Goal: Task Accomplishment & Management: Use online tool/utility

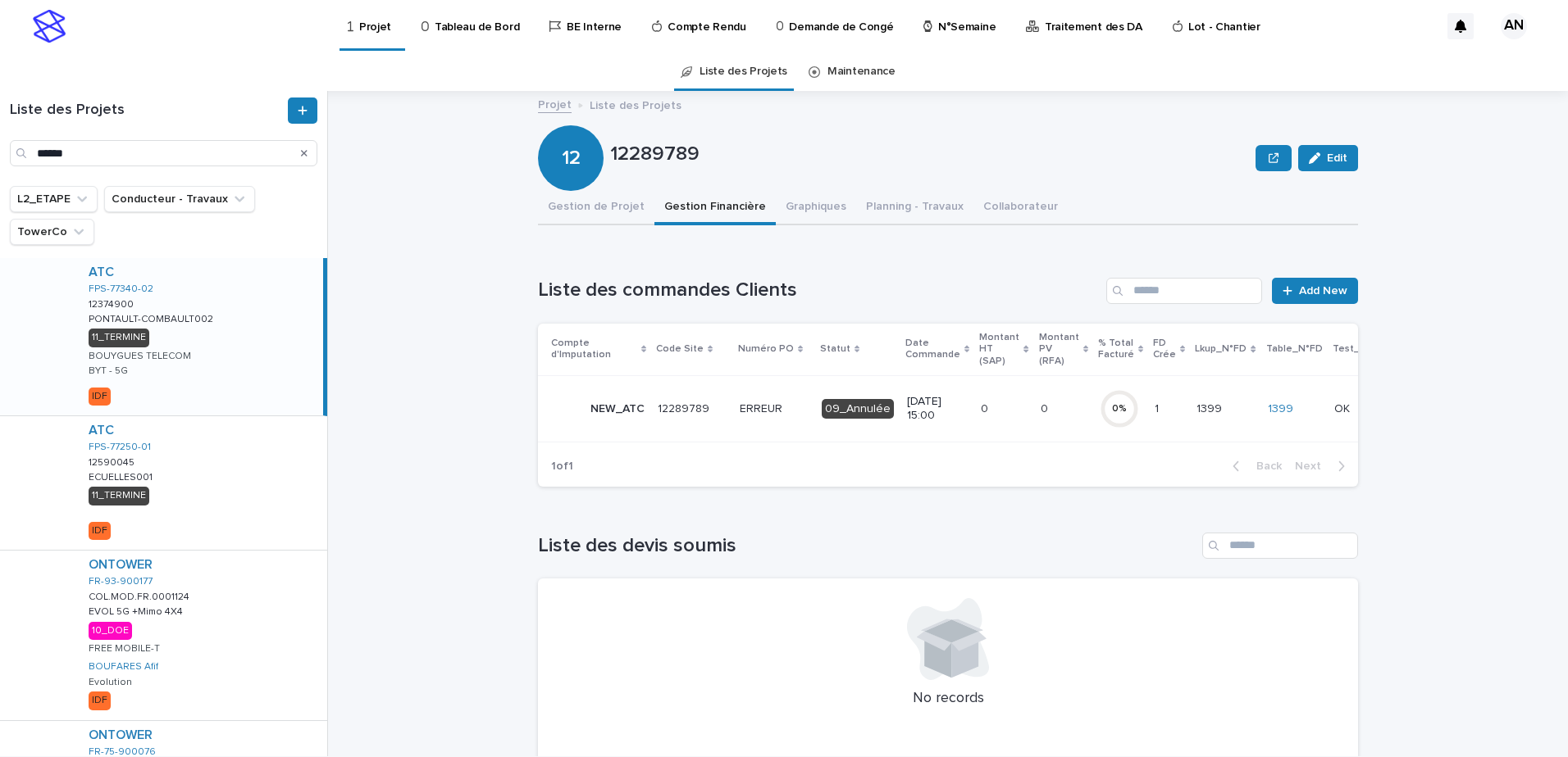
type input "******"
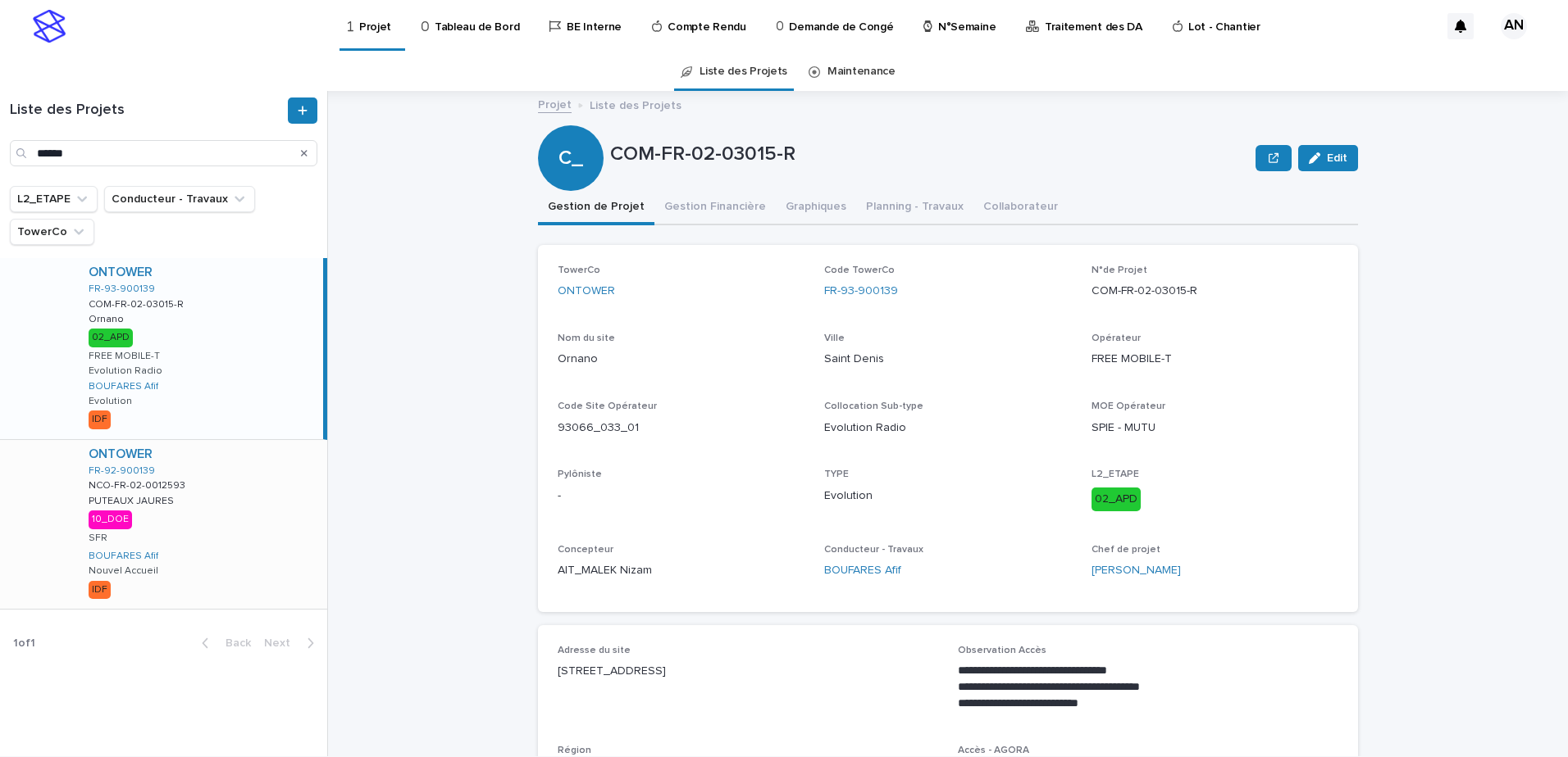
click at [253, 515] on div "ONTOWER FR-92-900139 NCO-FR-02-0012593 NCO-FR-02-0012593 PUTEAUX JAURES PUTEAUX…" at bounding box center [201, 524] width 251 height 169
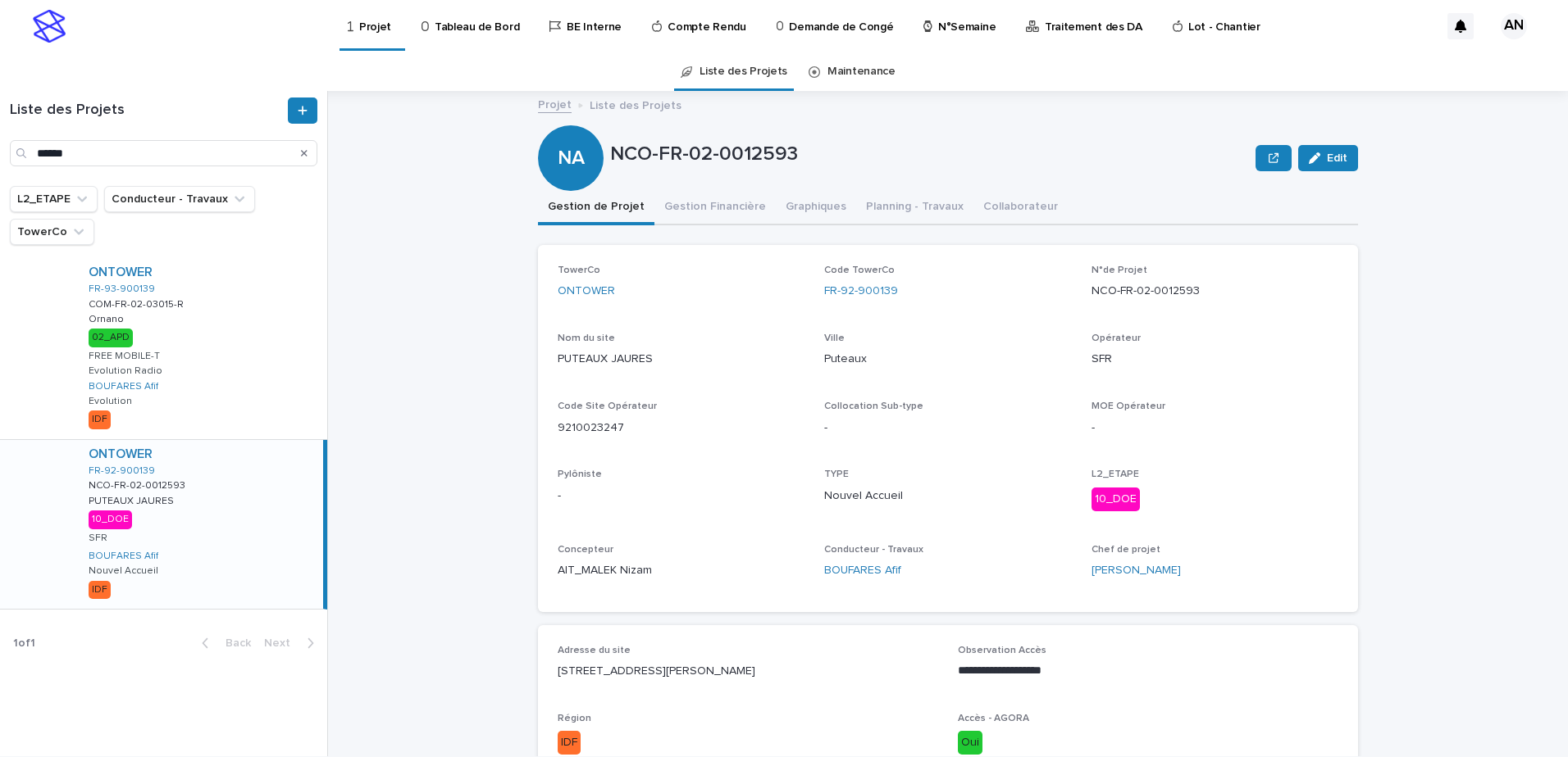
drag, startPoint x: 744, startPoint y: 654, endPoint x: 739, endPoint y: 663, distance: 10.3
click at [745, 654] on p "Adresse du site" at bounding box center [747, 650] width 380 height 11
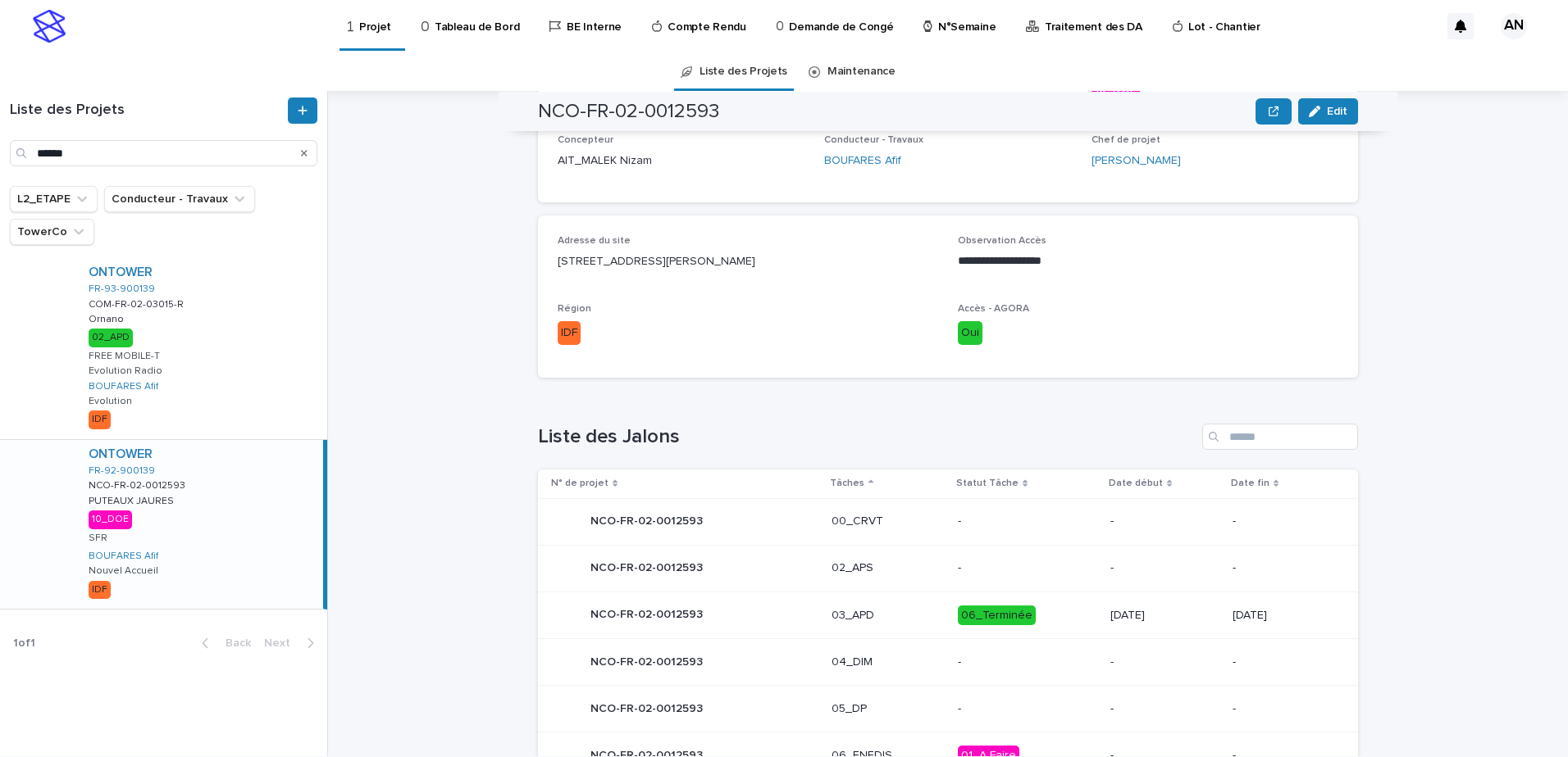
scroll to position [657, 0]
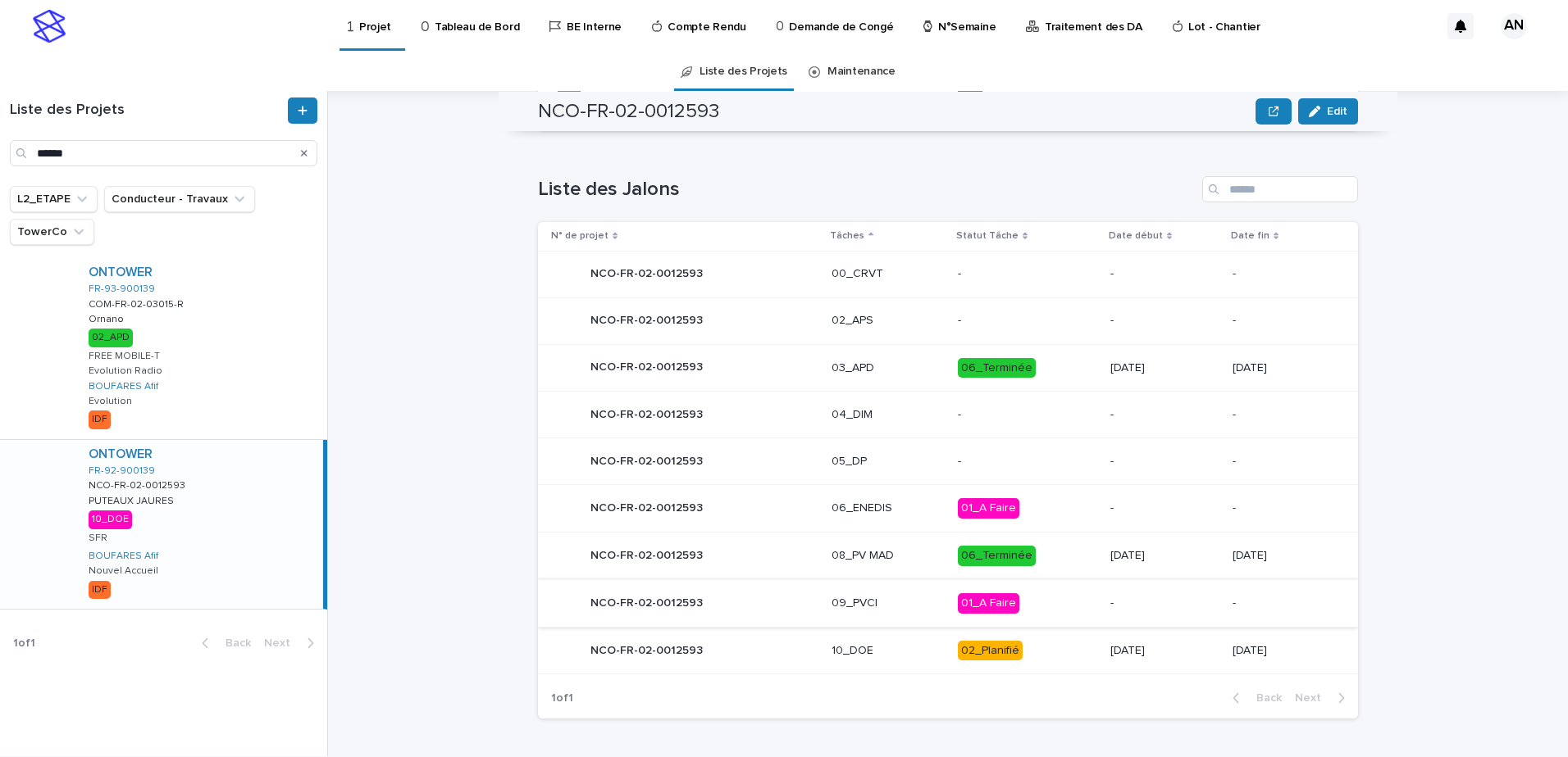
click at [898, 654] on p "10_DOE" at bounding box center [888, 651] width 113 height 14
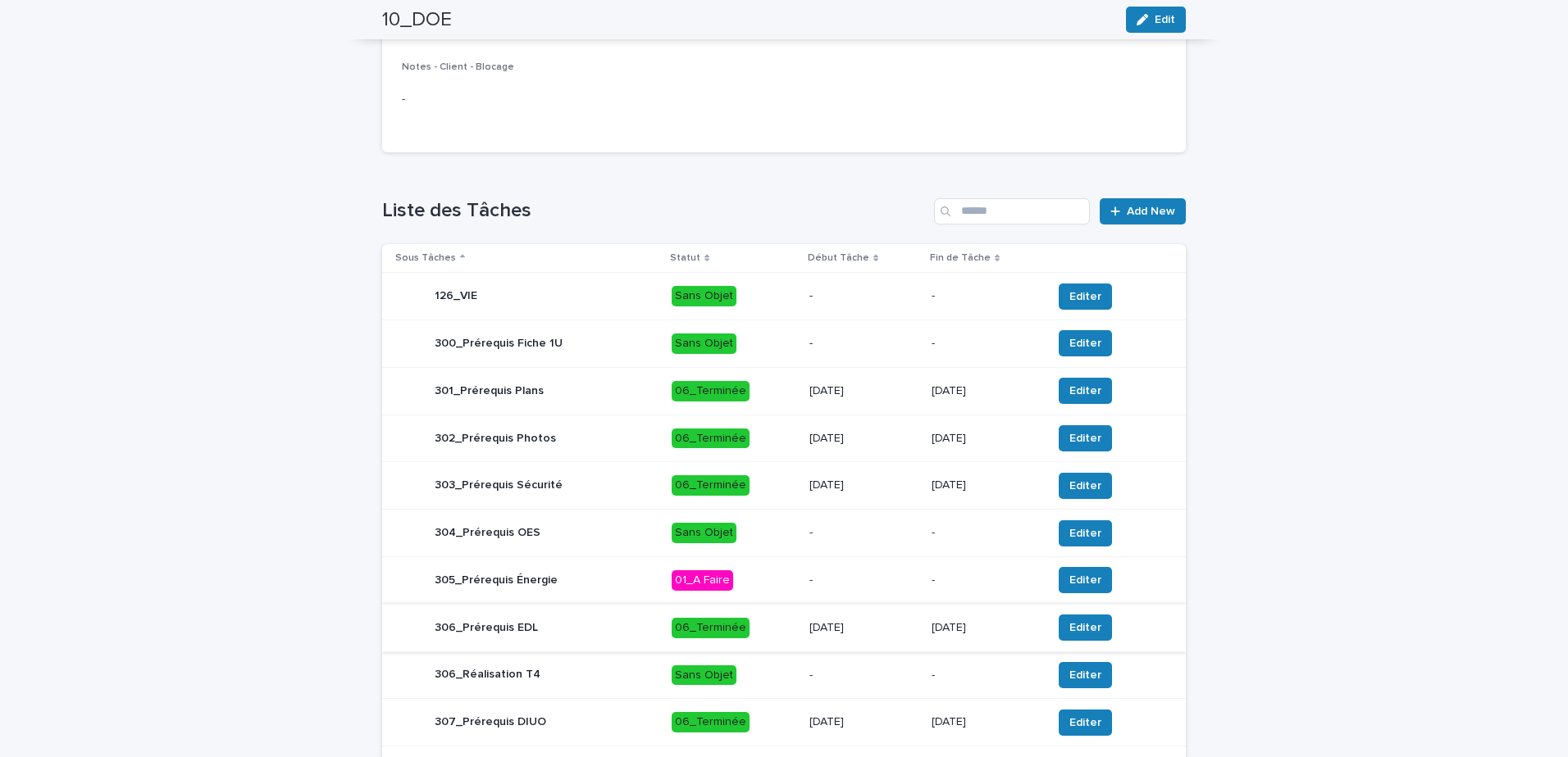
scroll to position [539, 0]
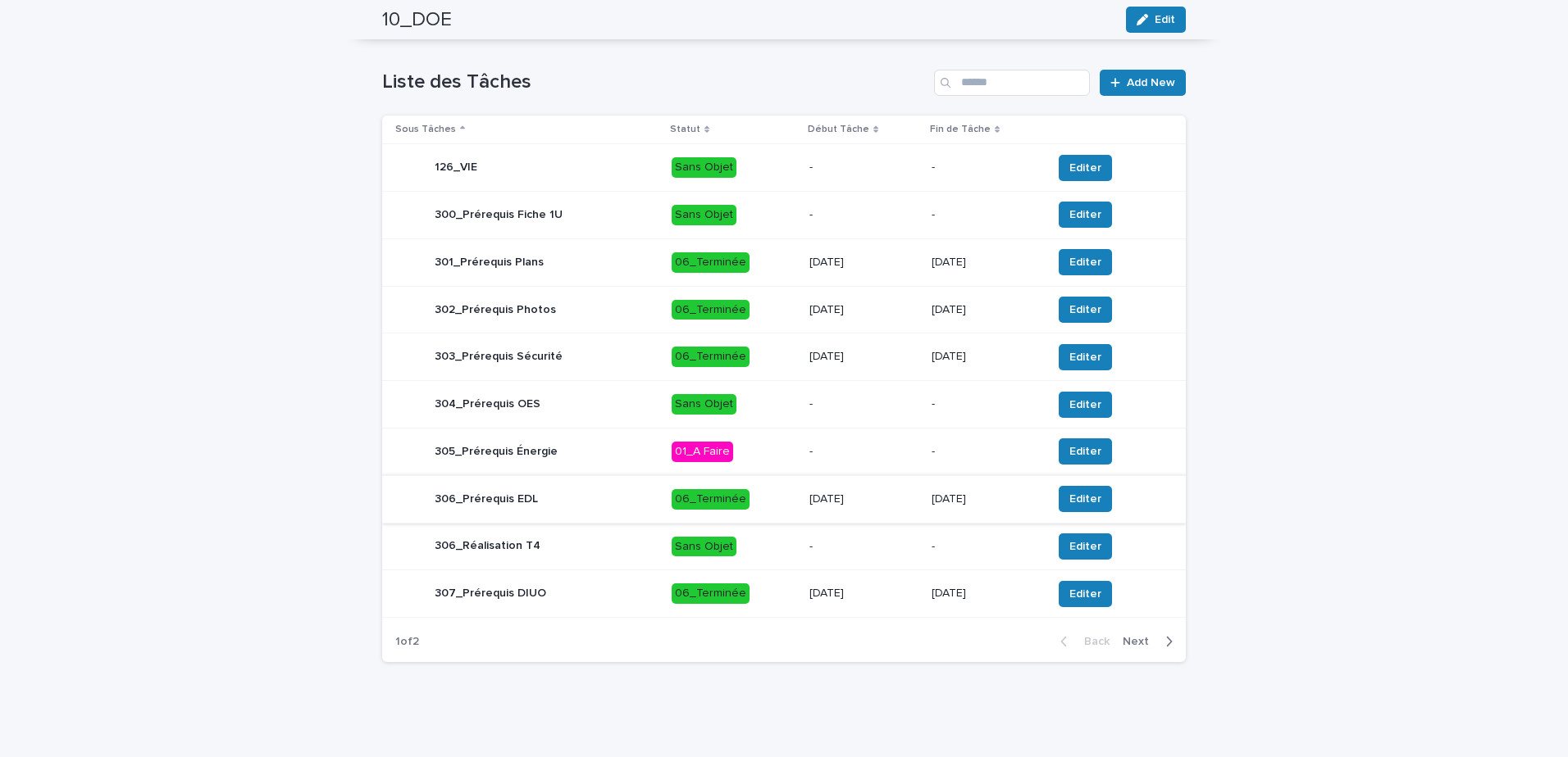
click at [1142, 647] on span "Next" at bounding box center [1140, 642] width 36 height 11
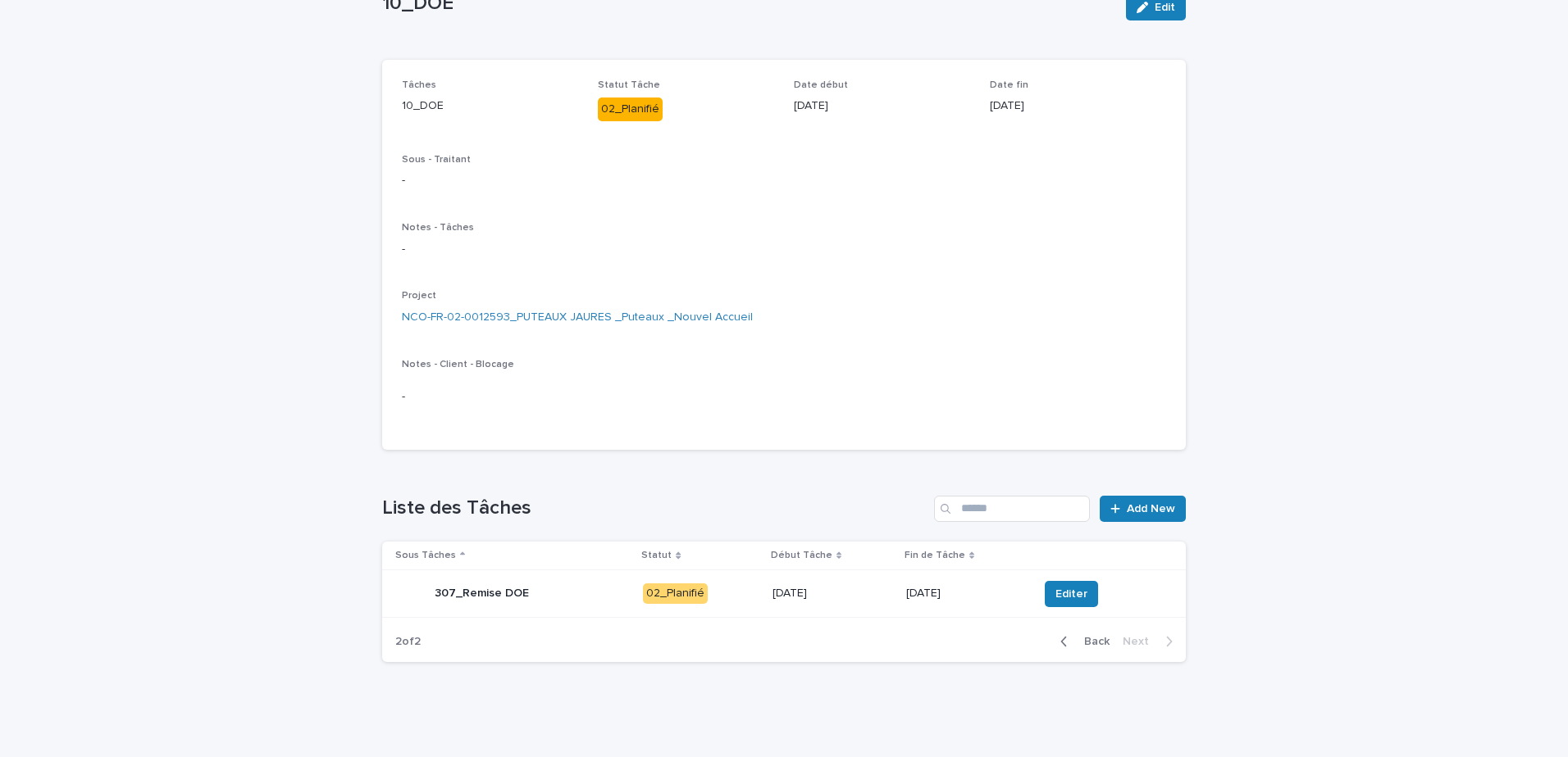
scroll to position [0, 0]
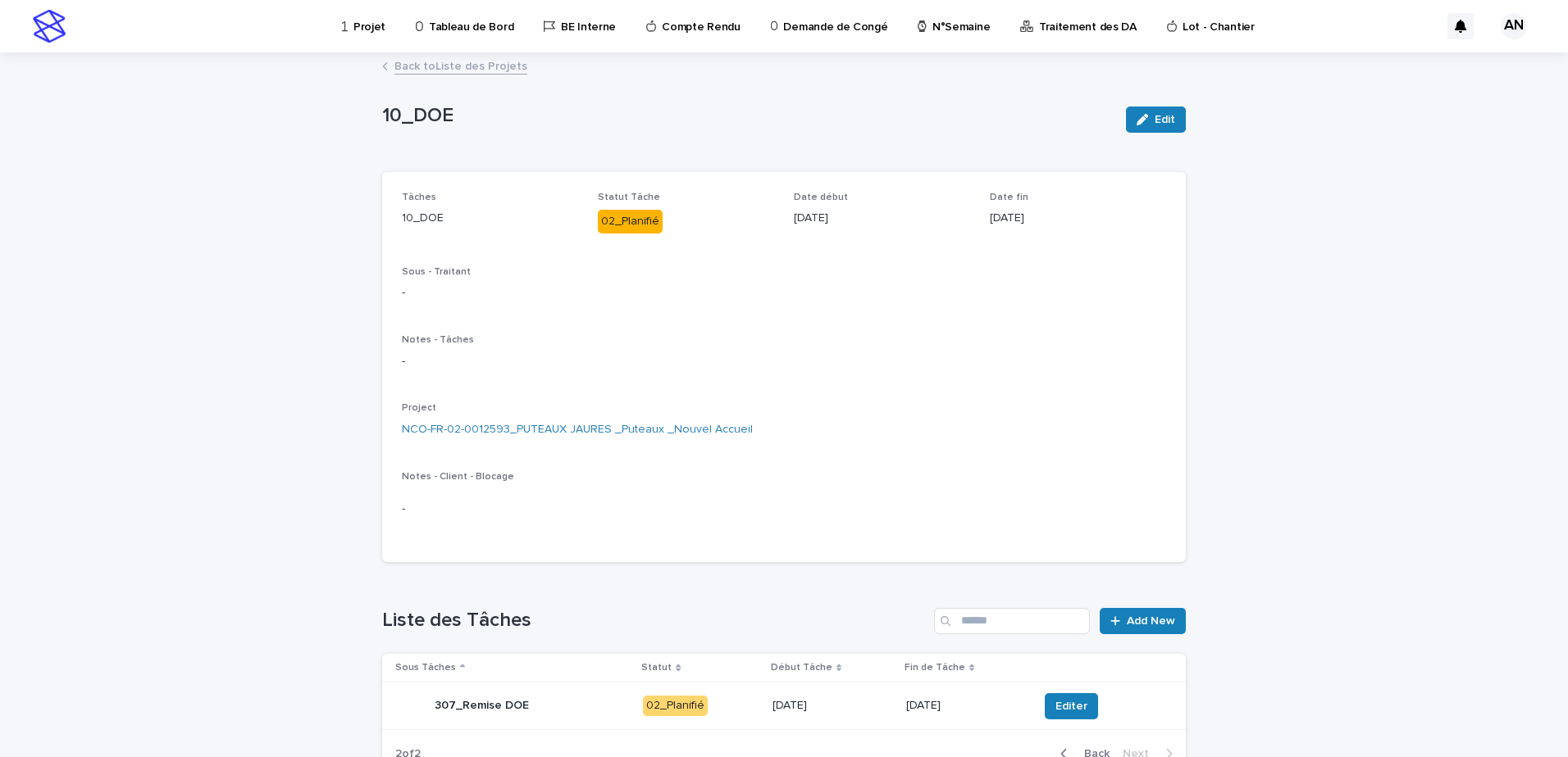
click at [432, 66] on link "Back to Liste des Projets" at bounding box center [460, 66] width 132 height 19
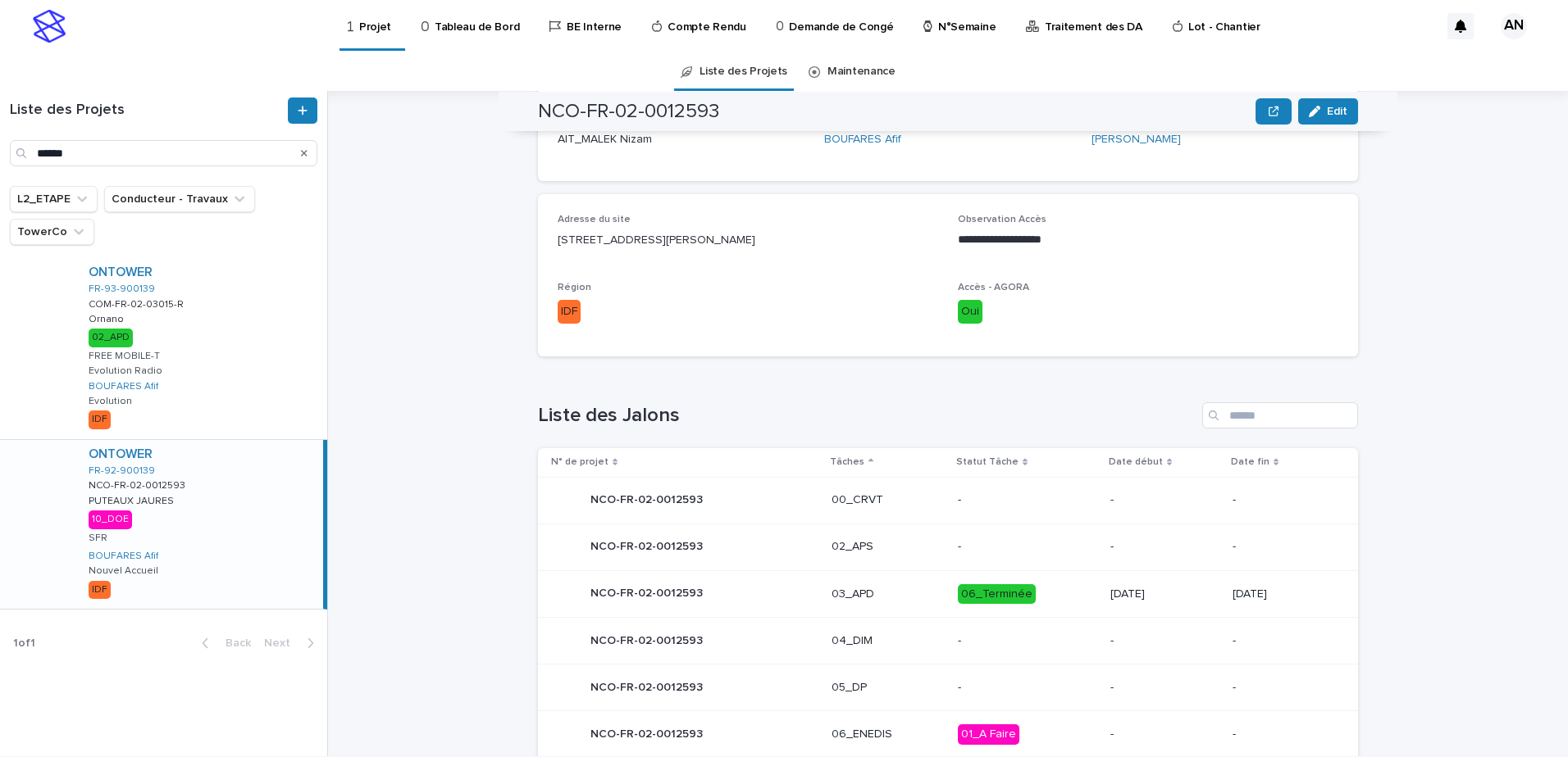
scroll to position [657, 0]
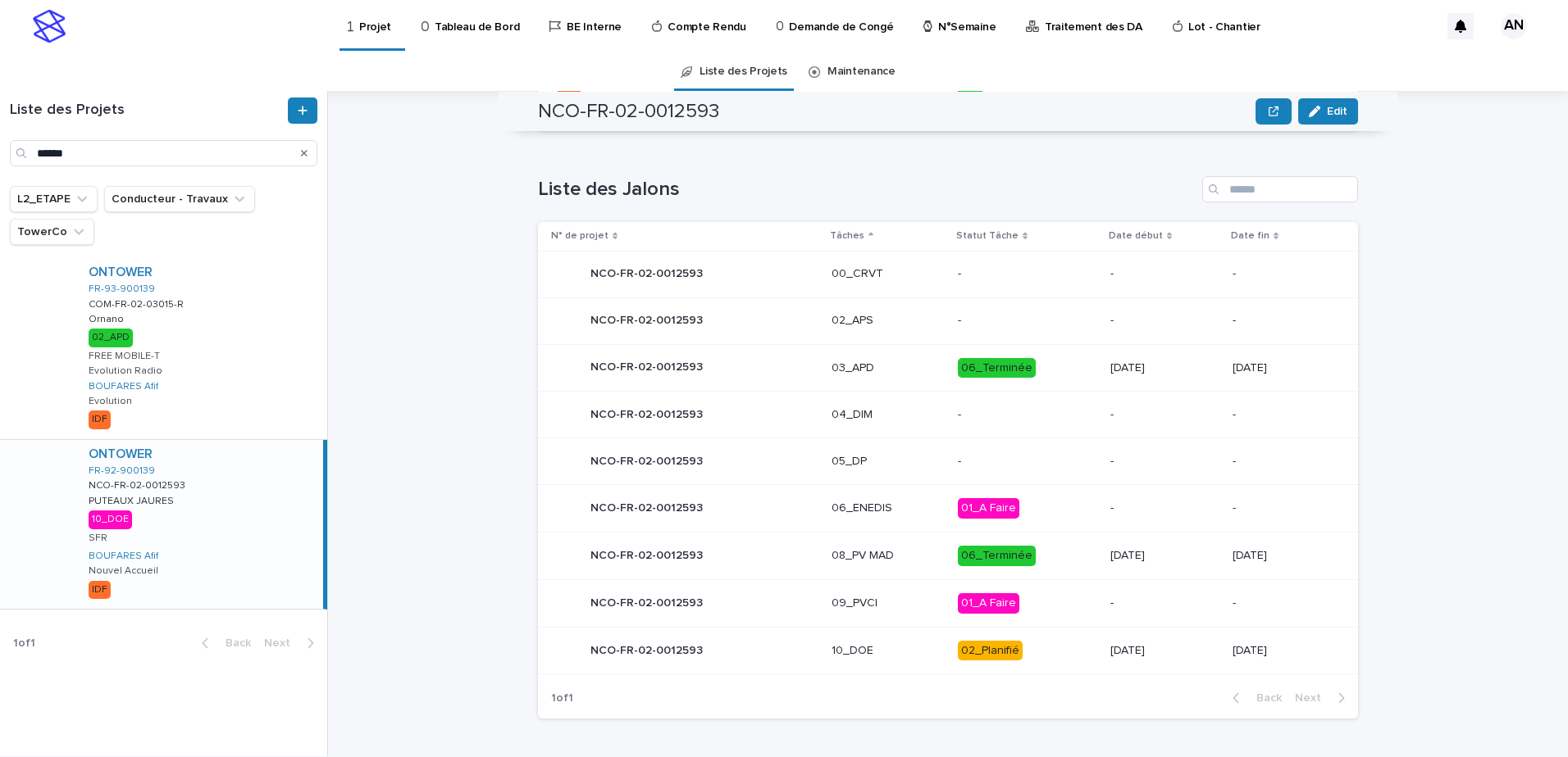
click at [905, 661] on div "10_DOE" at bounding box center [888, 651] width 113 height 27
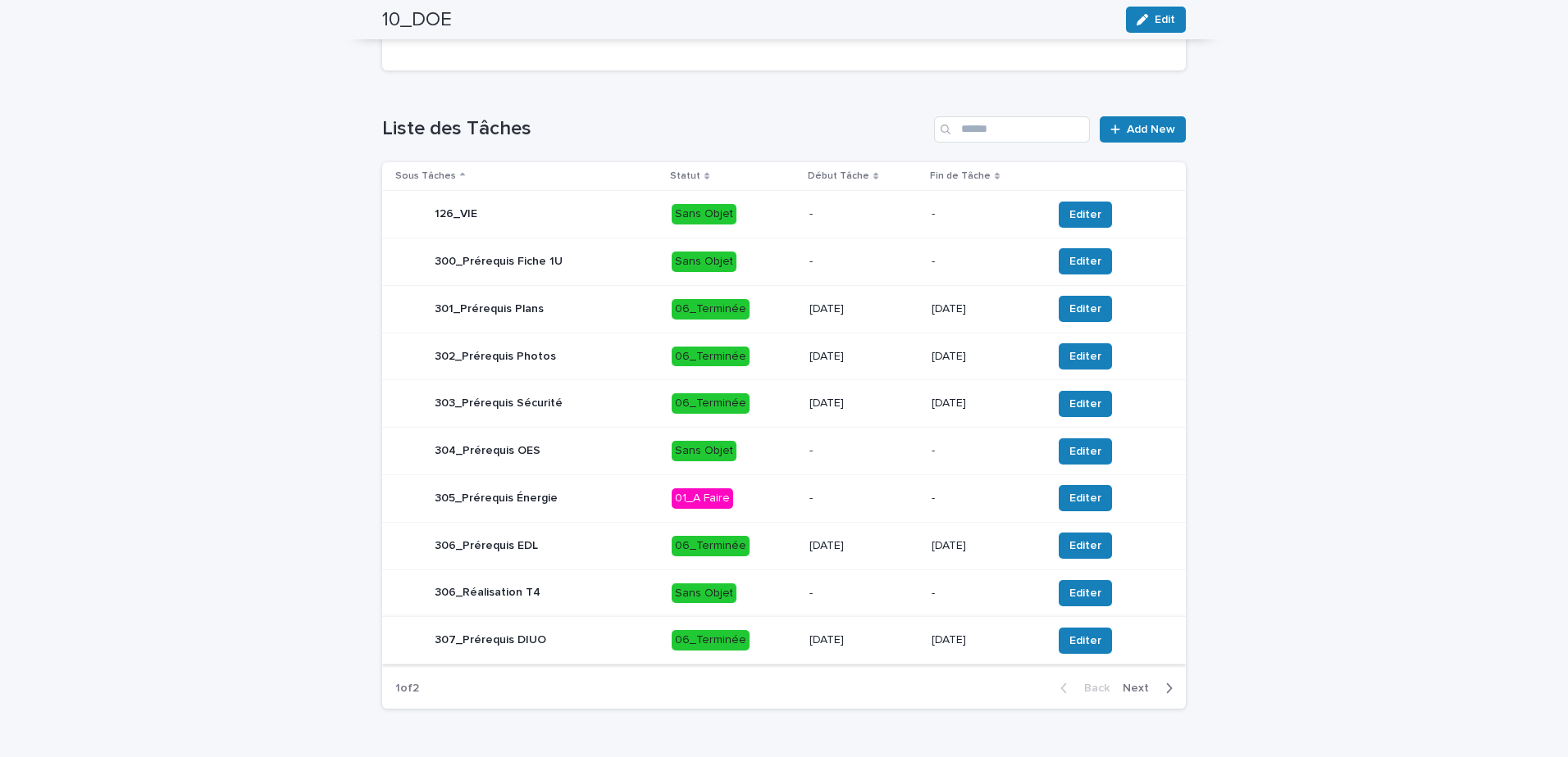
scroll to position [539, 0]
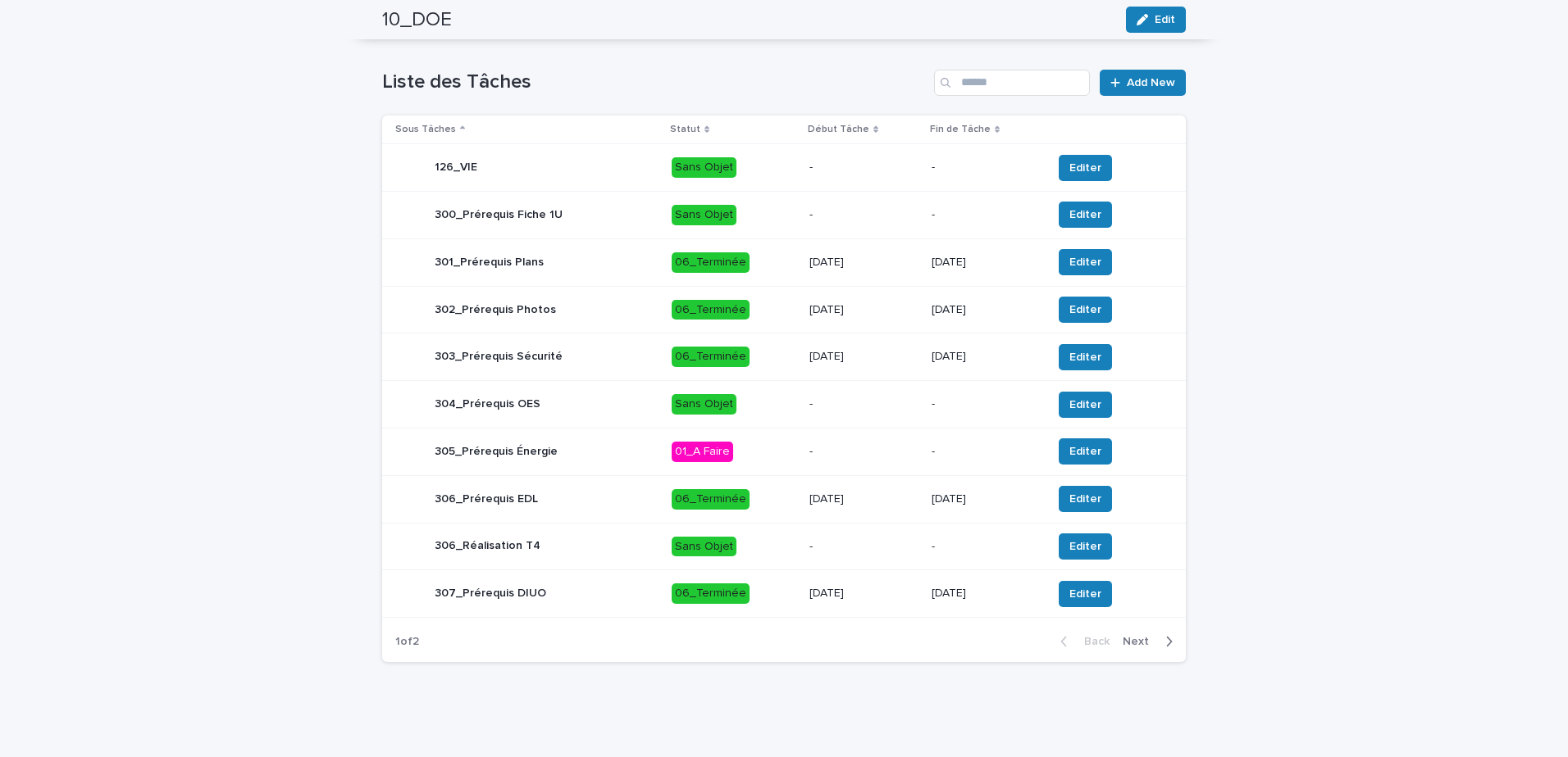
click at [1165, 646] on icon "button" at bounding box center [1169, 641] width 8 height 14
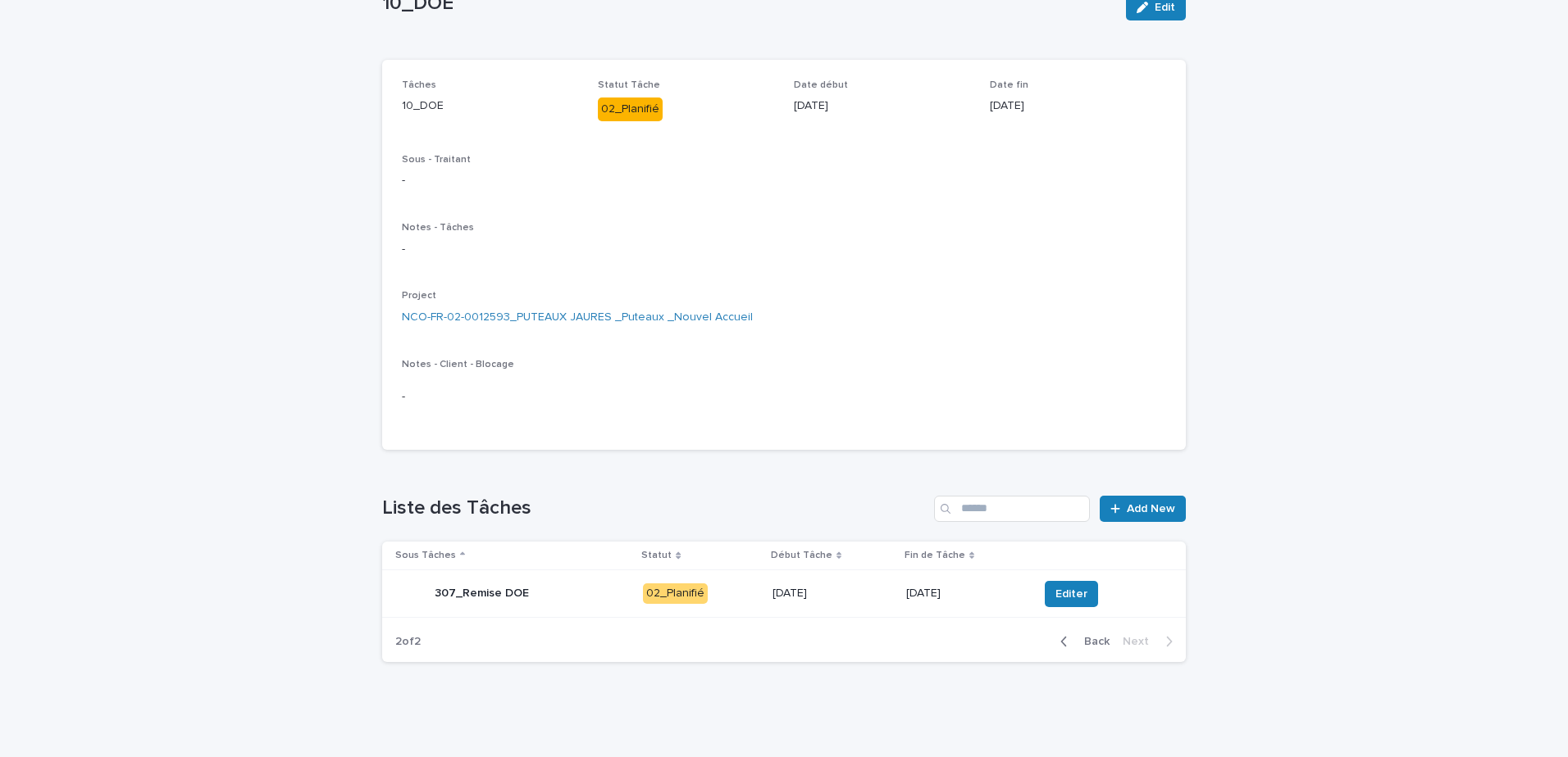
click at [556, 599] on div "307_Remise DOE" at bounding box center [513, 594] width 234 height 32
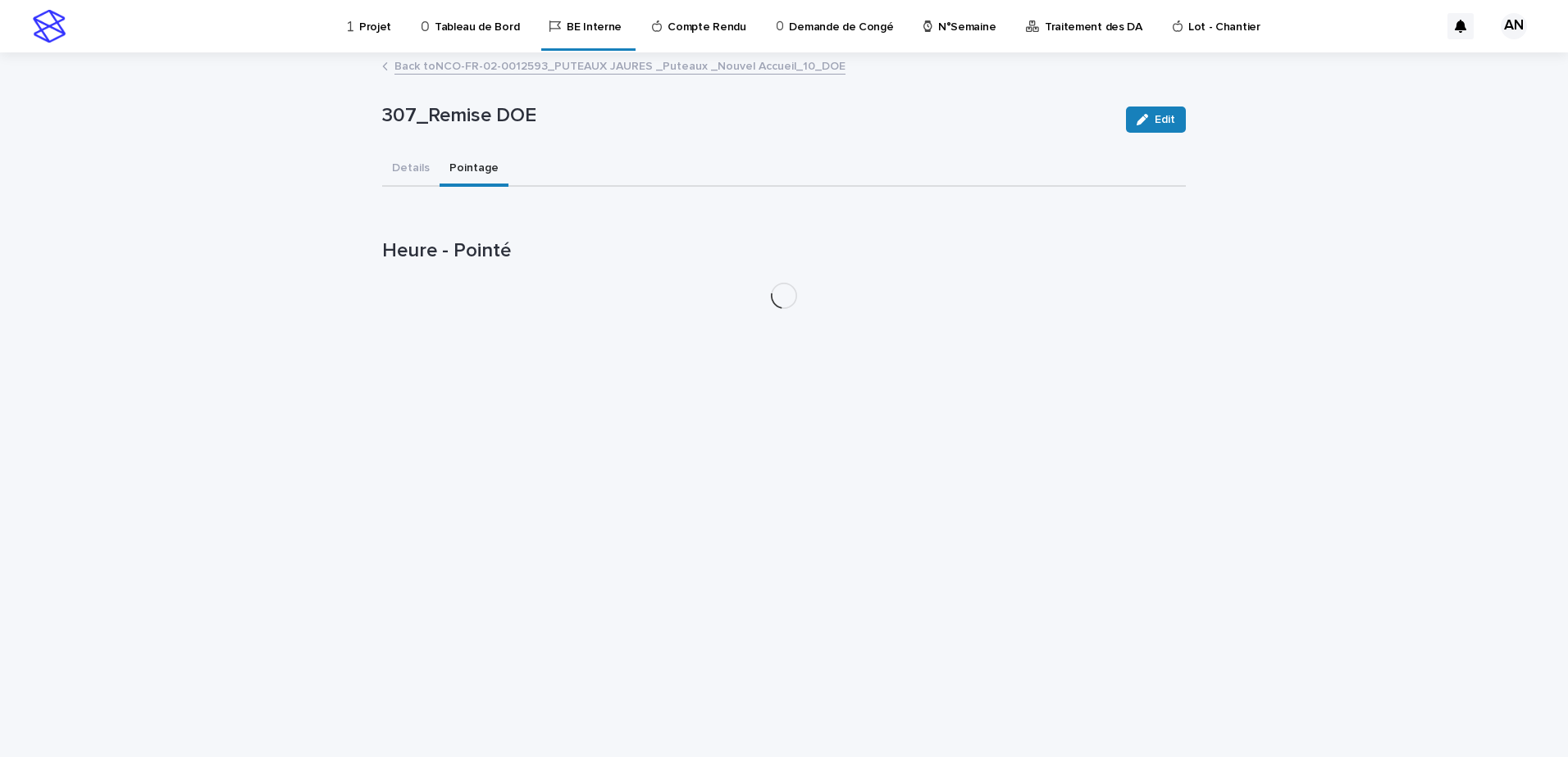
click at [474, 169] on button "Pointage" at bounding box center [473, 169] width 69 height 34
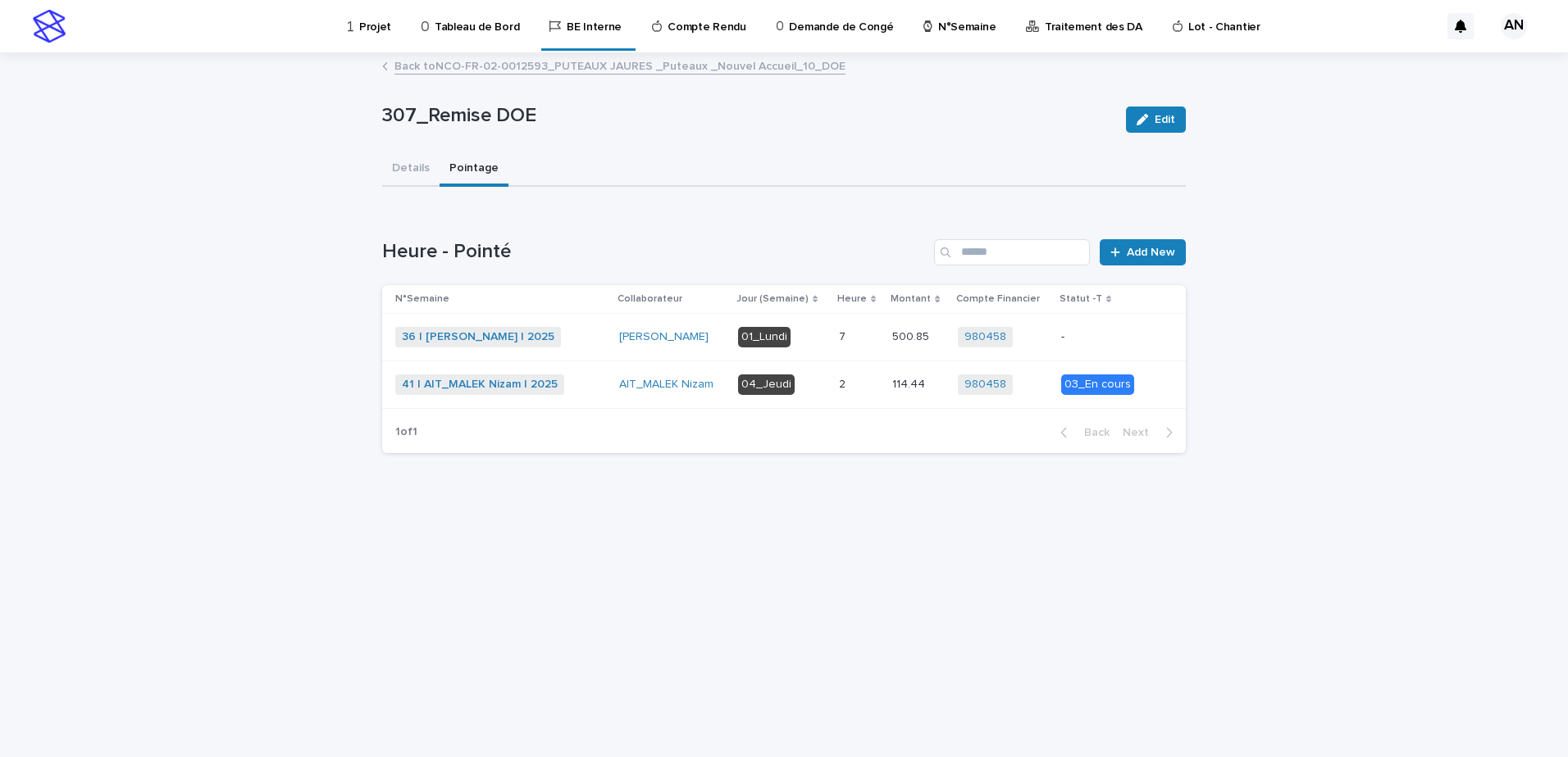
click at [606, 386] on div "41 | AIT_MALEK Nizam | 2025 + 0" at bounding box center [500, 385] width 211 height 21
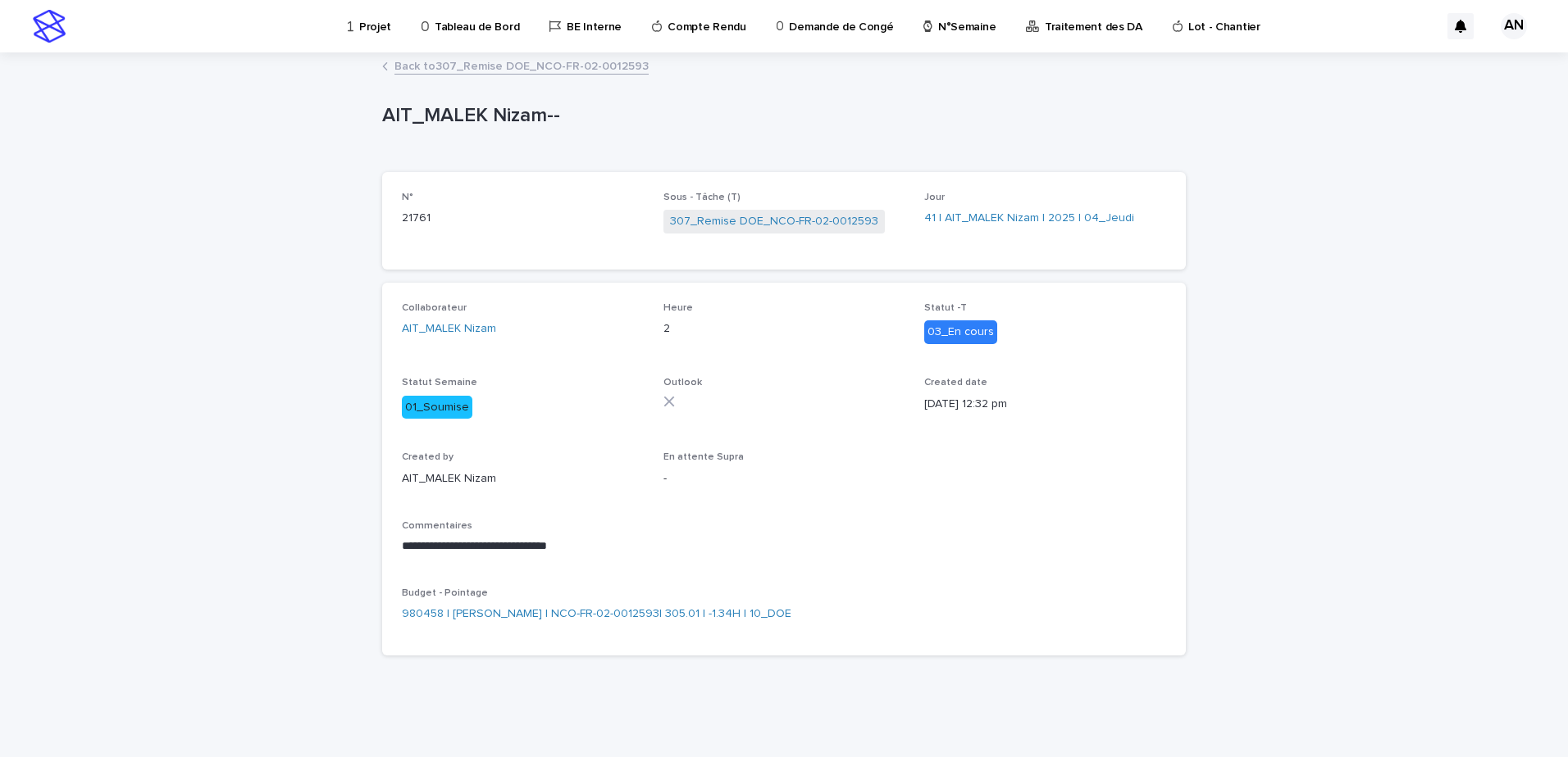
click at [493, 69] on link "Back to 307_Remise DOE_NCO-FR-02-0012593" at bounding box center [521, 66] width 254 height 19
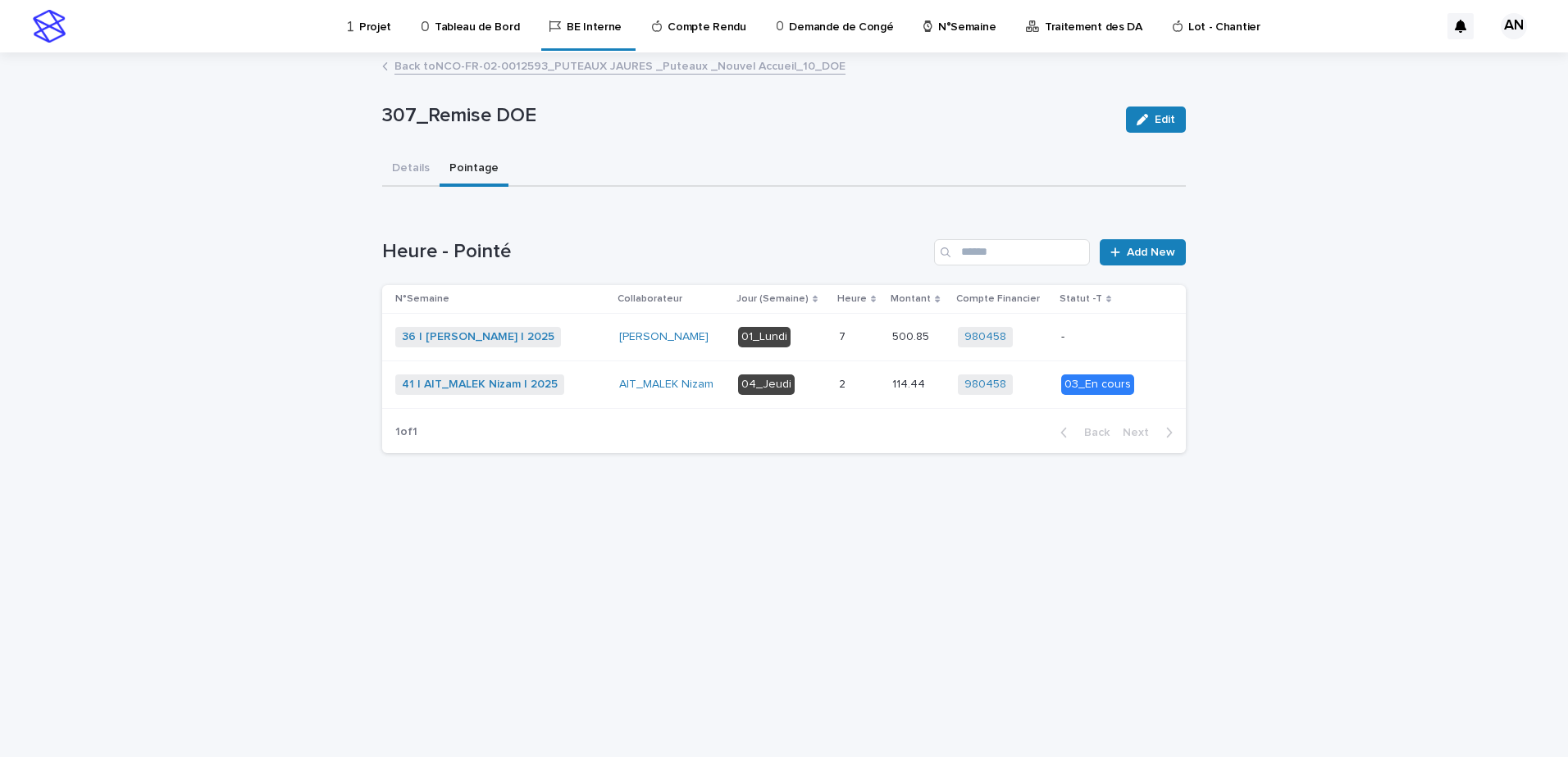
click at [493, 69] on link "Back to NCO-FR-02-0012593_PUTEAUX JAURES _Puteaux _Nouvel Accueil_10_DOE" at bounding box center [619, 66] width 451 height 19
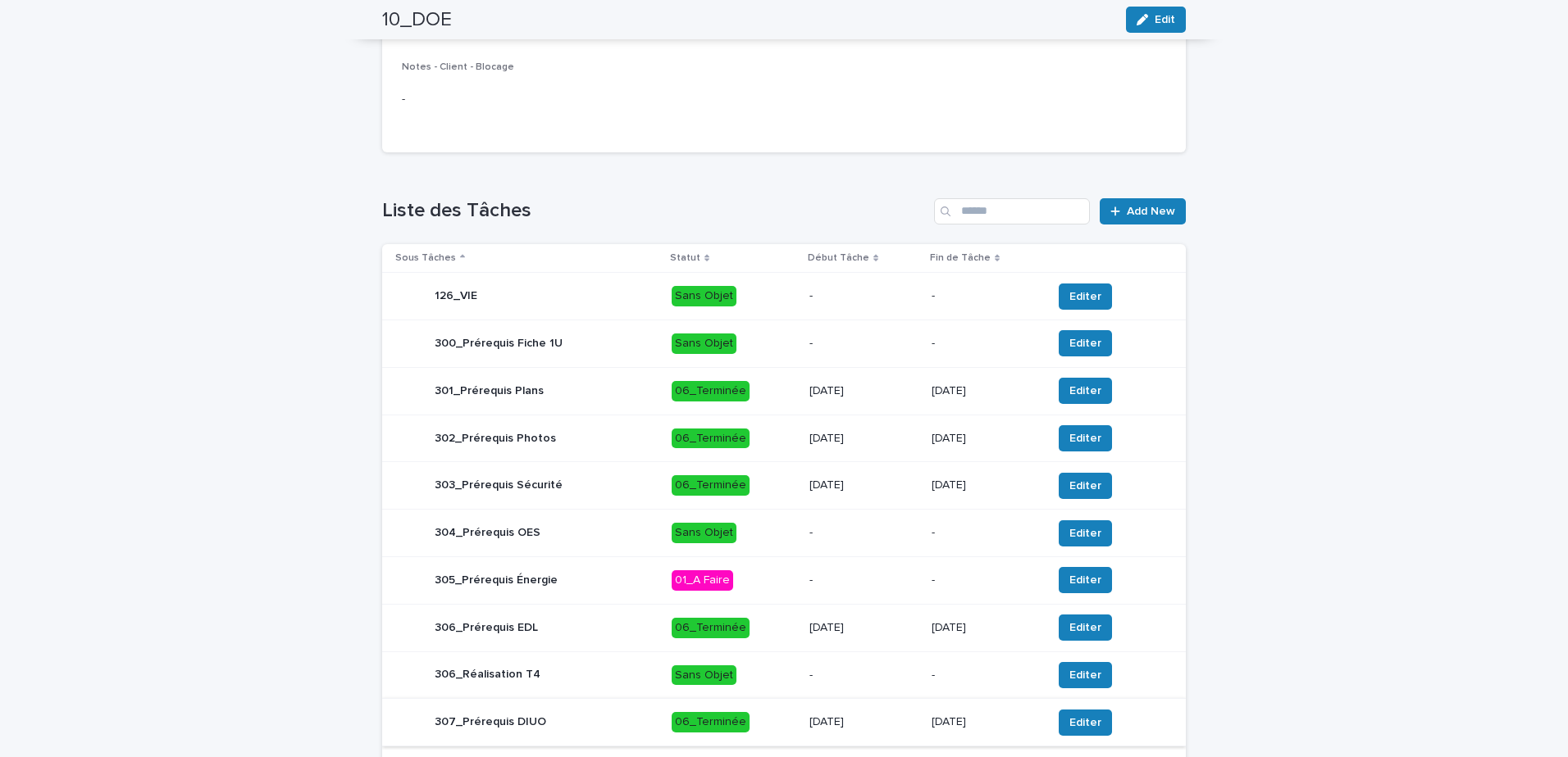
scroll to position [539, 0]
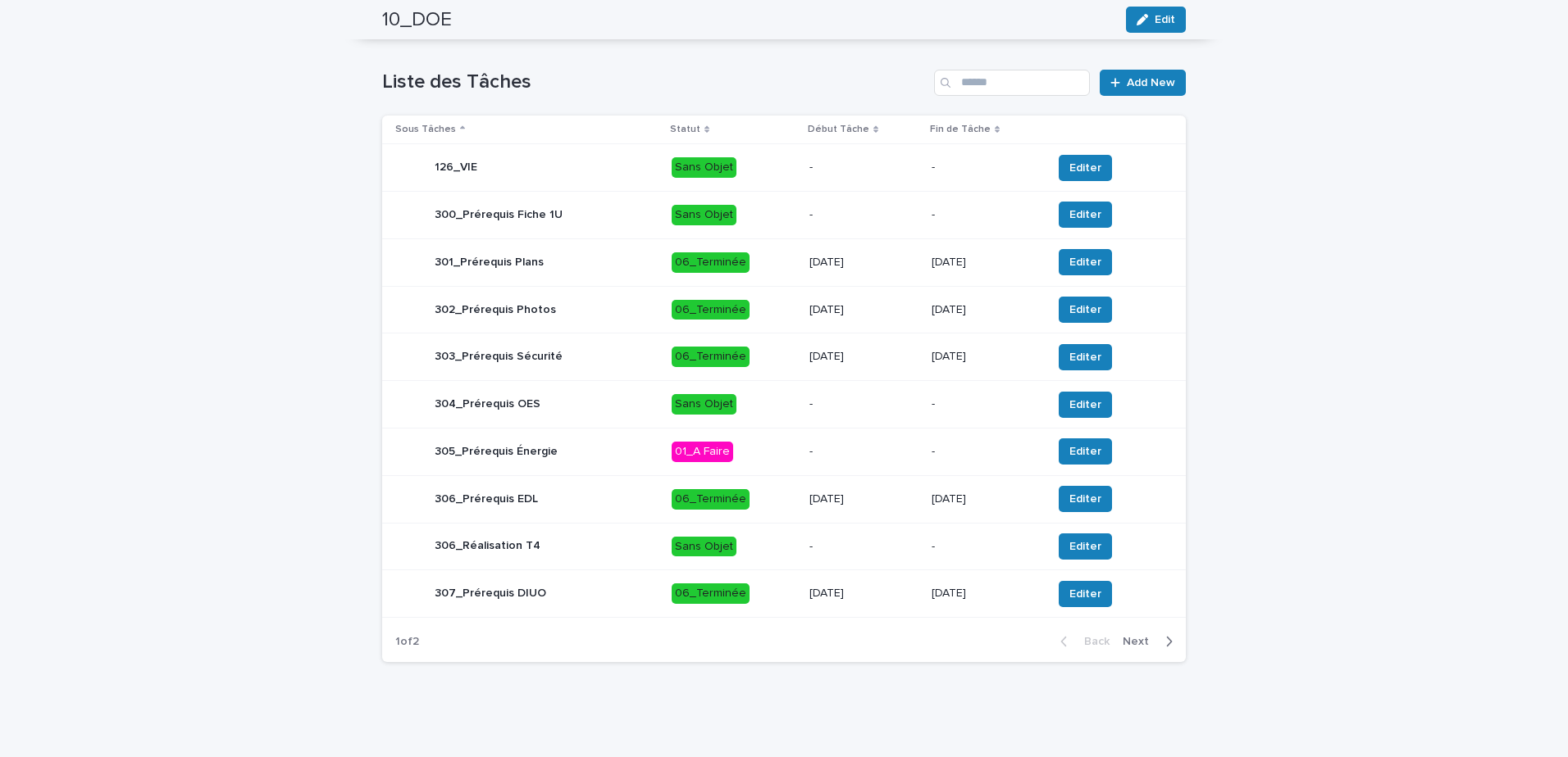
click at [1146, 645] on span "Next" at bounding box center [1140, 642] width 36 height 11
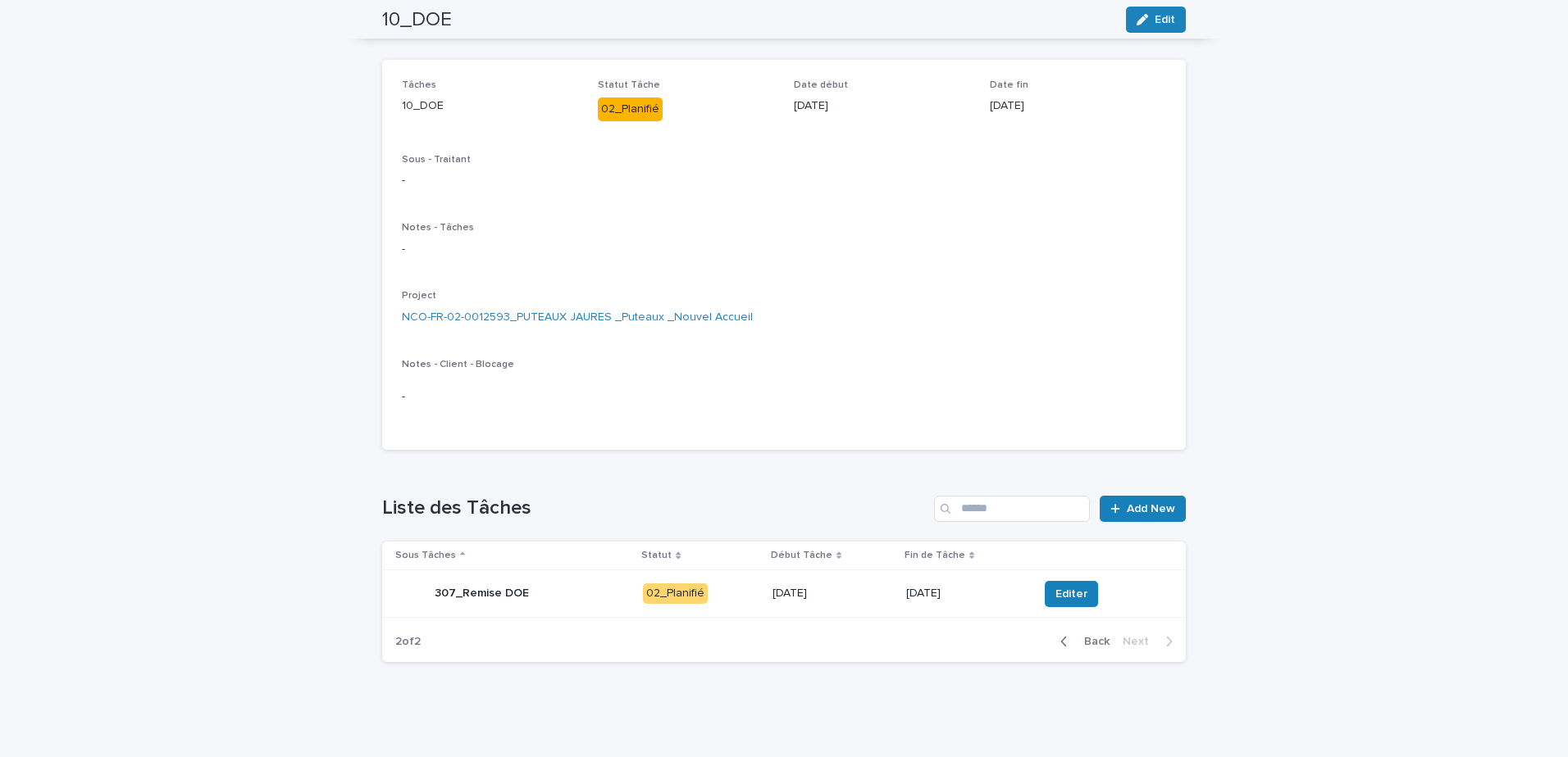
scroll to position [112, 0]
click at [1056, 597] on span "Editer" at bounding box center [1072, 593] width 32 height 16
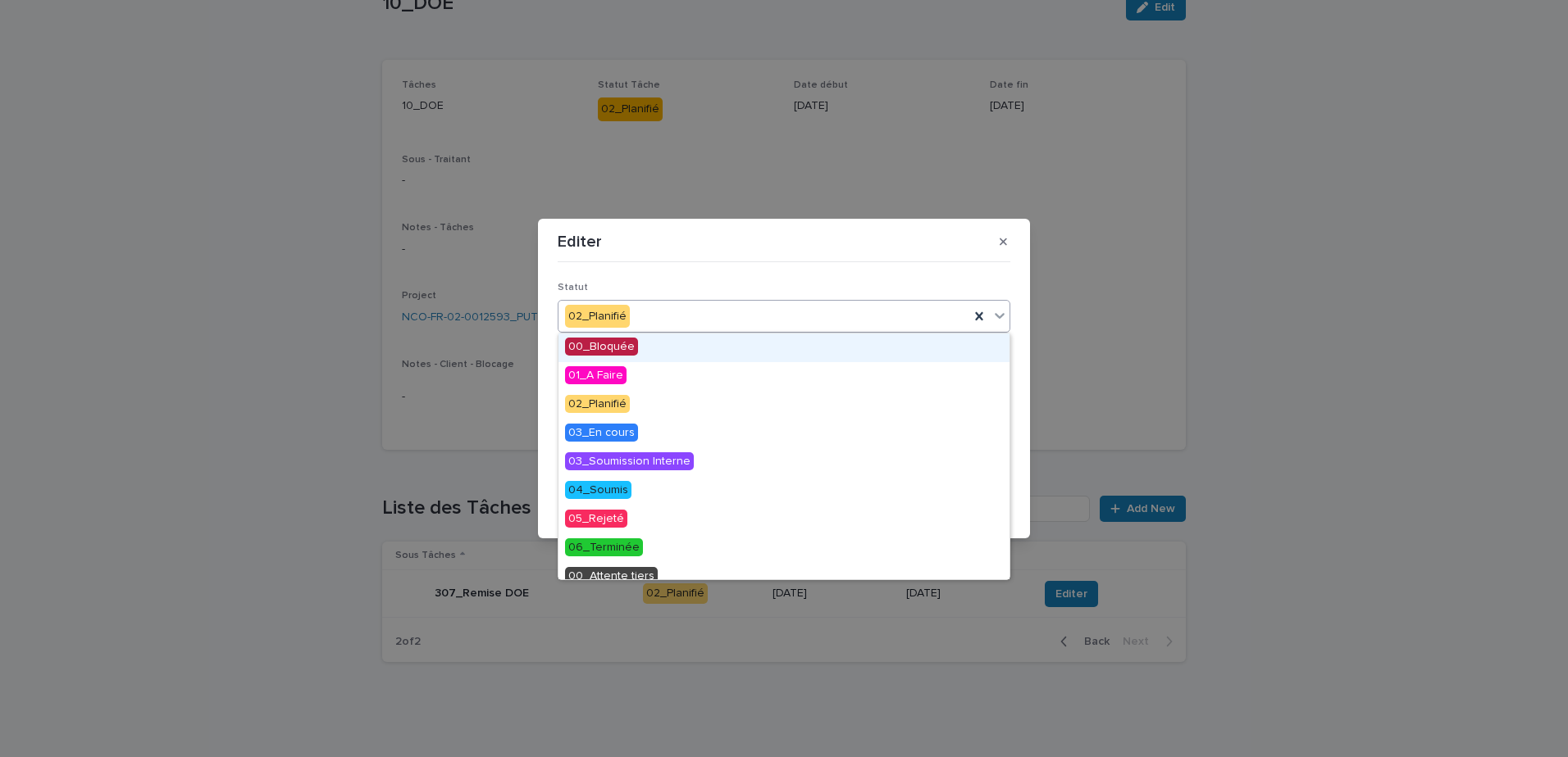
click at [1002, 319] on icon at bounding box center [999, 315] width 16 height 16
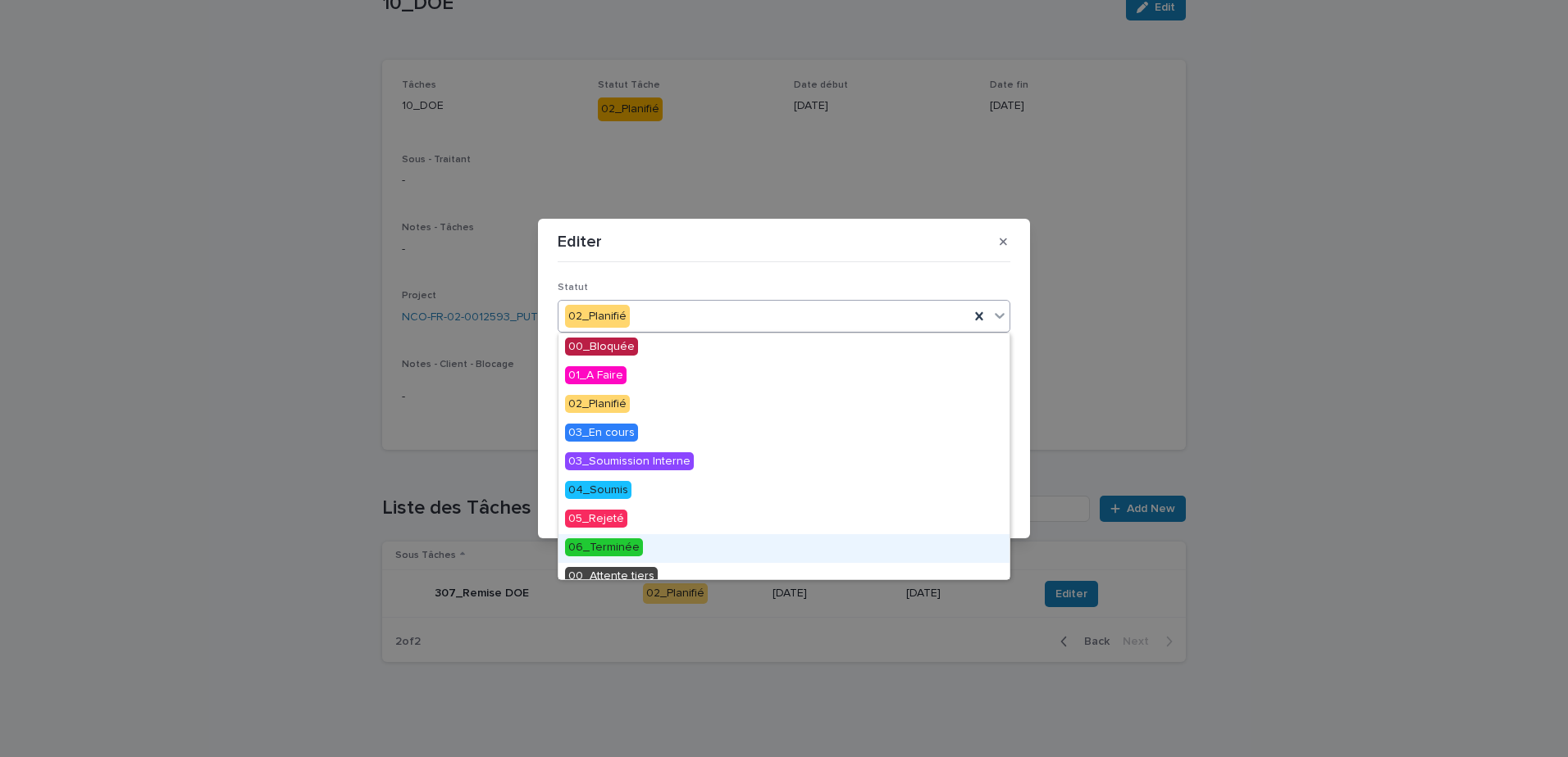
click at [645, 553] on div "06_Terminée" at bounding box center [783, 548] width 451 height 29
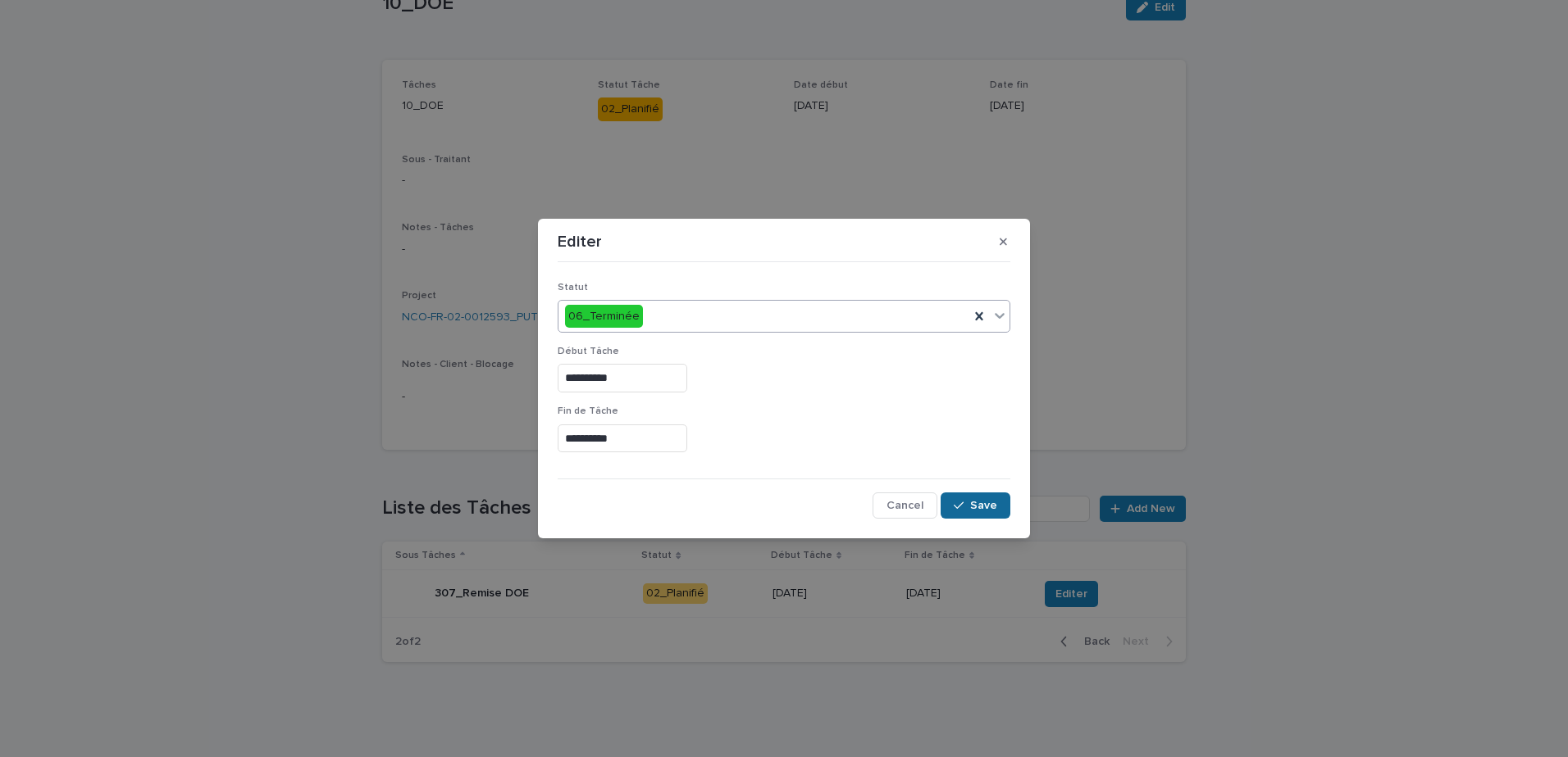
click at [979, 499] on button "Save" at bounding box center [975, 506] width 70 height 27
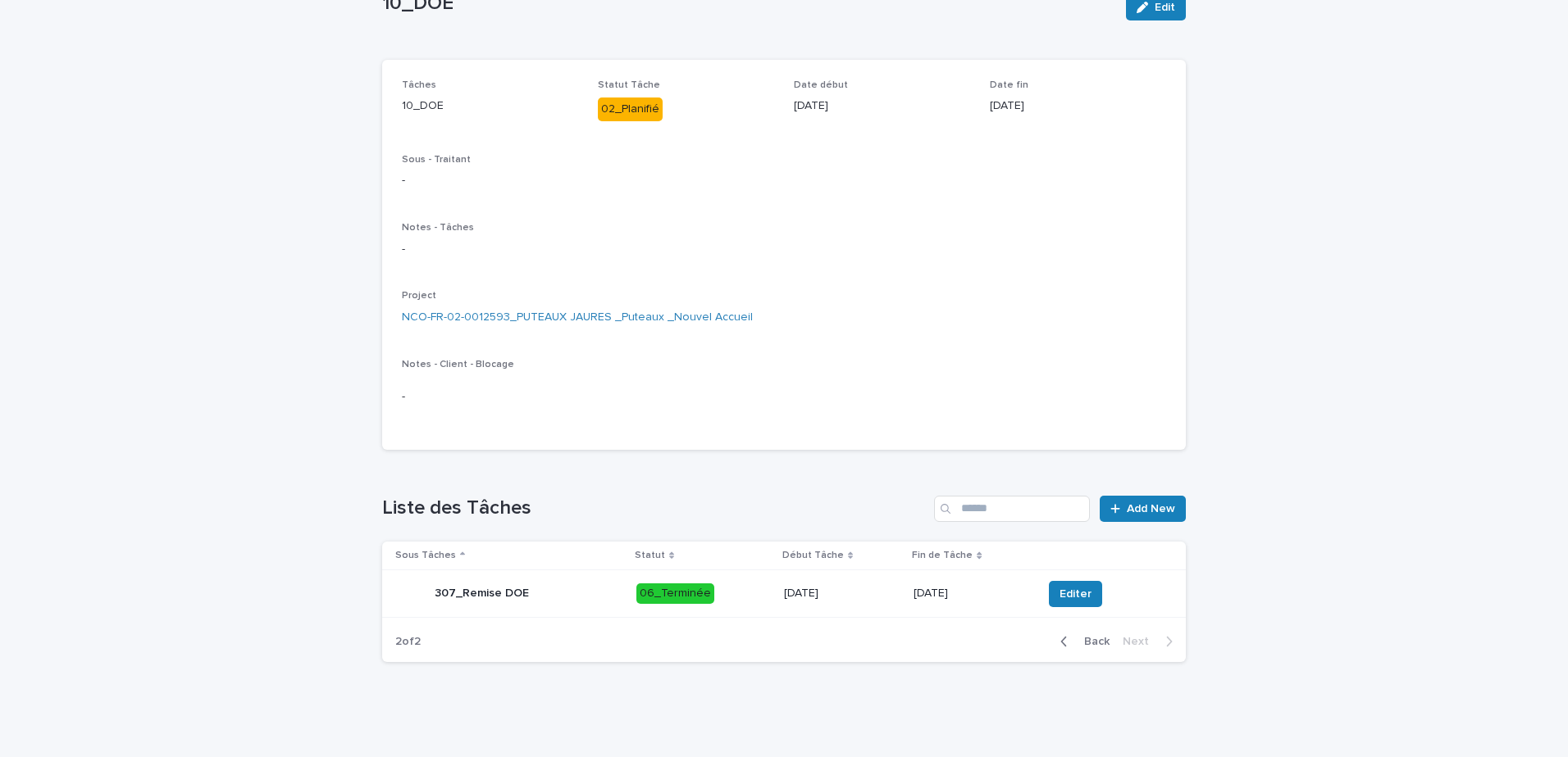
scroll to position [0, 0]
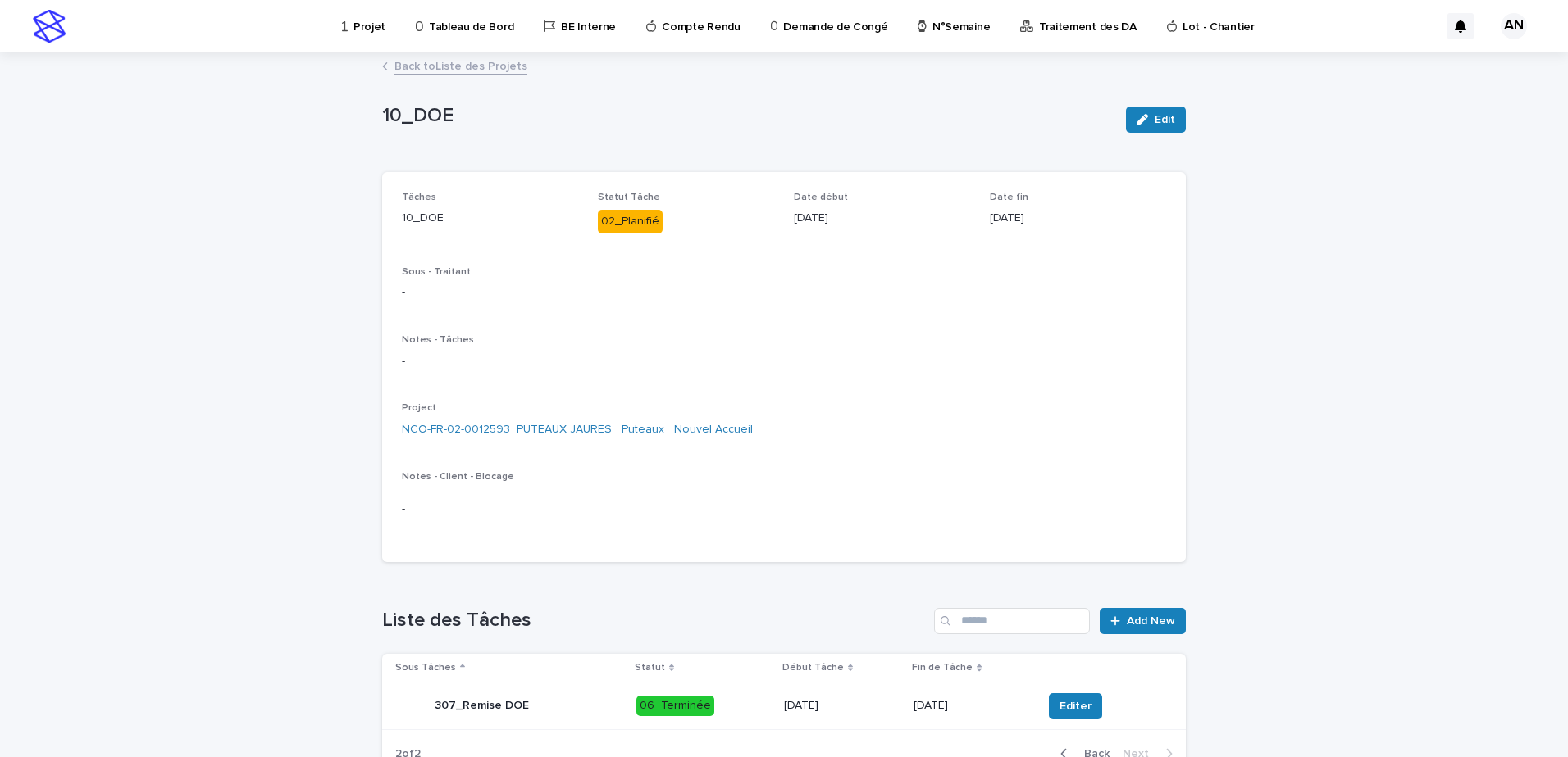
click at [426, 60] on link "Back to Liste des Projets" at bounding box center [460, 66] width 132 height 19
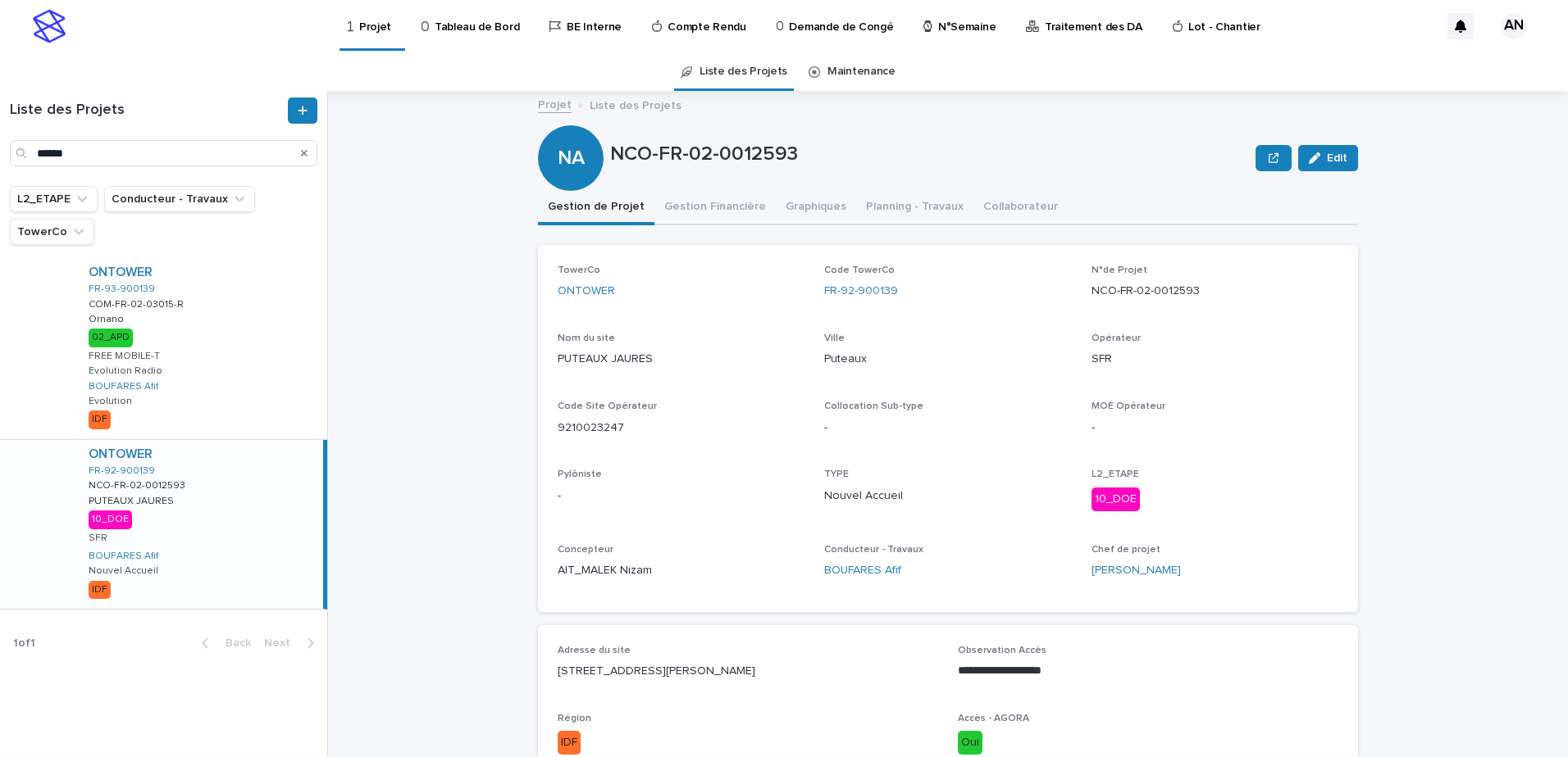
click at [307, 155] on div "Search" at bounding box center [305, 153] width 27 height 27
click at [303, 154] on icon "Search" at bounding box center [304, 153] width 7 height 7
click at [206, 157] on input "Search" at bounding box center [163, 153] width 308 height 27
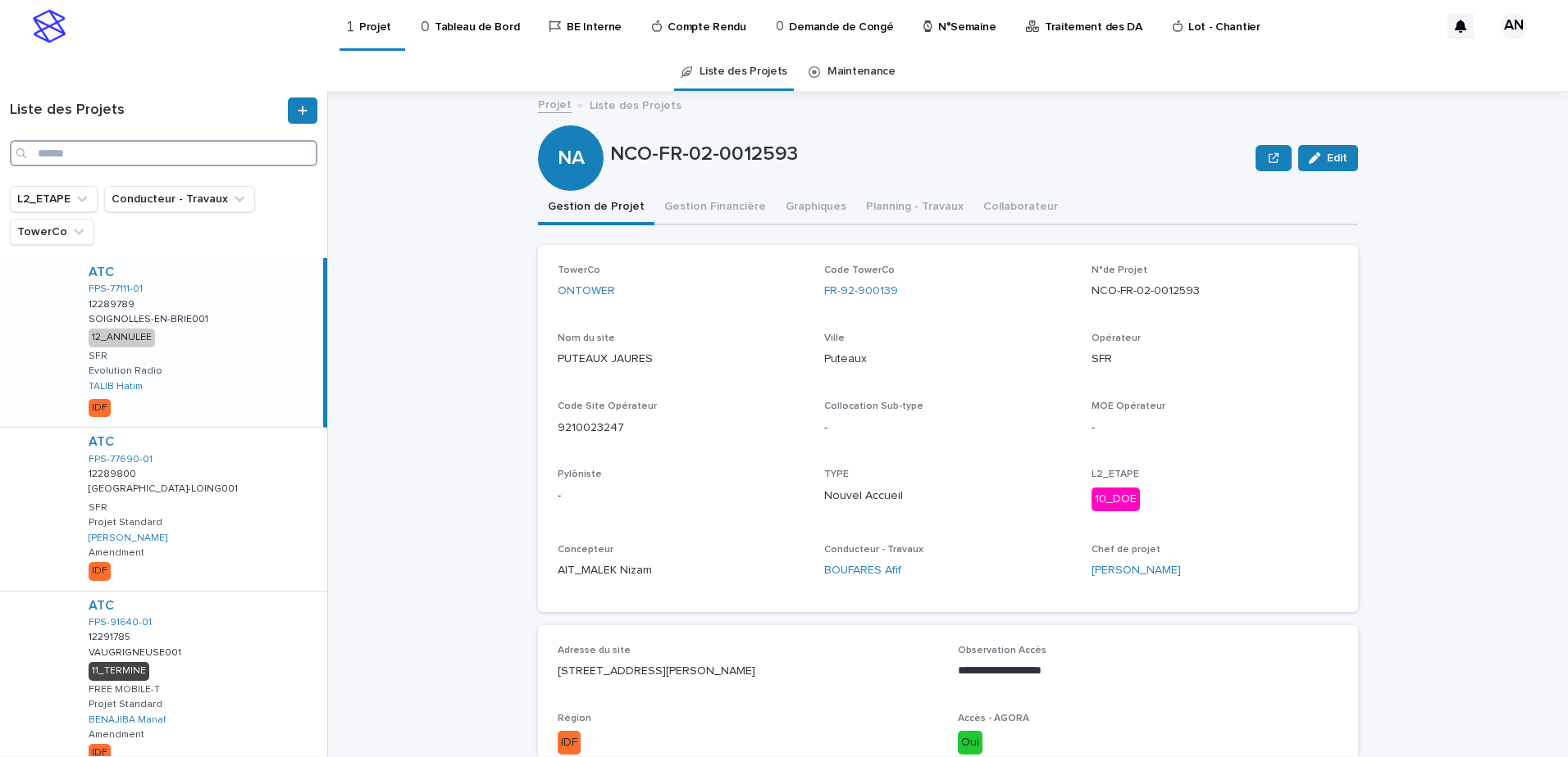
paste input "**********"
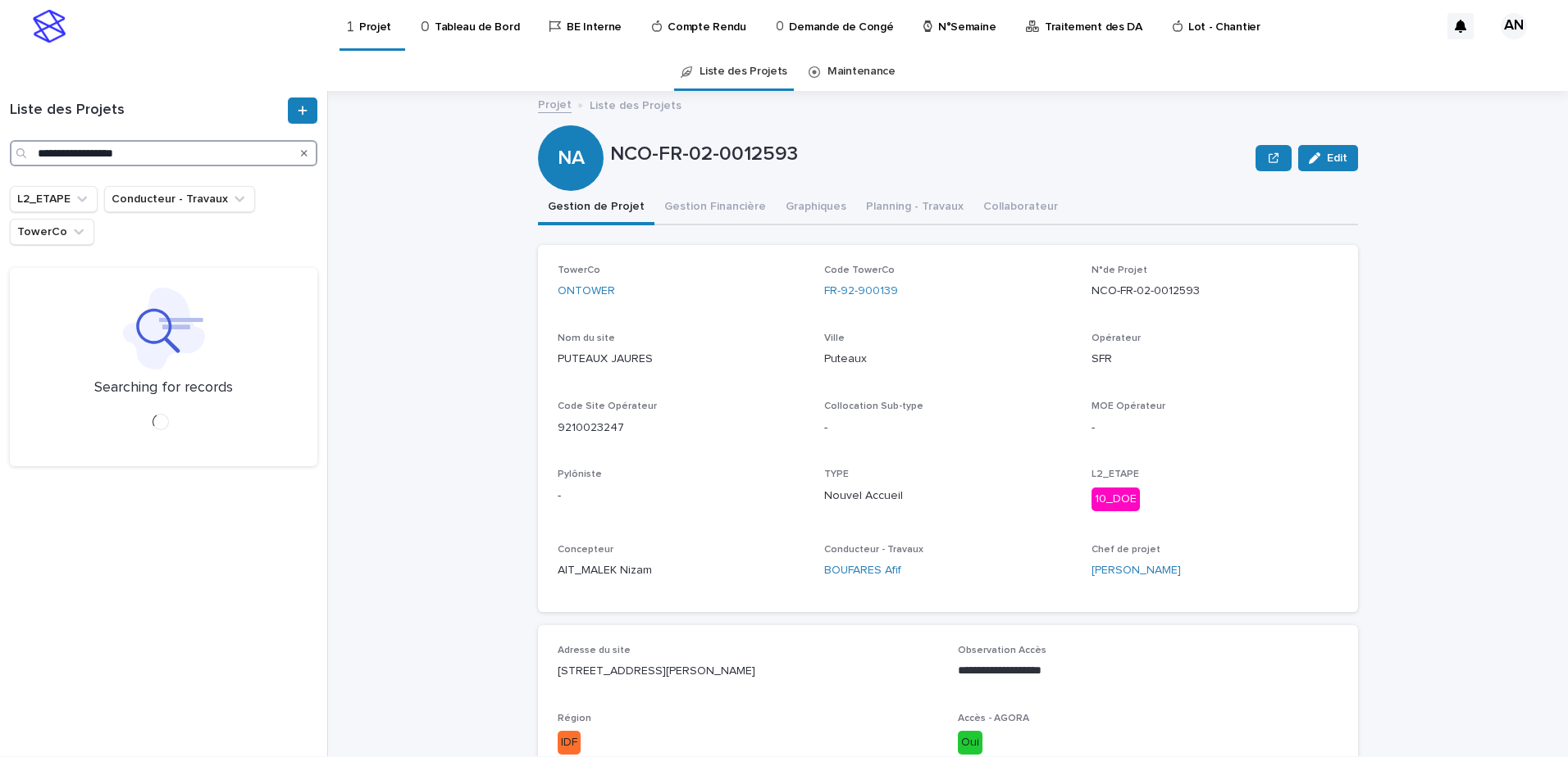
type input "**********"
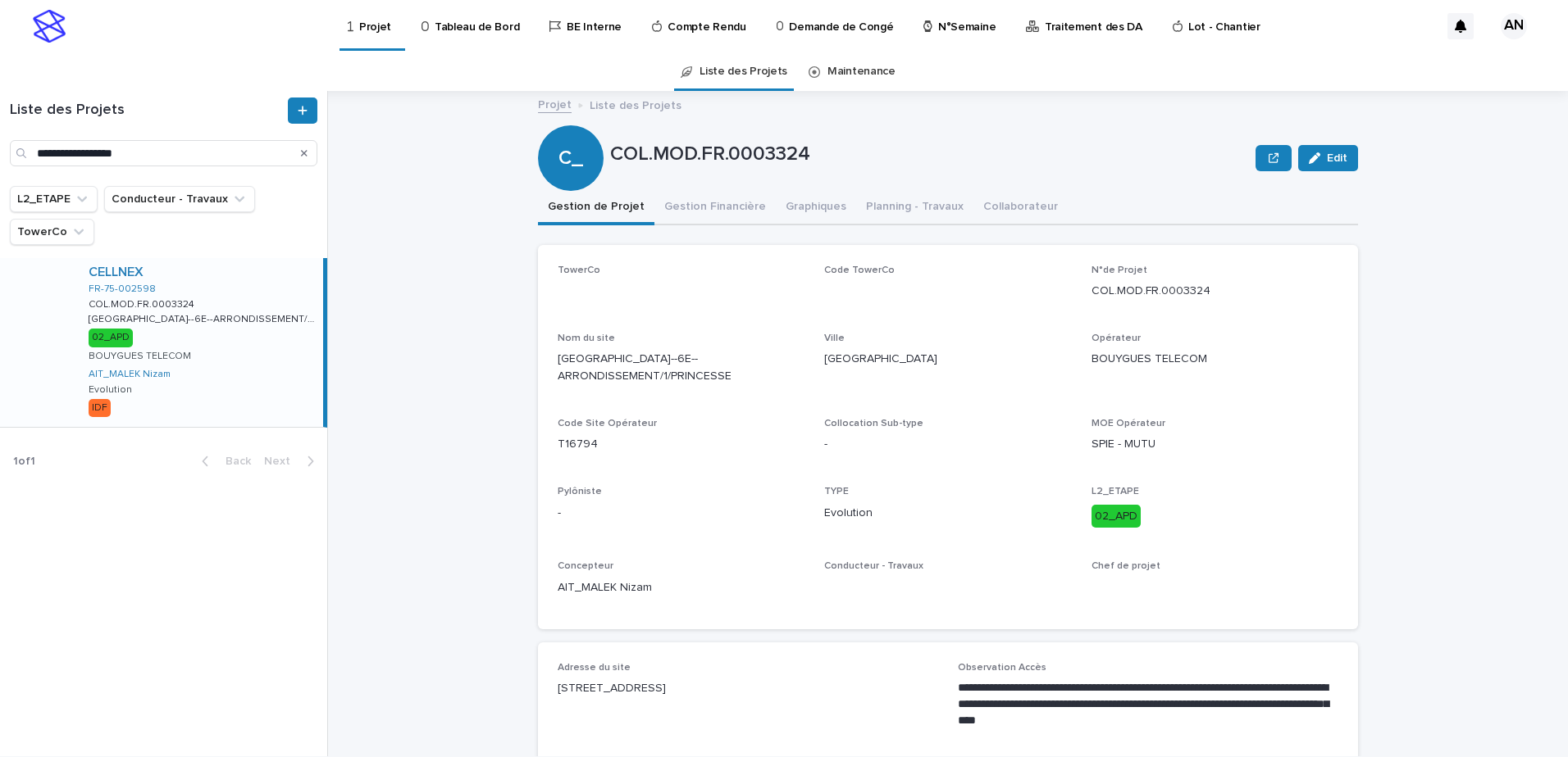
click at [275, 390] on div "CELLNEX FR-75-002598 COL.MOD.FR.0003324 COL.MOD.FR.0003324 [GEOGRAPHIC_DATA]--6…" at bounding box center [199, 342] width 248 height 169
click at [913, 286] on div "Code TowerCo FR-75-002598" at bounding box center [947, 289] width 247 height 49
drag, startPoint x: 914, startPoint y: 295, endPoint x: 815, endPoint y: 303, distance: 99.3
click at [815, 303] on div "TowerCo CELLNEX Code TowerCo FR-75-002598 N°de Projet COL.MOD.FR.0003324 Nom du…" at bounding box center [947, 437] width 780 height 345
copy link "FR-75-002598"
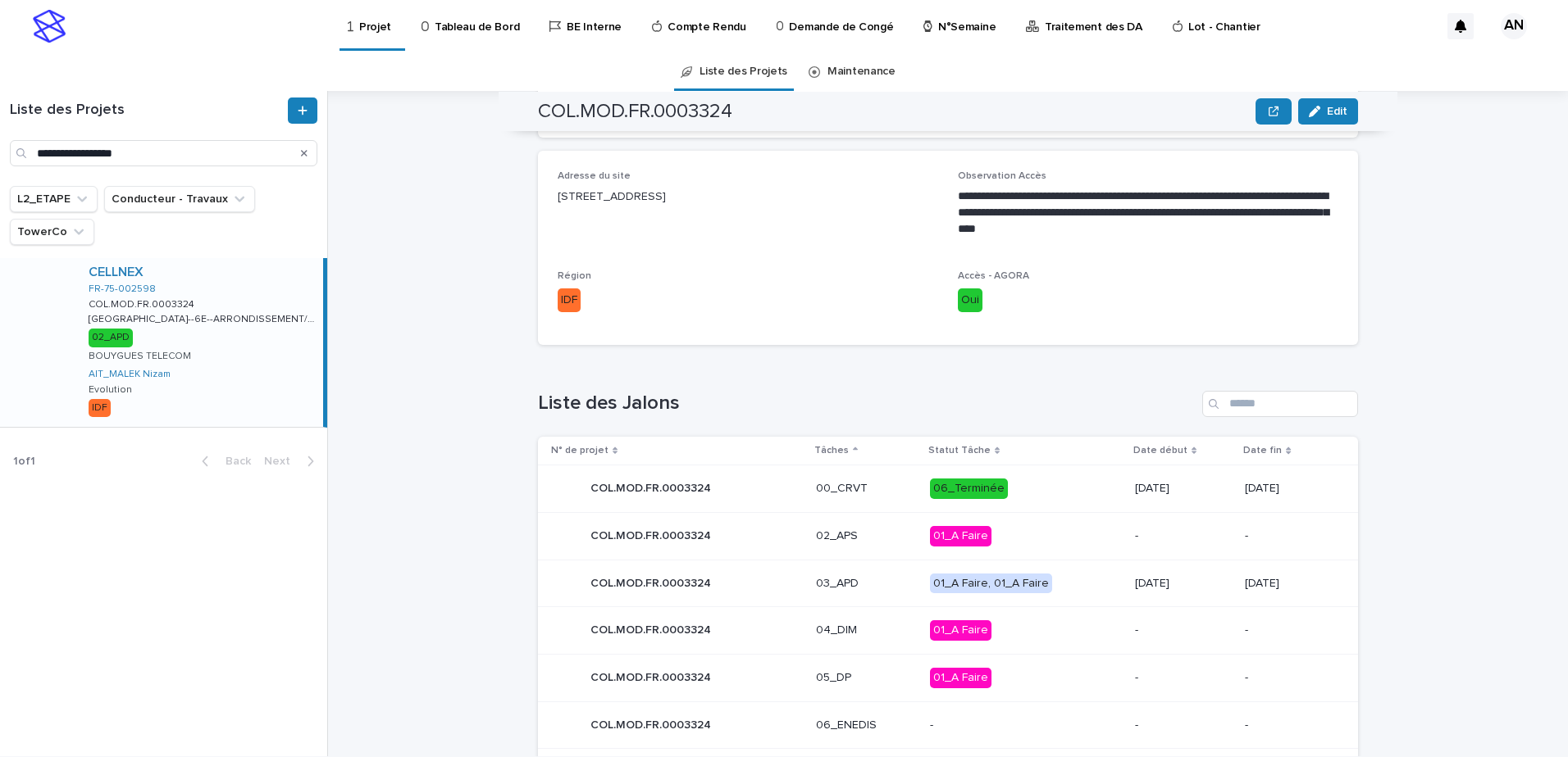
scroll to position [574, 0]
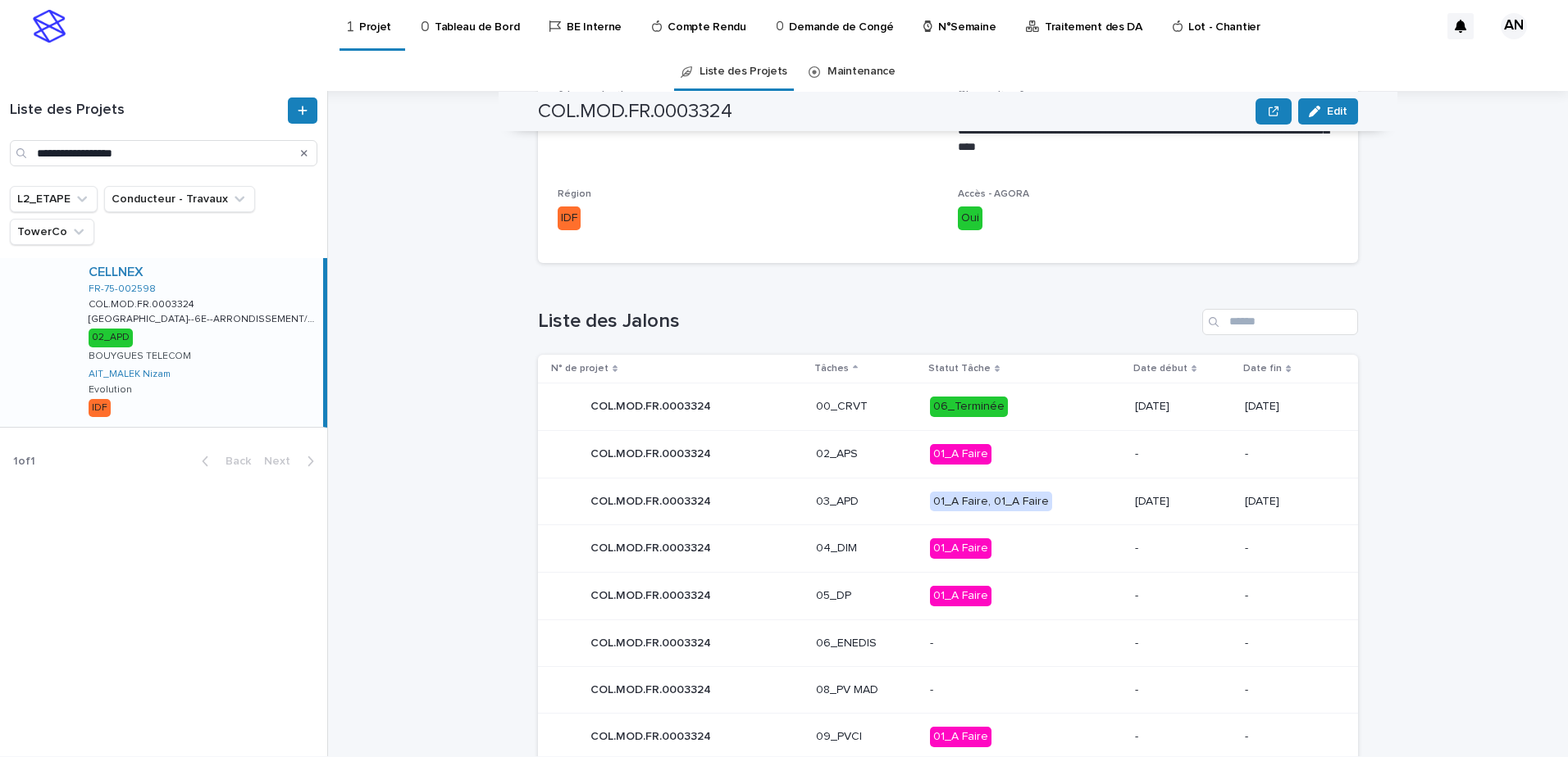
click at [877, 495] on p "03_APD" at bounding box center [866, 502] width 101 height 14
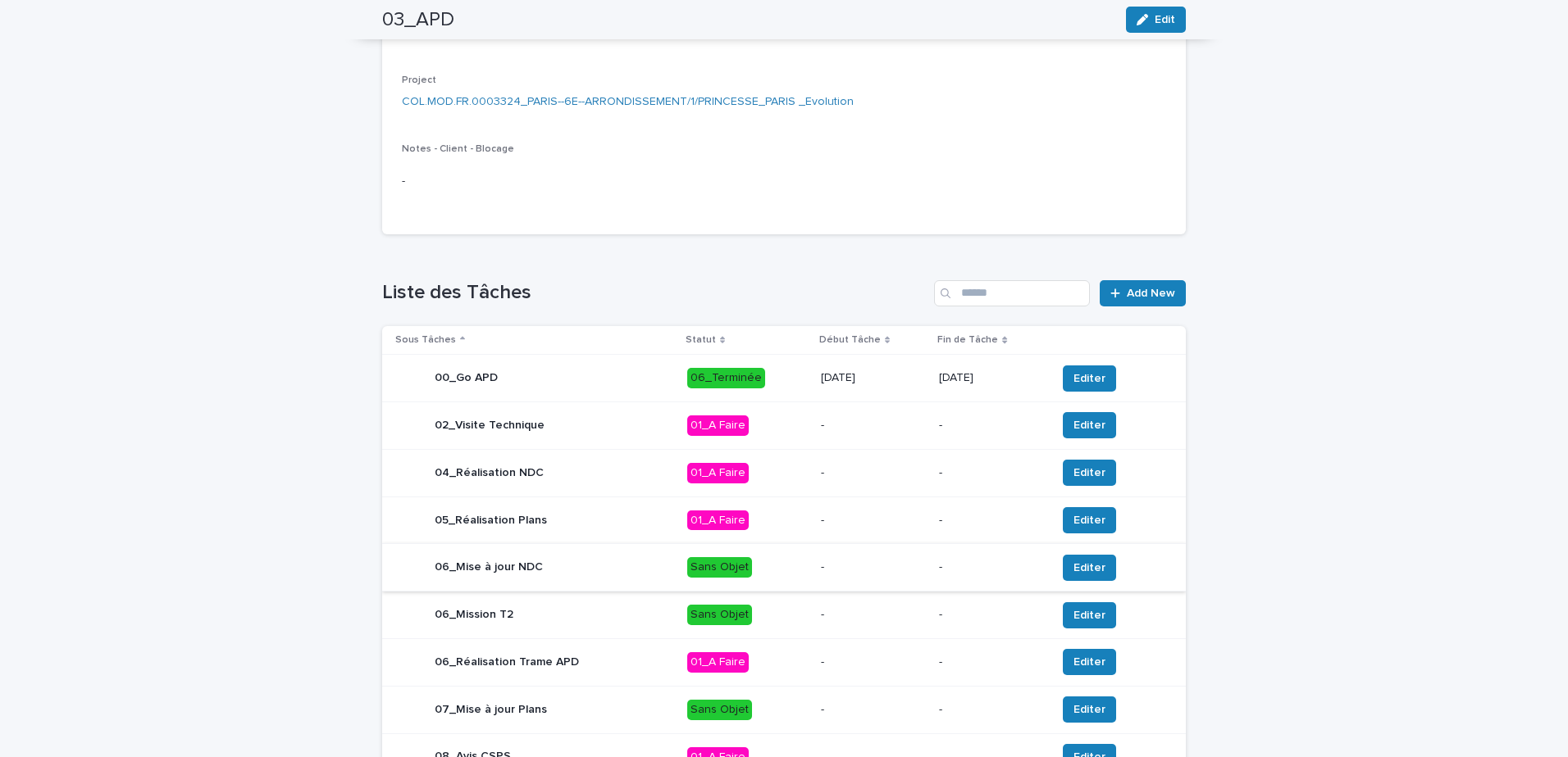
scroll to position [539, 0]
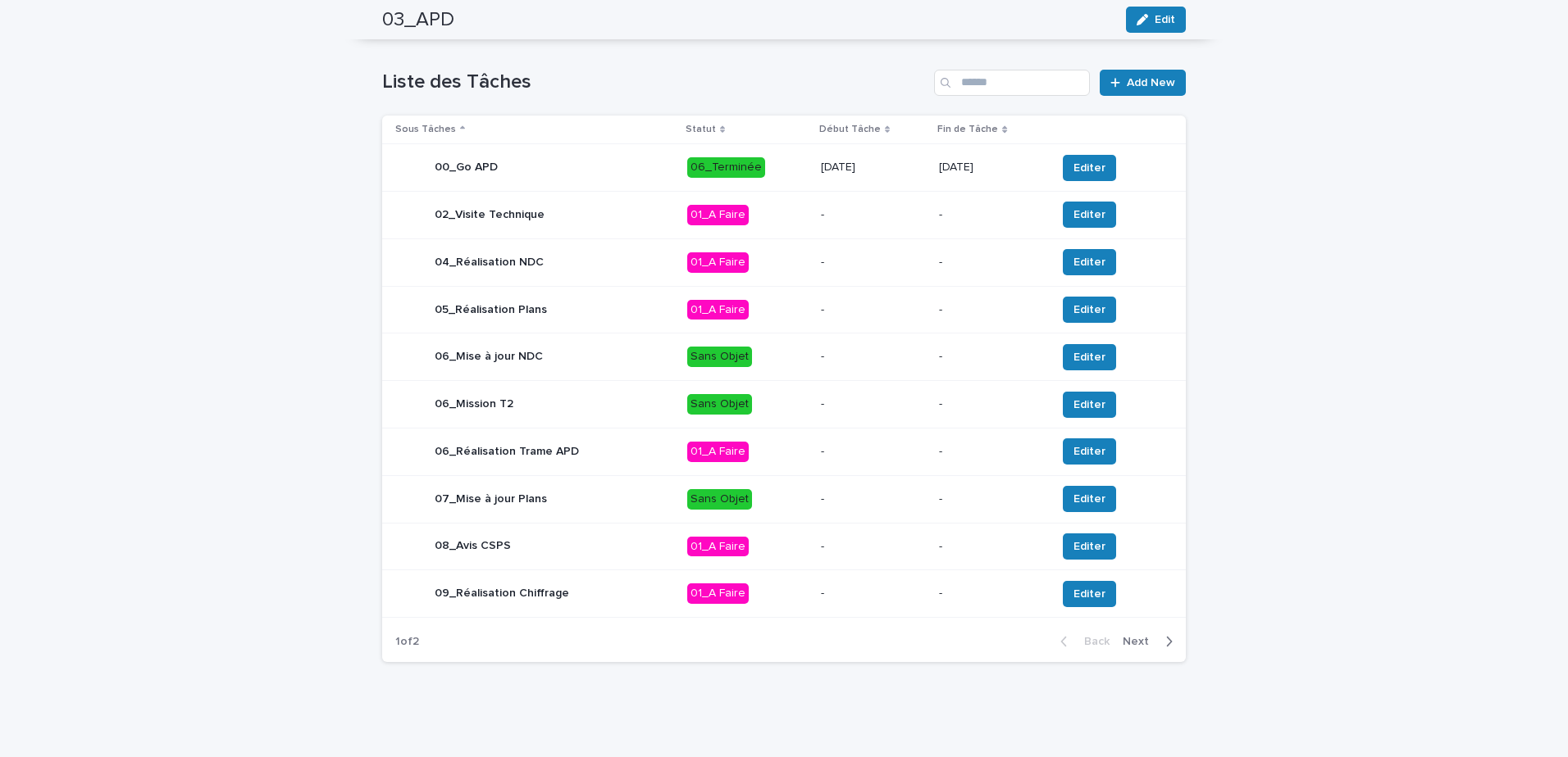
click at [1158, 645] on div "button" at bounding box center [1165, 641] width 14 height 14
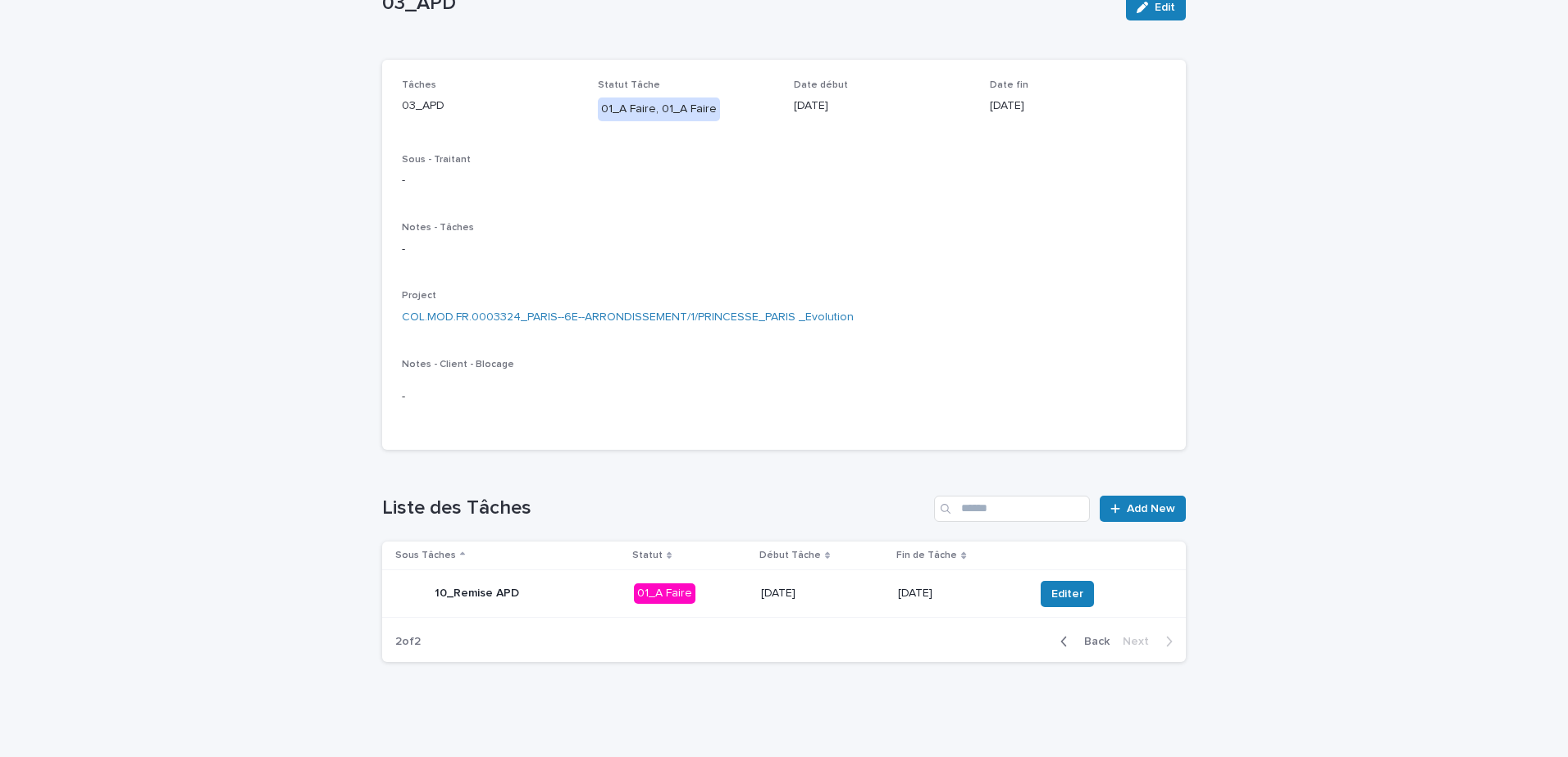
click at [571, 593] on div "10_Remise APD" at bounding box center [508, 594] width 226 height 32
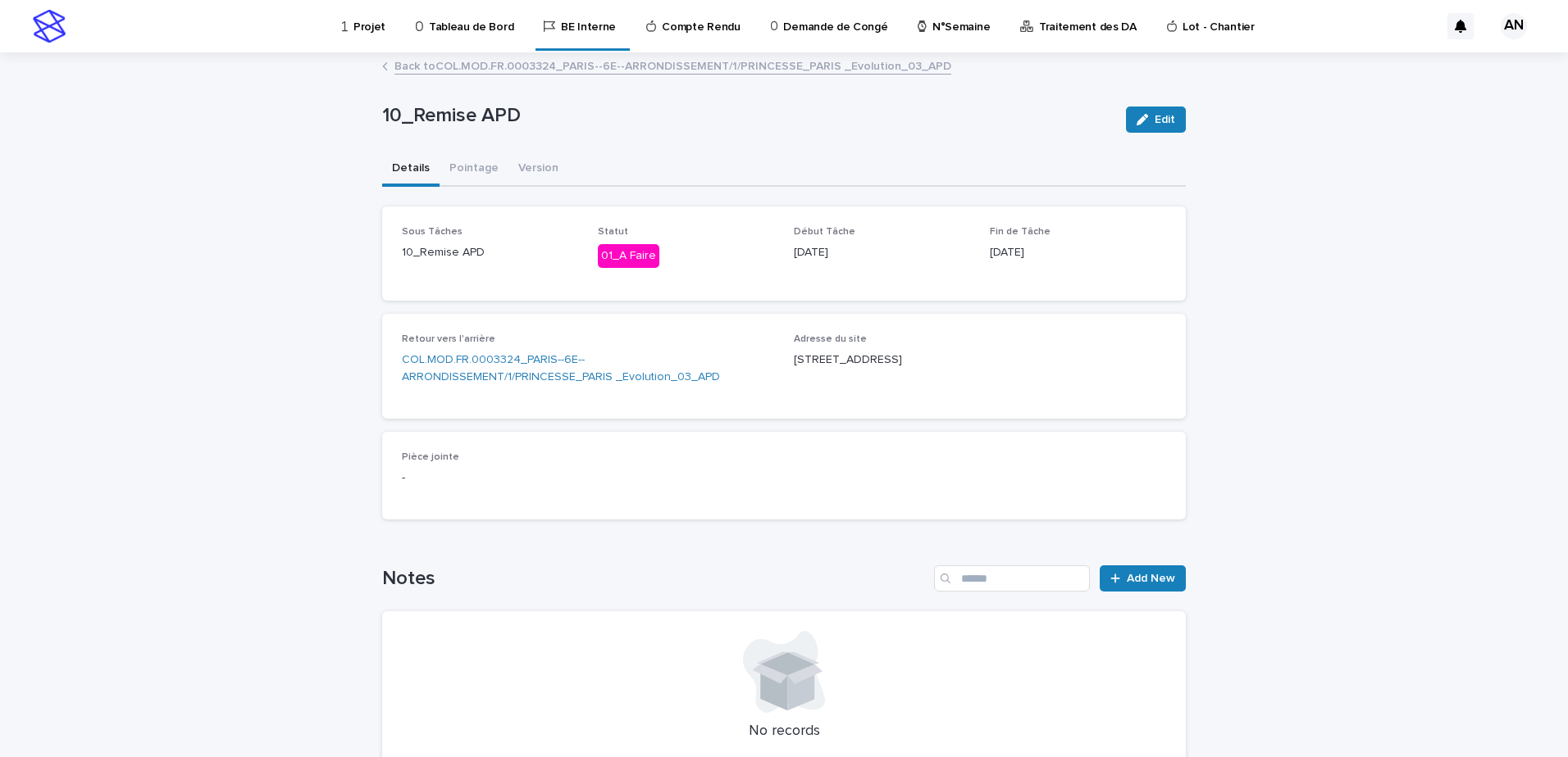
click at [504, 64] on link "Back to COL.MOD.FR.0003324_PARIS--6E--ARRONDISSEMENT/1/PRINCESSE_PARIS _Evoluti…" at bounding box center [673, 66] width 556 height 19
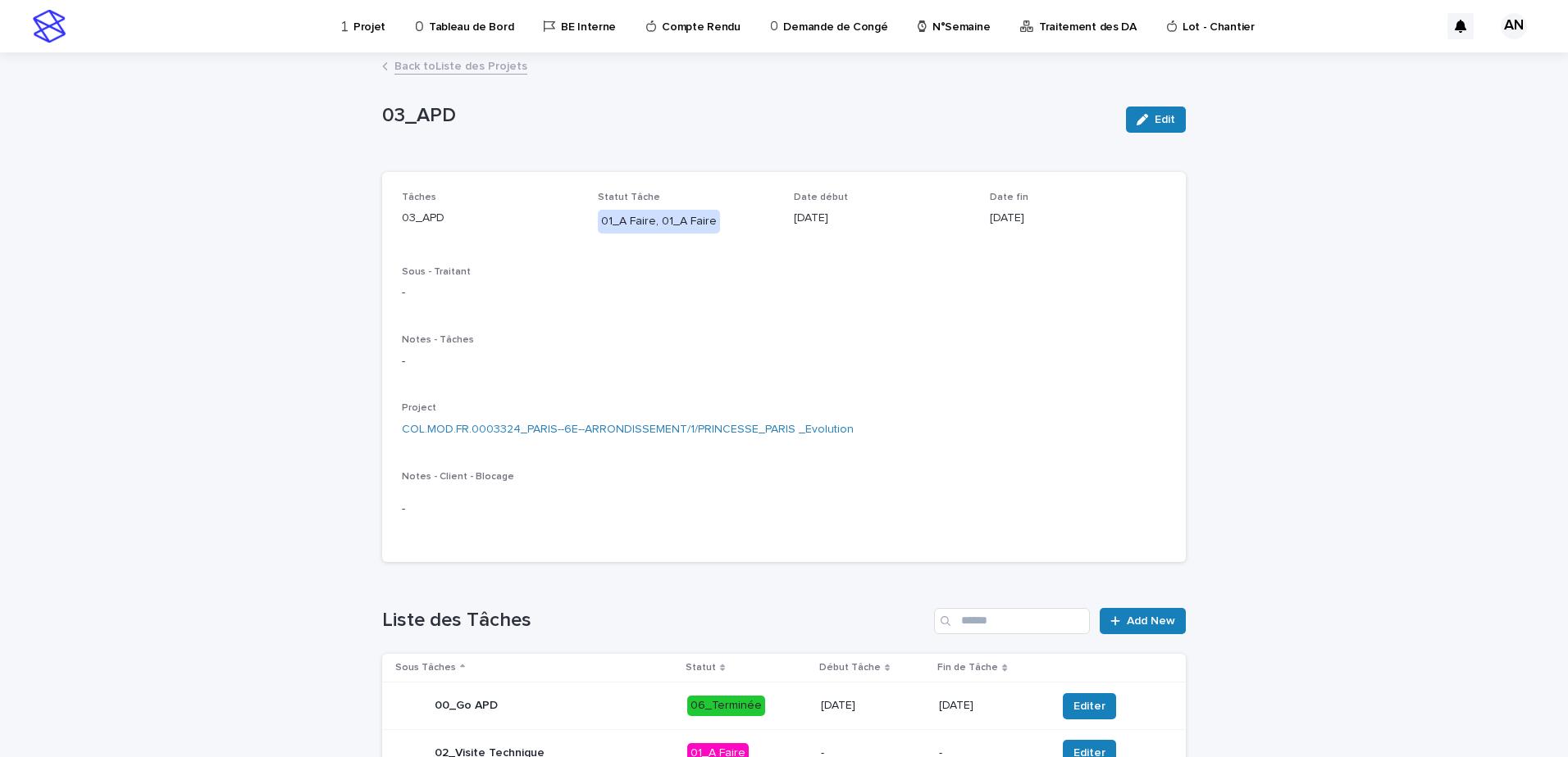
click at [495, 64] on link "Back to Liste des Projets" at bounding box center [460, 66] width 132 height 19
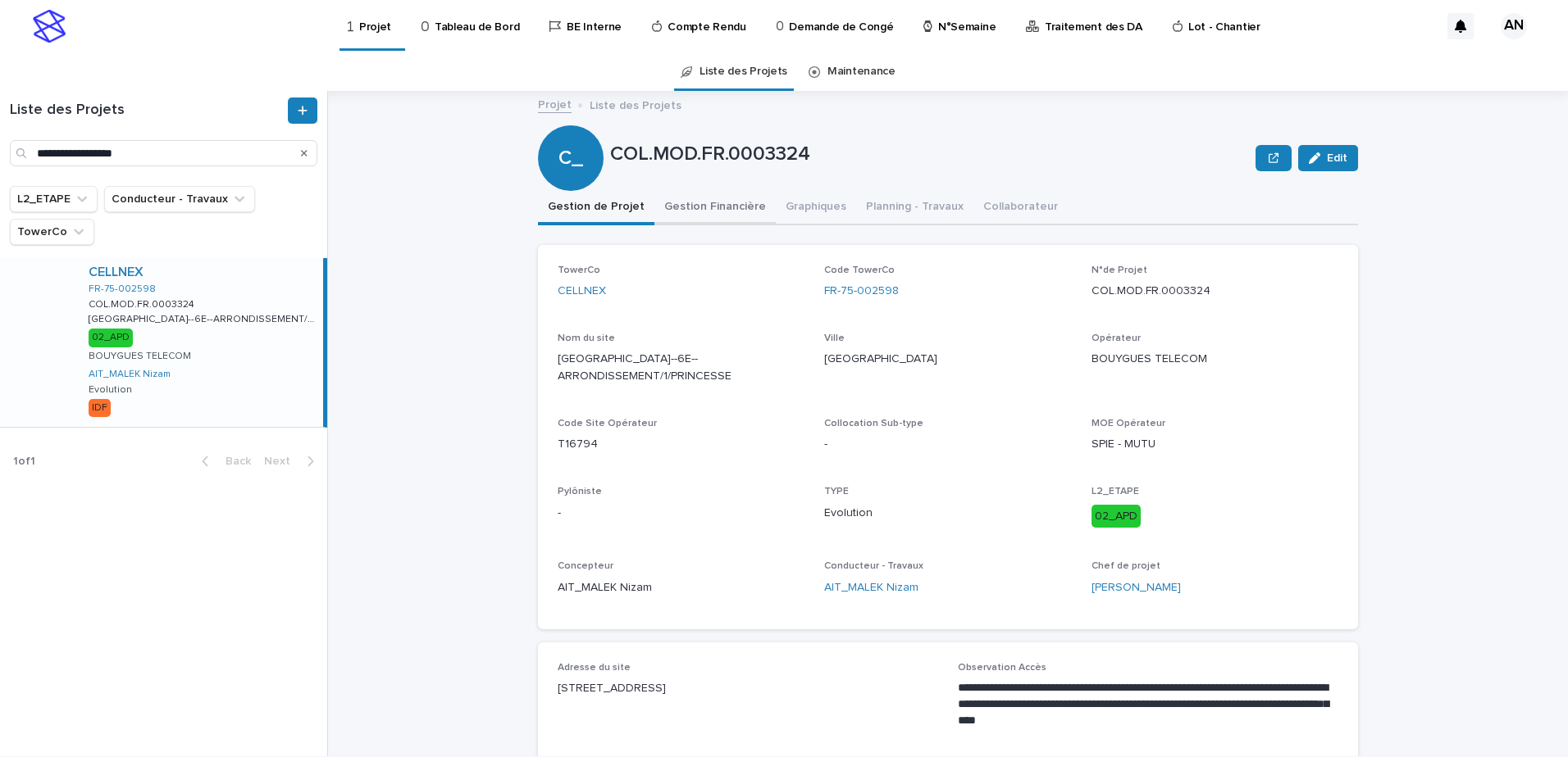
click at [686, 218] on button "Gestion Financière" at bounding box center [714, 209] width 121 height 34
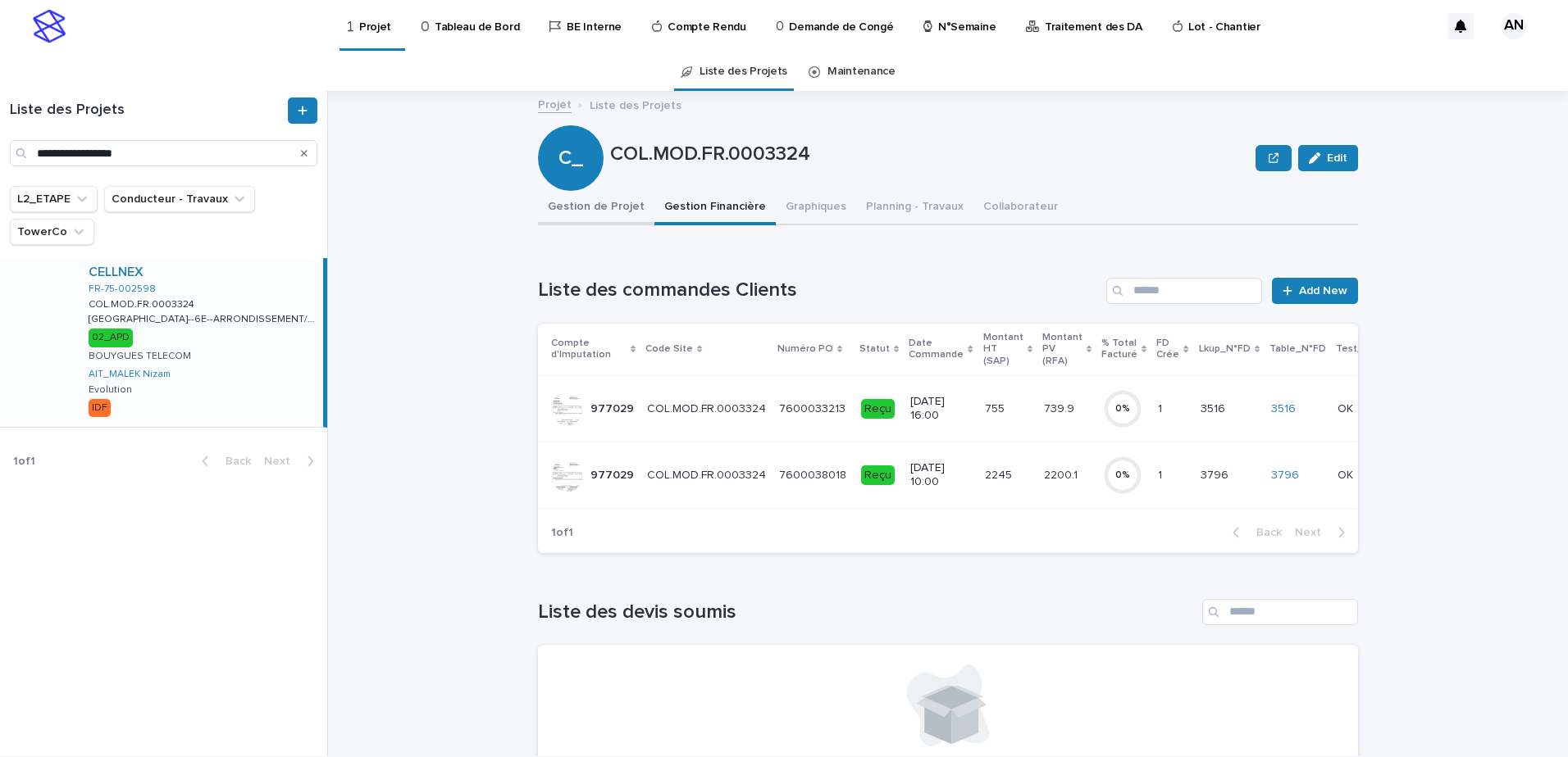
click at [618, 216] on button "Gestion de Projet" at bounding box center [596, 209] width 116 height 34
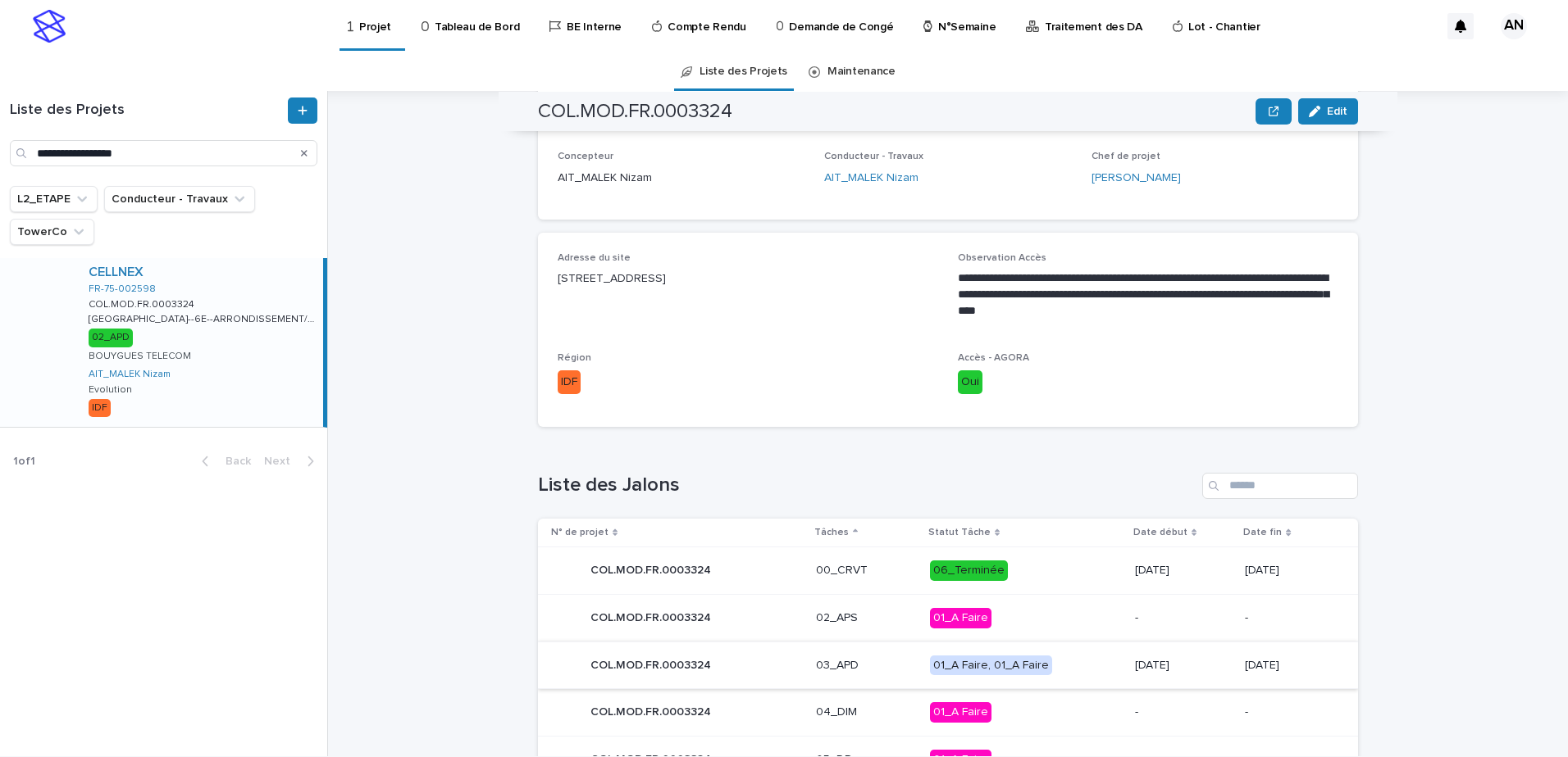
scroll to position [491, 0]
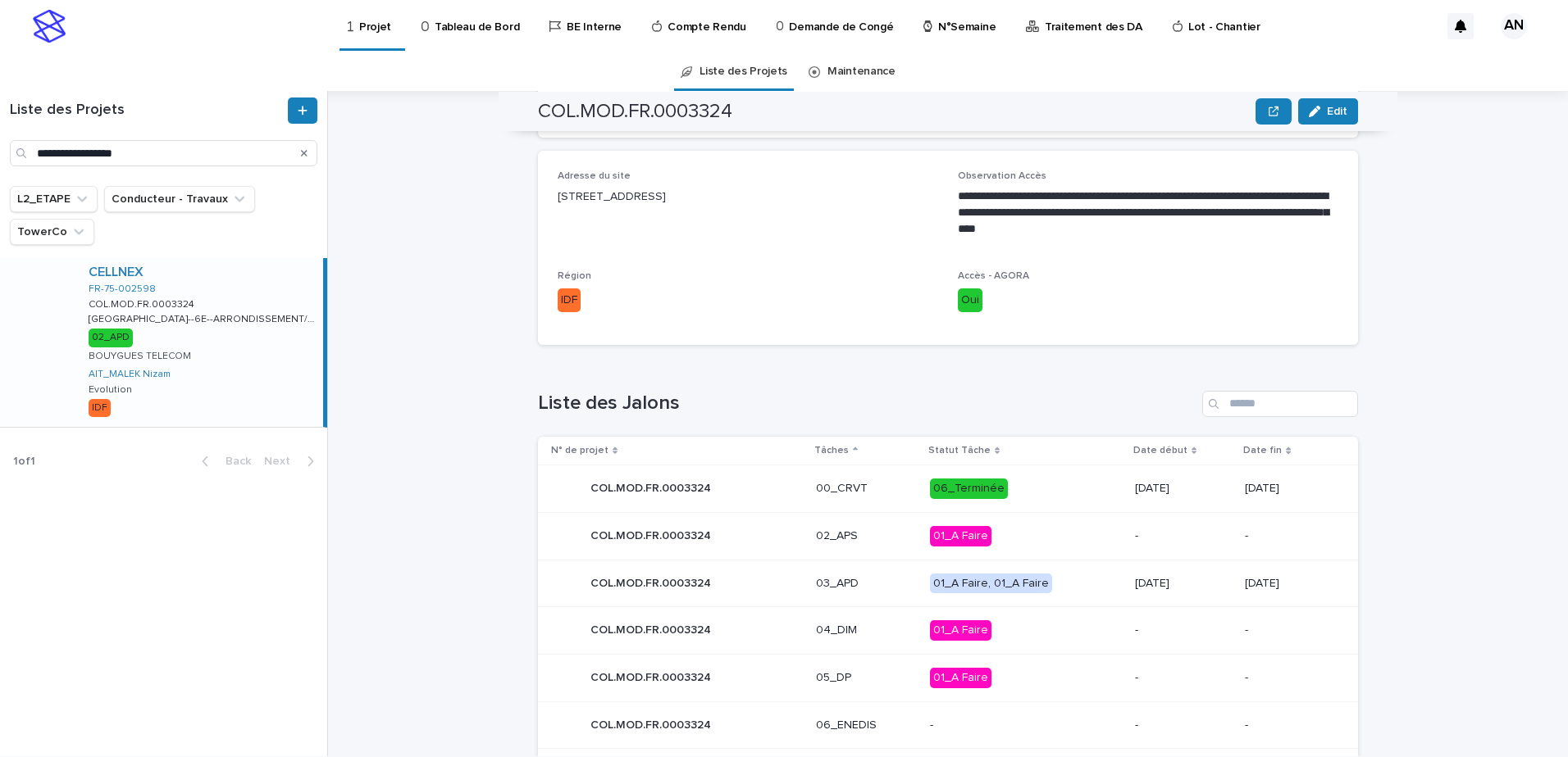
click at [879, 577] on p "03_APD" at bounding box center [866, 584] width 101 height 14
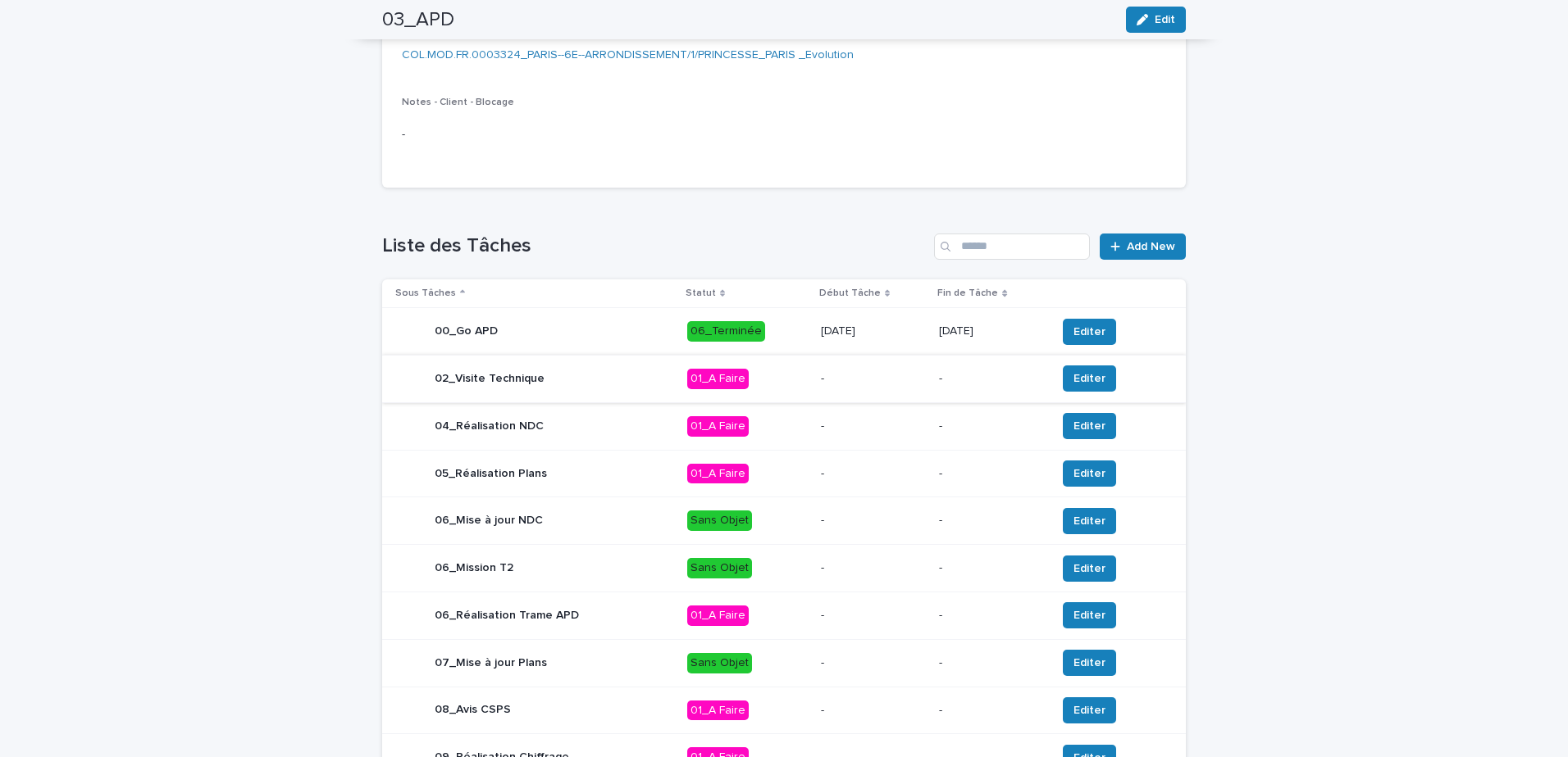
scroll to position [539, 0]
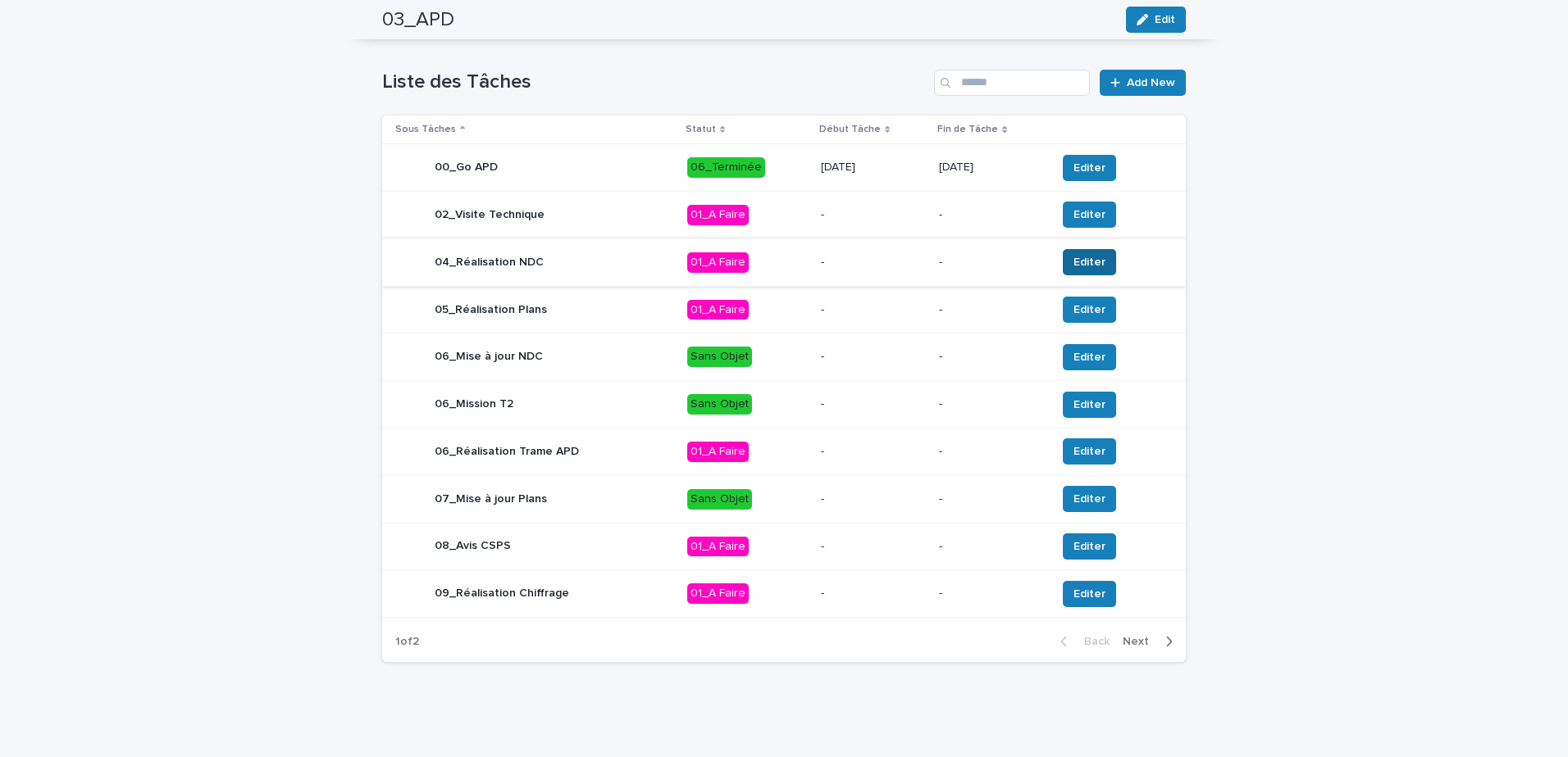
click at [1086, 262] on span "Editer" at bounding box center [1090, 262] width 32 height 16
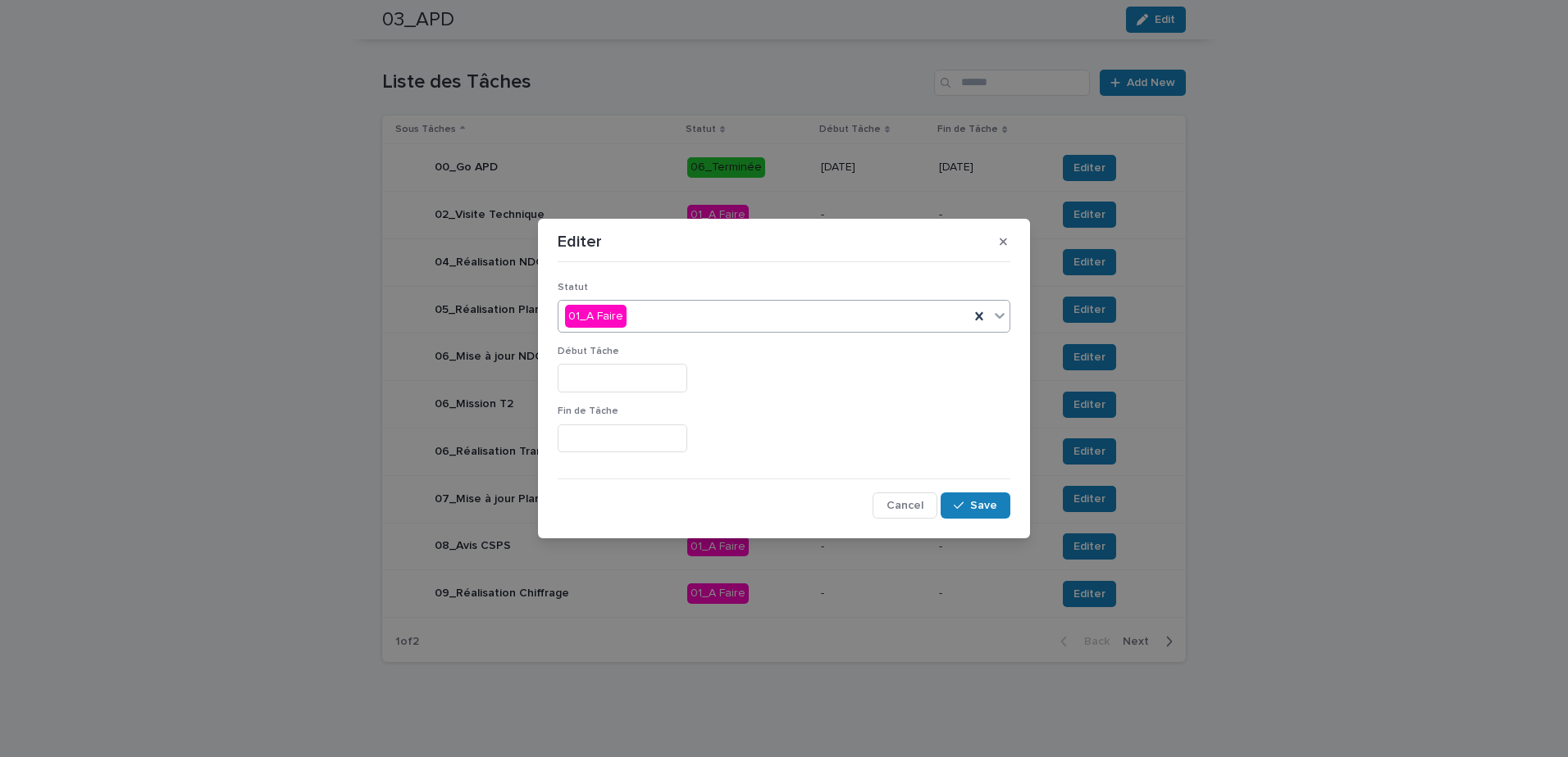
click at [999, 316] on icon at bounding box center [999, 315] width 16 height 16
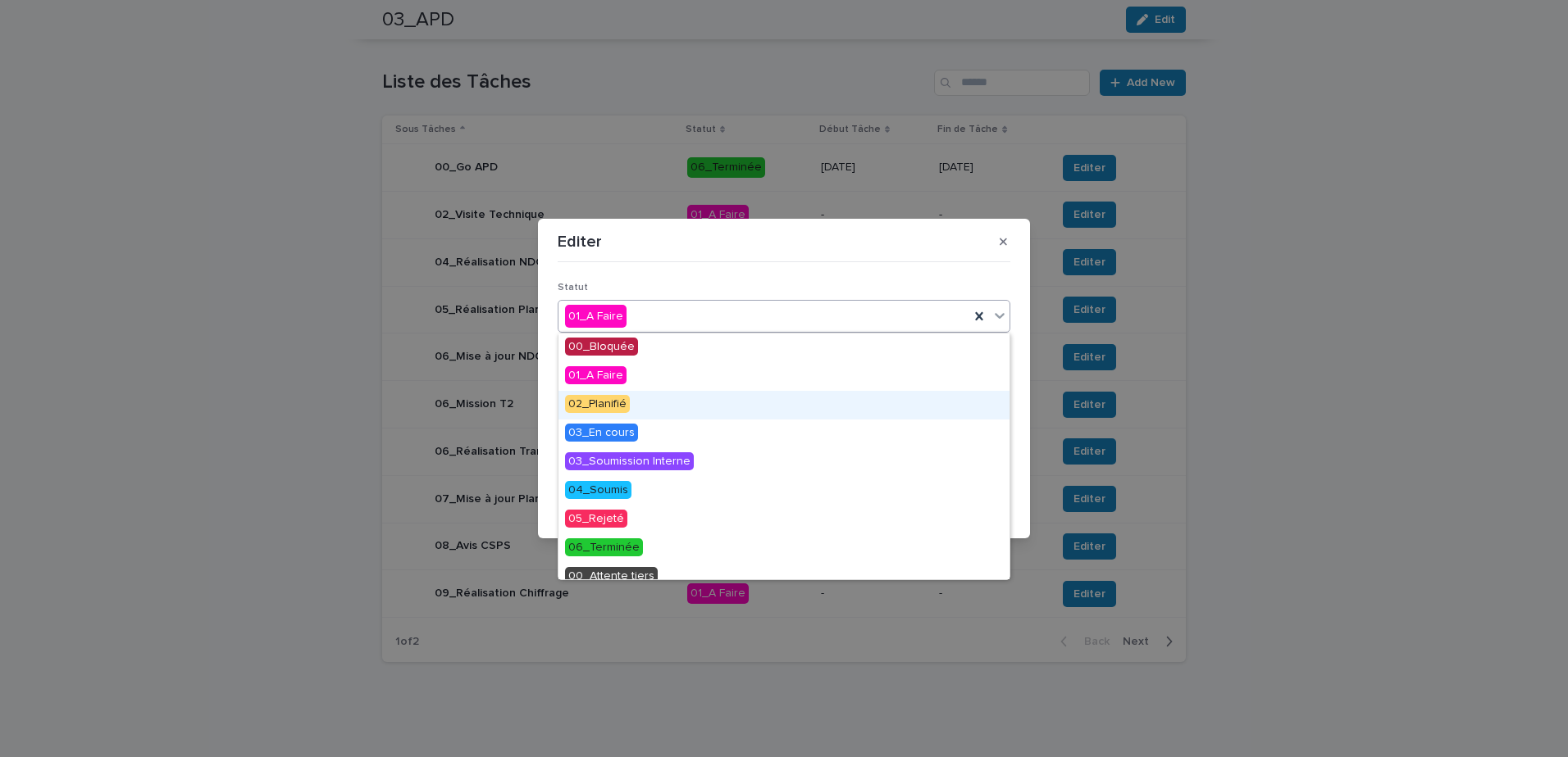
click at [608, 397] on span "02_Planifié" at bounding box center [597, 404] width 65 height 18
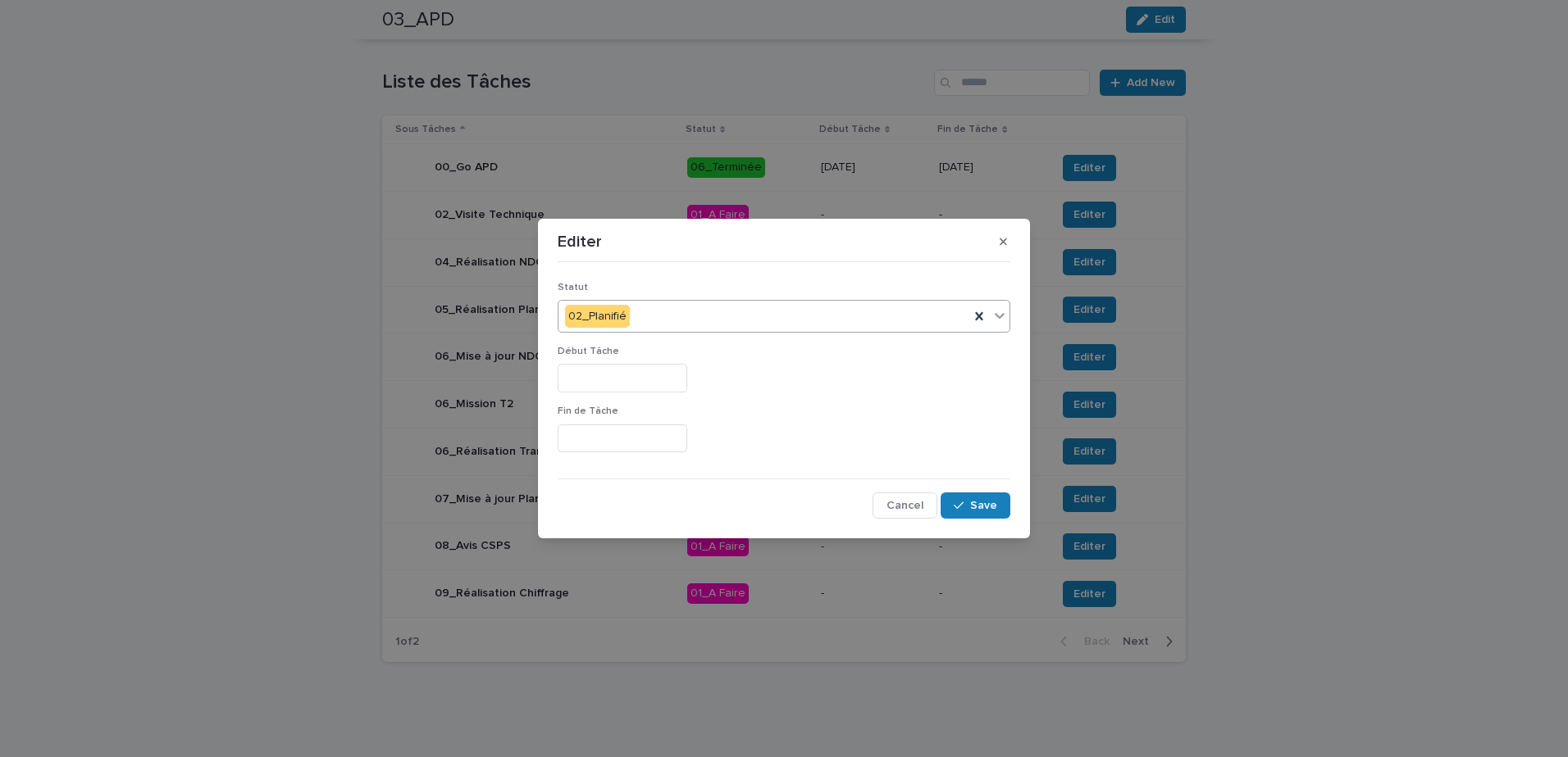
click at [596, 379] on input "text" at bounding box center [622, 378] width 130 height 29
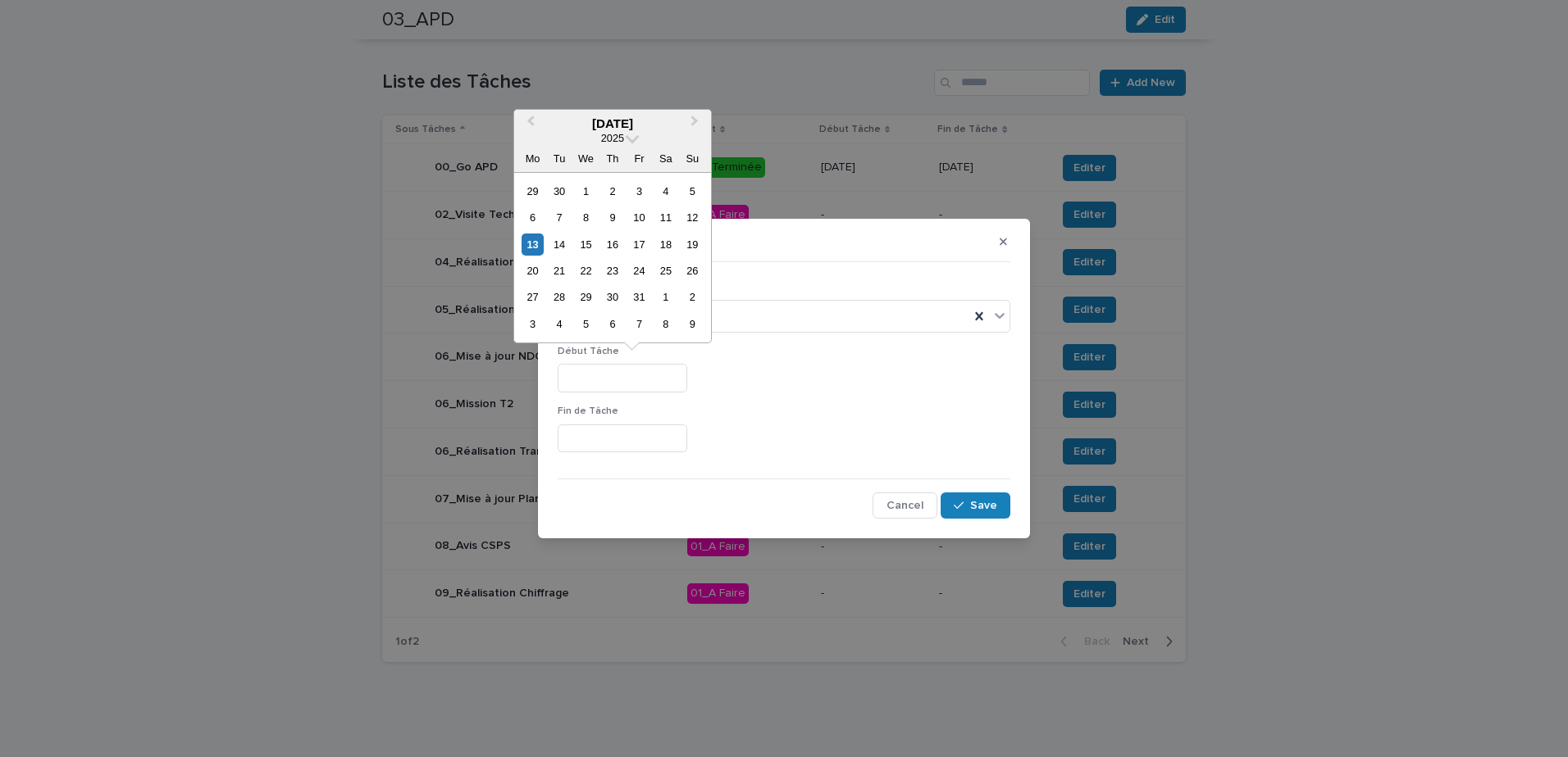
click at [533, 249] on div "13" at bounding box center [532, 244] width 22 height 22
type input "**********"
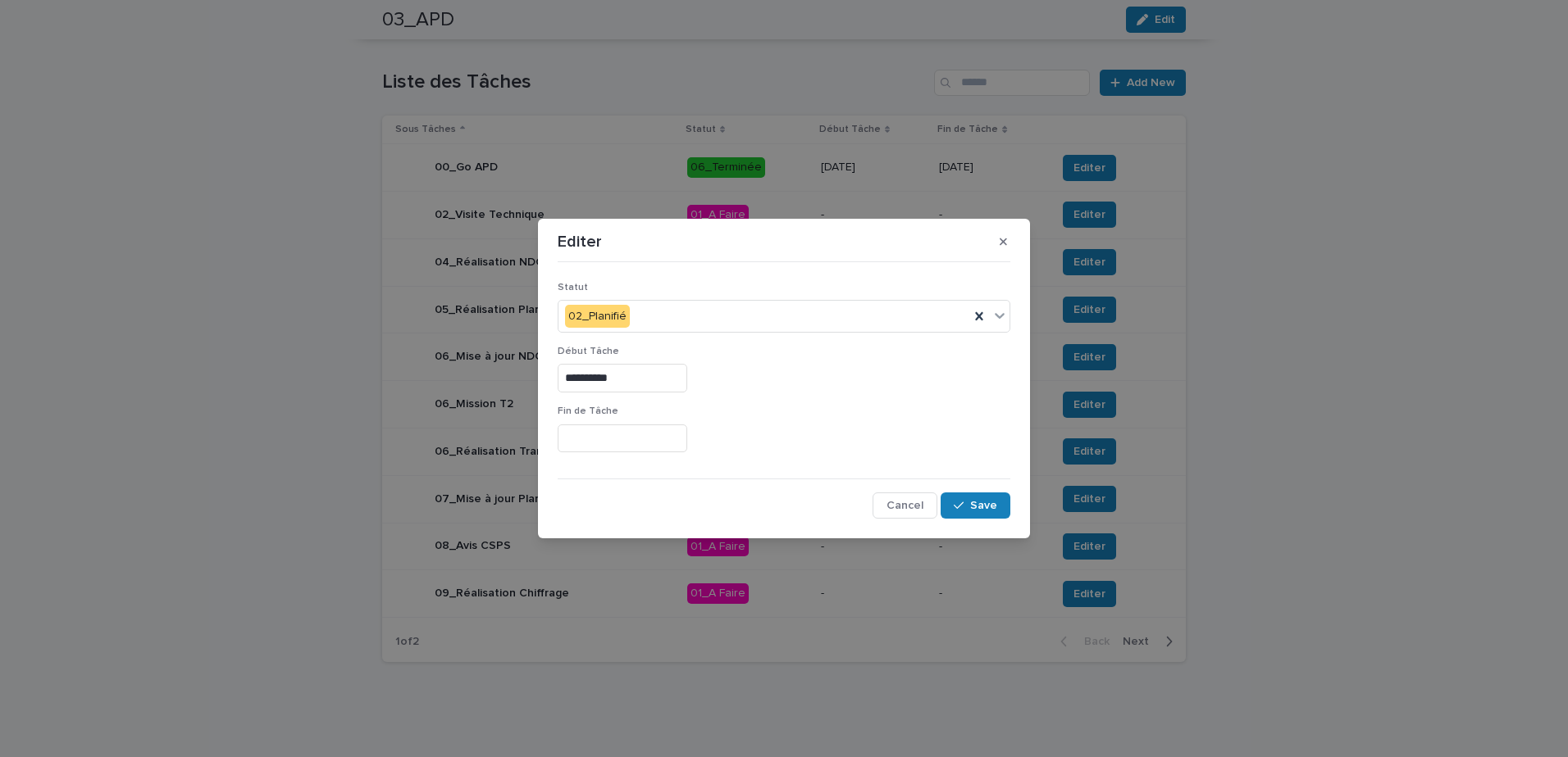
click at [627, 435] on input "text" at bounding box center [622, 439] width 130 height 29
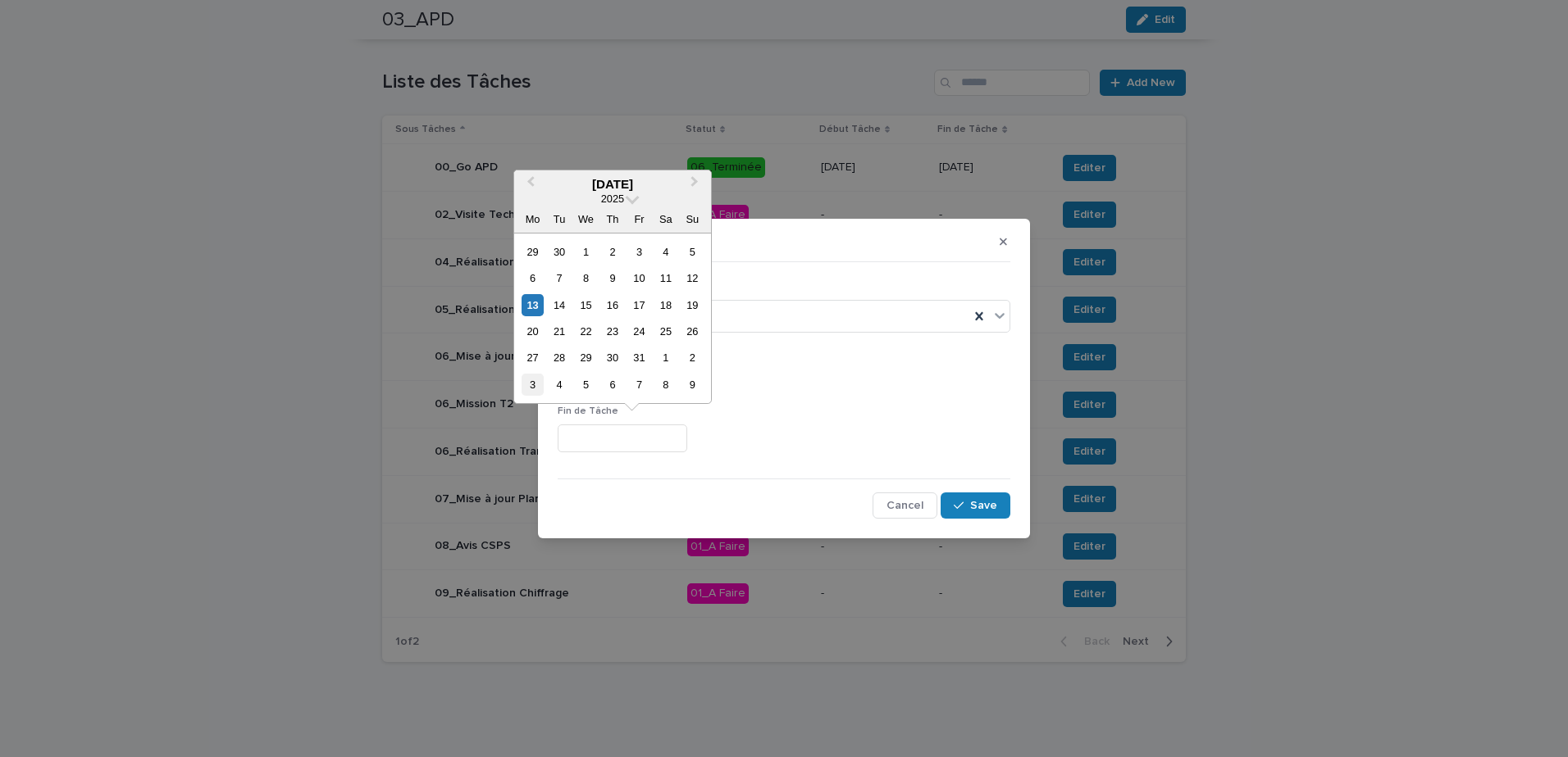
click at [533, 388] on div "3" at bounding box center [532, 385] width 22 height 22
type input "*********"
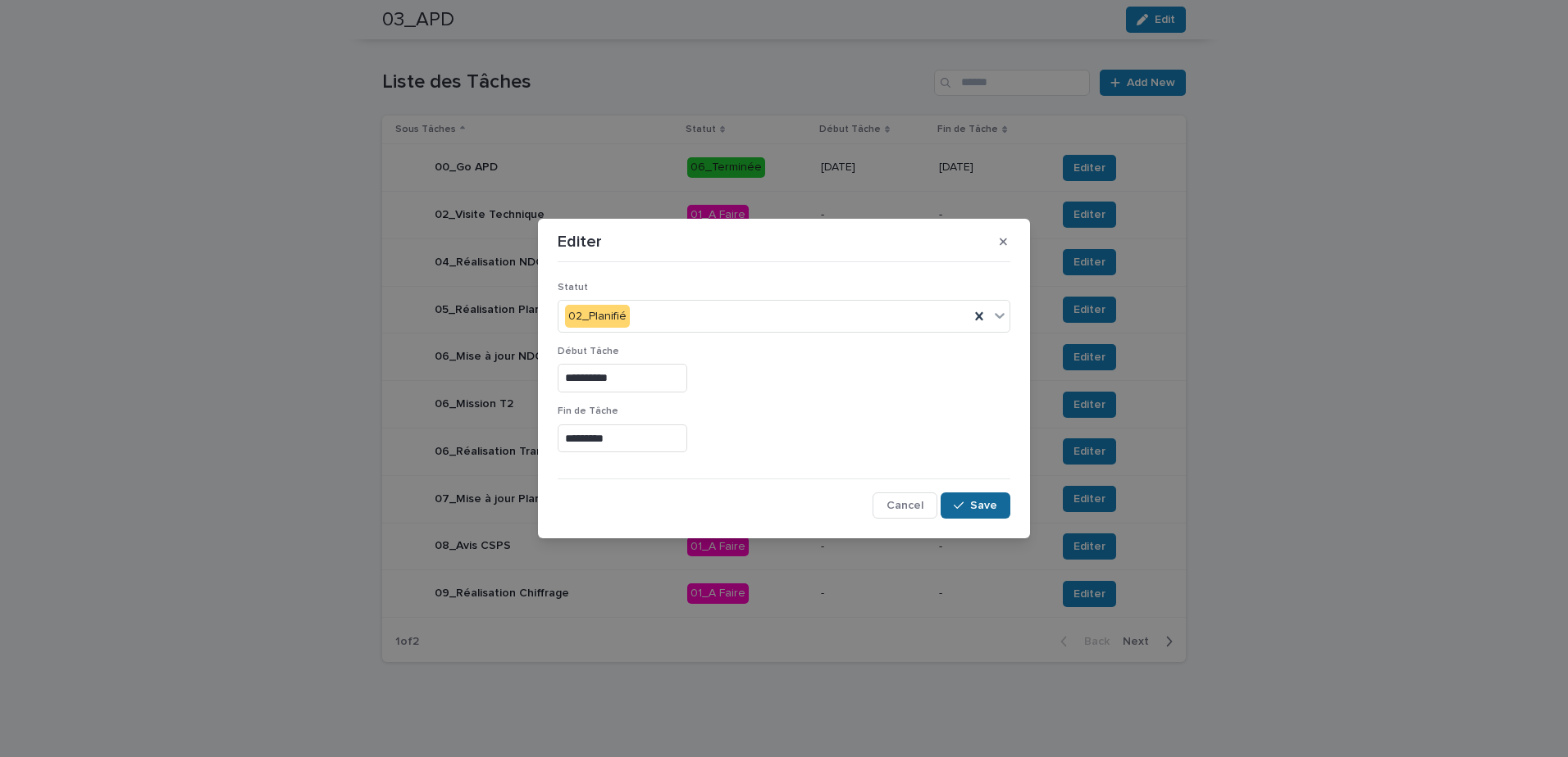
click at [985, 511] on span "Save" at bounding box center [983, 506] width 27 height 11
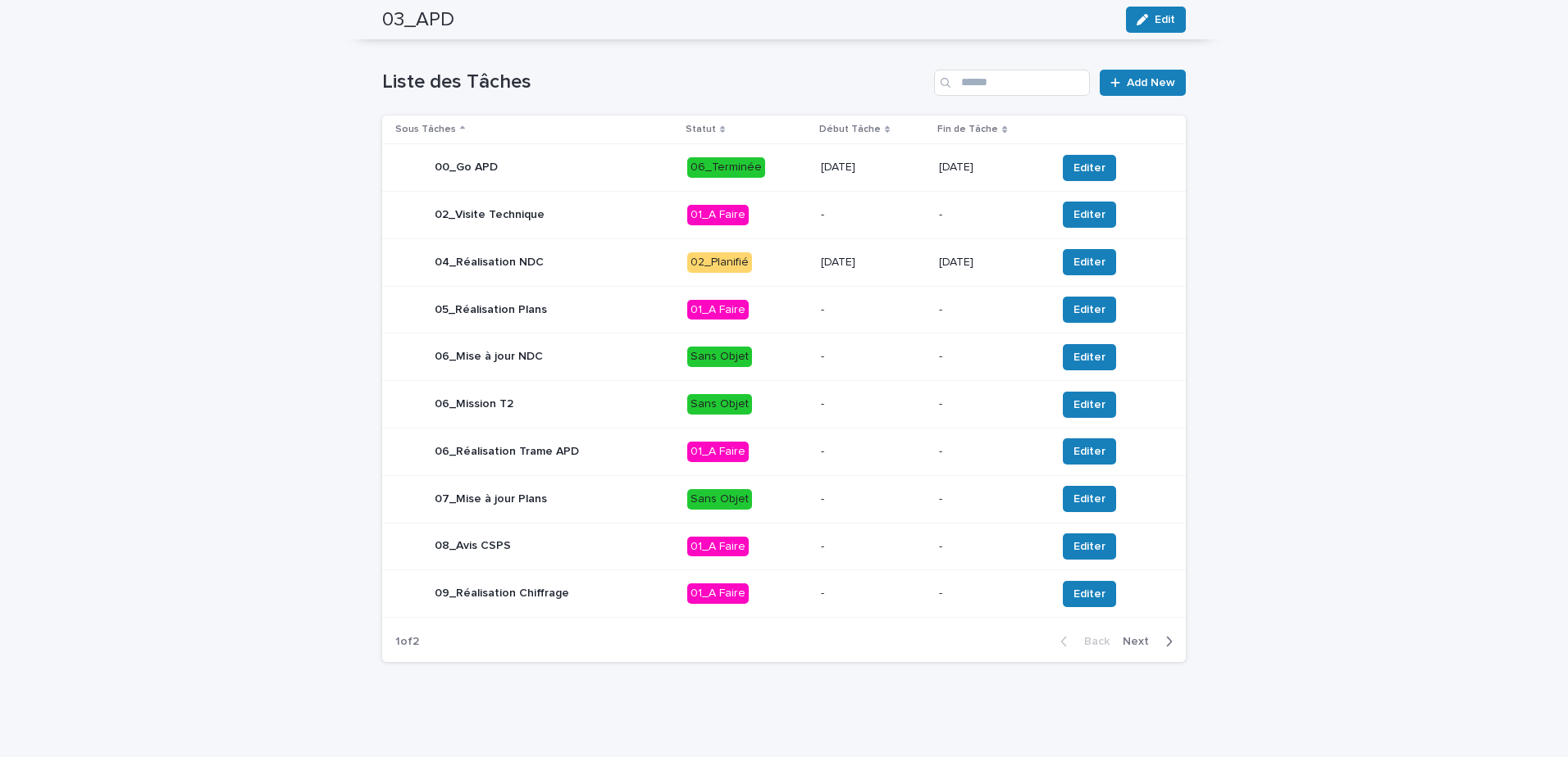
click at [587, 264] on div "04_Réalisation NDC" at bounding box center [534, 262] width 279 height 32
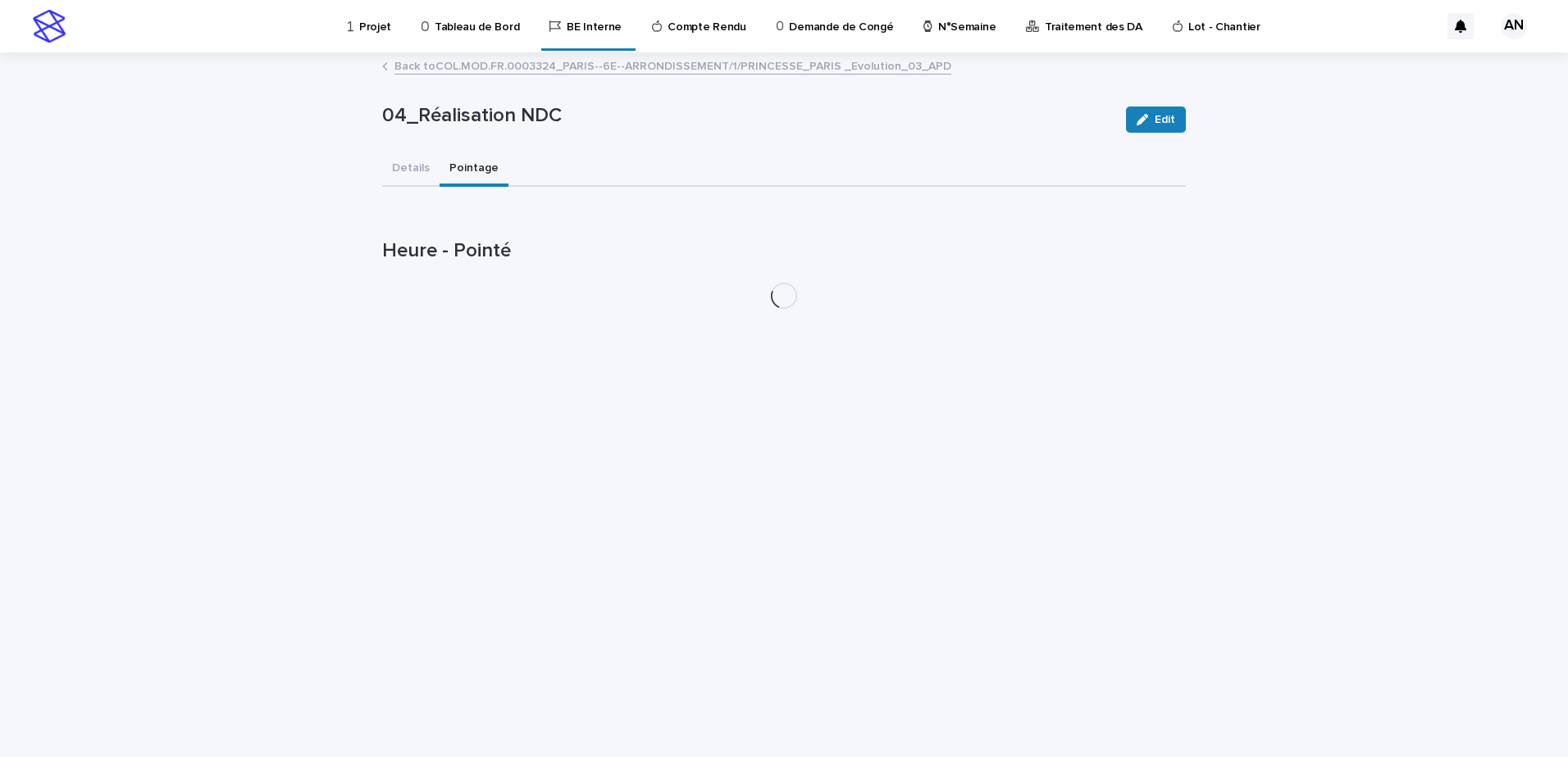
click at [476, 170] on button "Pointage" at bounding box center [473, 169] width 69 height 34
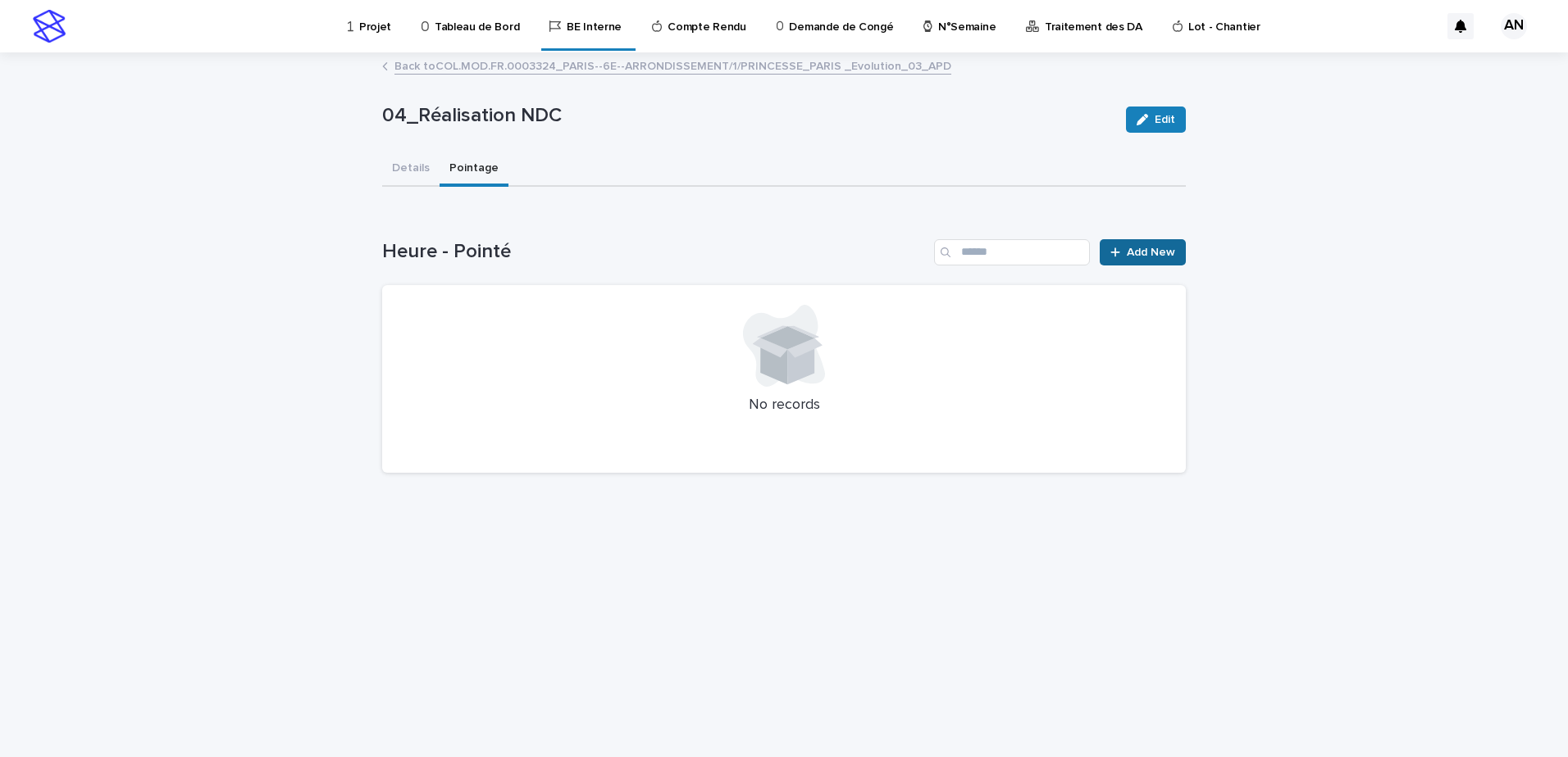
click at [1136, 249] on span "Add New" at bounding box center [1151, 252] width 49 height 11
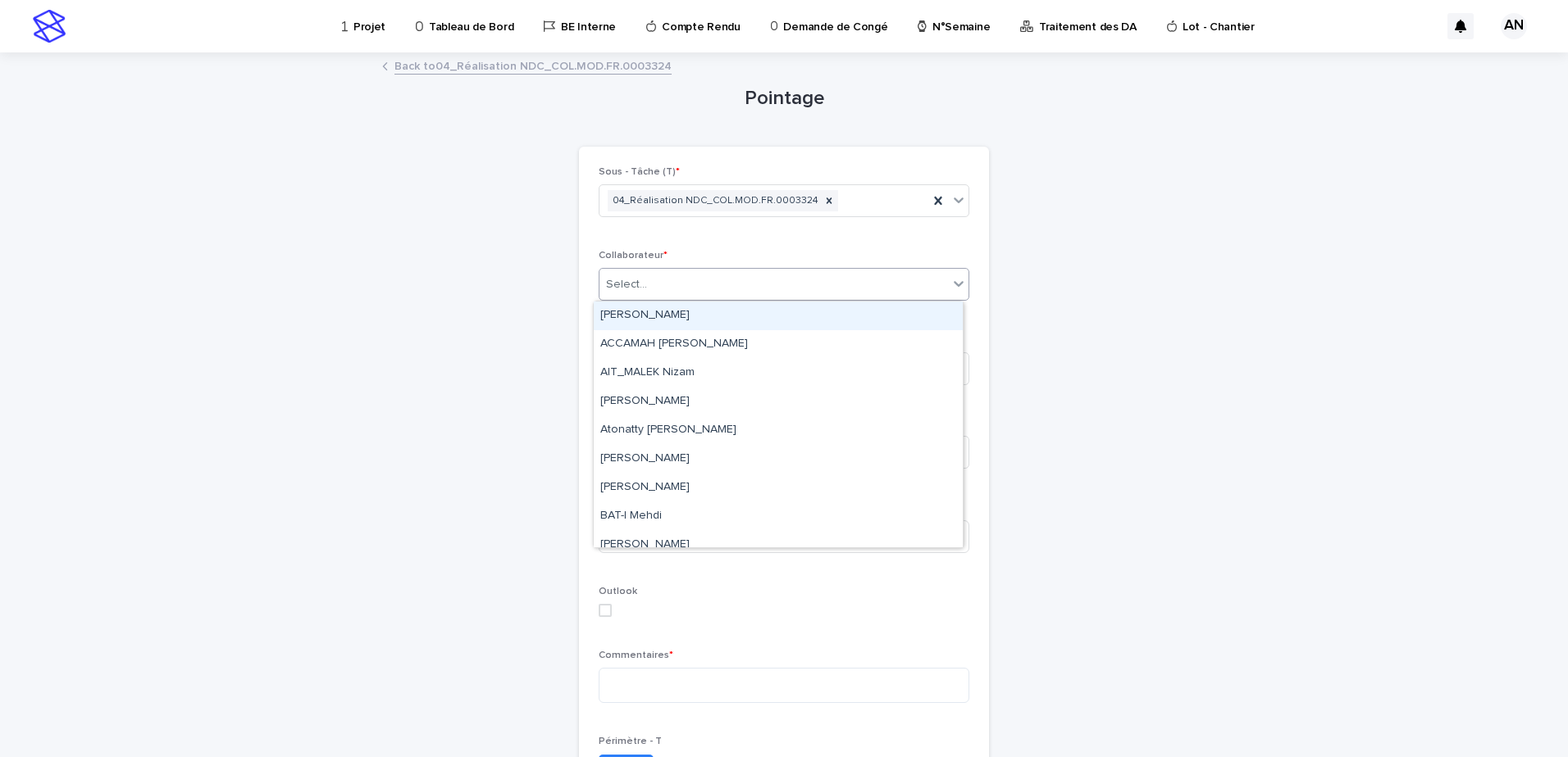
click at [751, 279] on div "Select..." at bounding box center [774, 285] width 349 height 27
type input "*****"
click at [683, 307] on div "AIT_MALEK Nizam" at bounding box center [777, 316] width 369 height 29
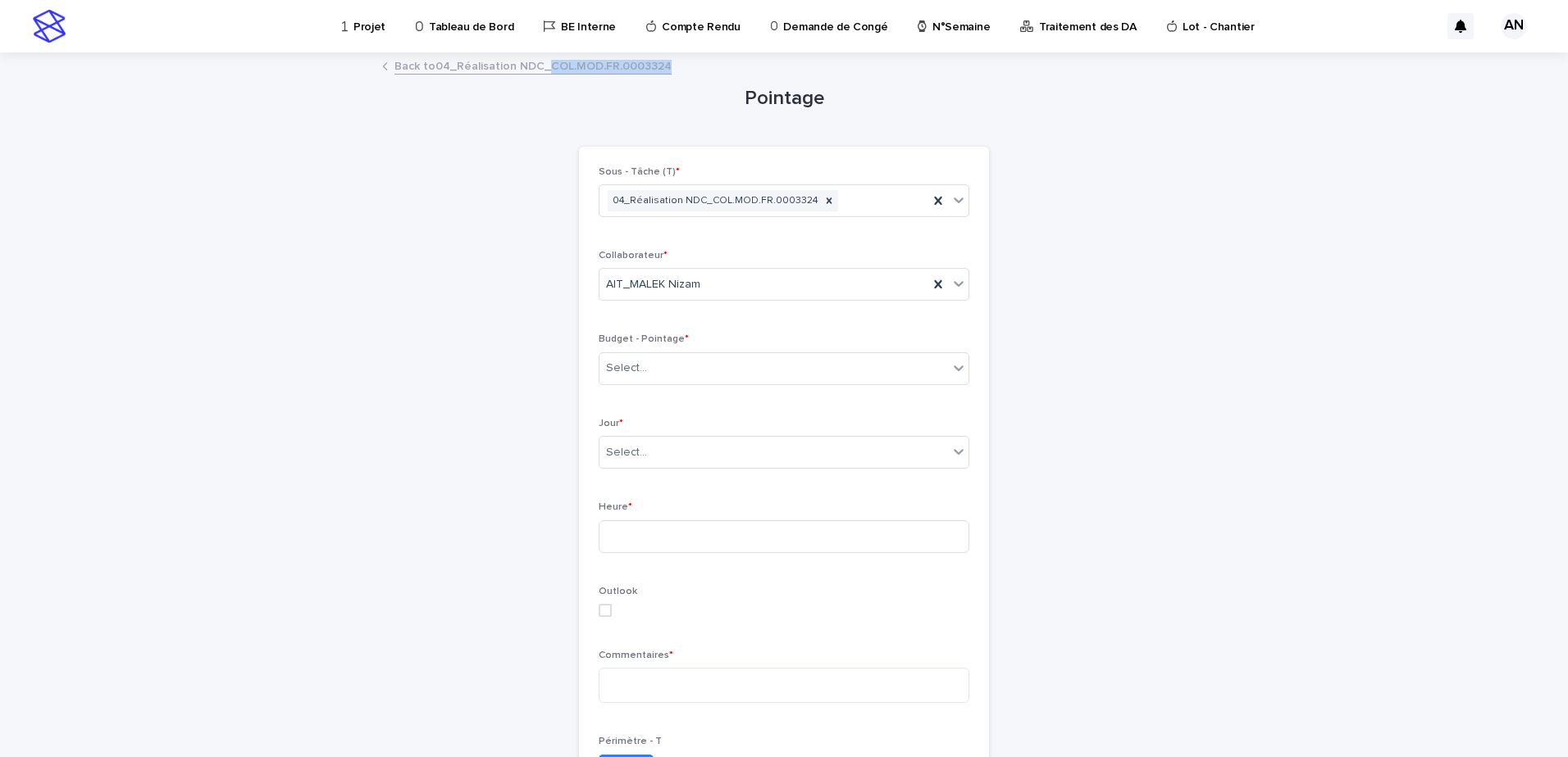
drag, startPoint x: 668, startPoint y: 63, endPoint x: 541, endPoint y: 68, distance: 127.1
click at [541, 68] on div "Back to 04_Réalisation NDC_COL.MOD.FR.0003324" at bounding box center [784, 68] width 820 height 23
copy link "COL.MOD.FR.0003324"
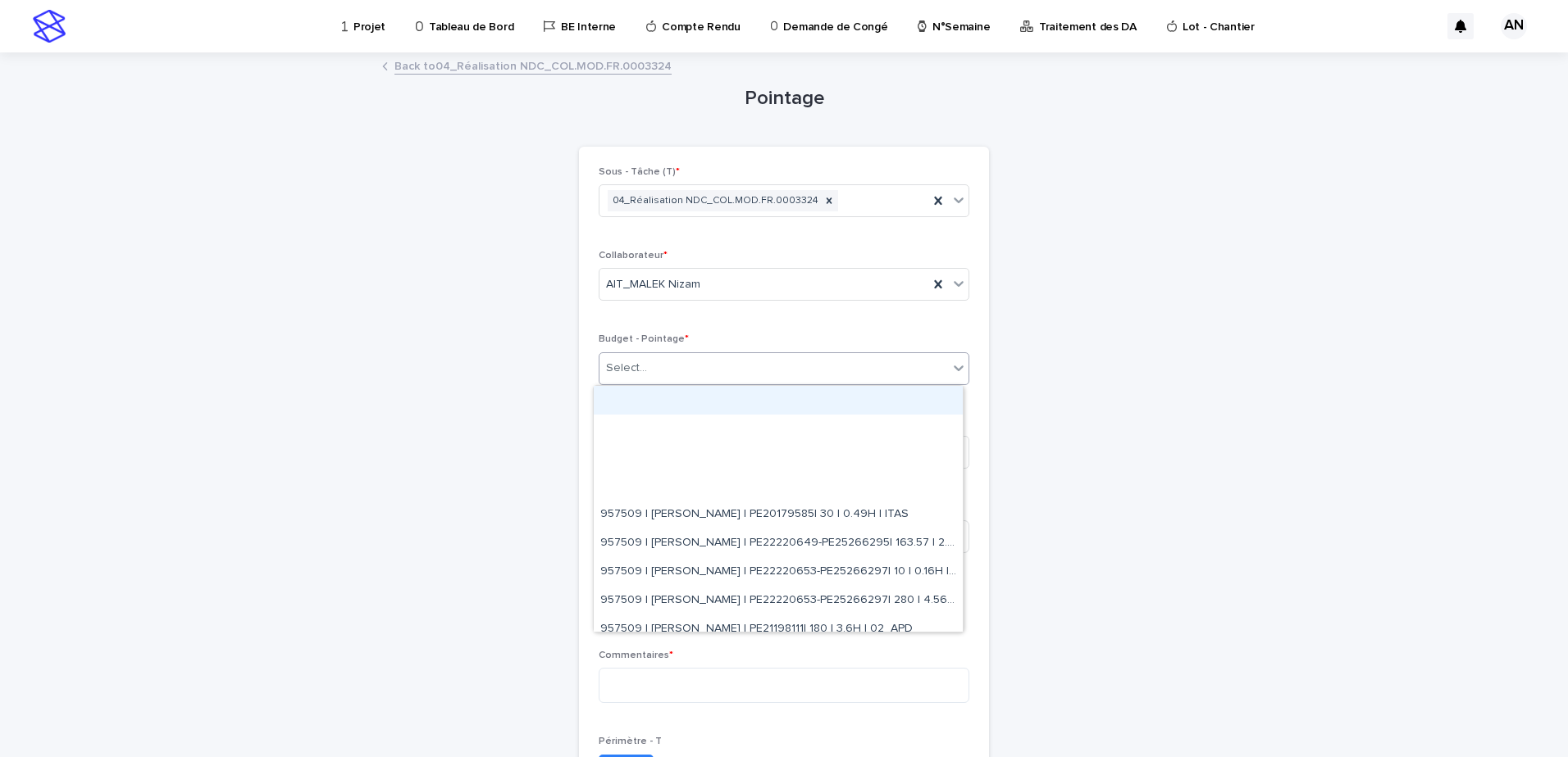
click at [653, 363] on div "Select..." at bounding box center [774, 369] width 349 height 27
paste input "**********"
type input "**********"
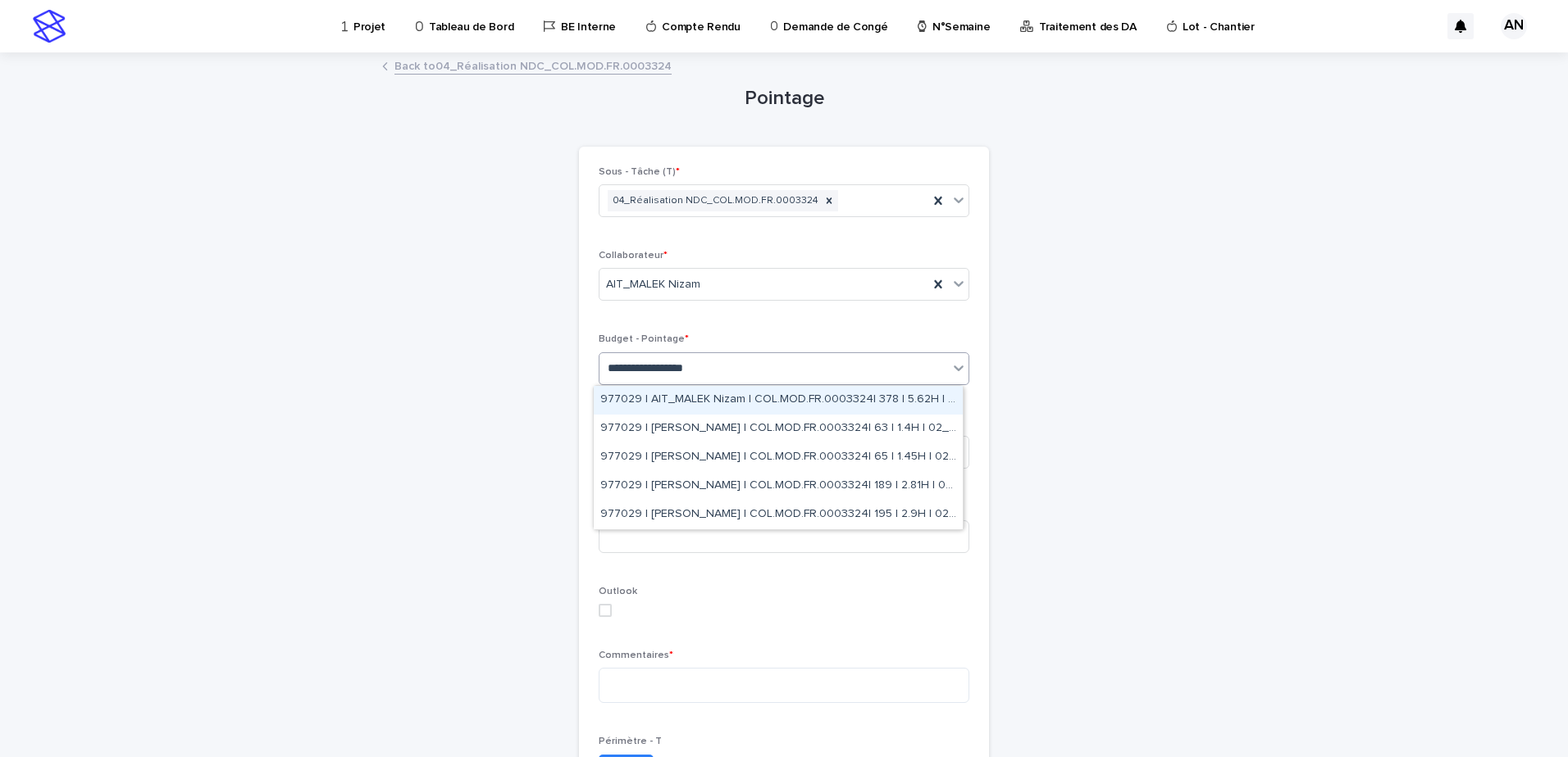
click at [902, 402] on div "977029 | AIT_MALEK Nizam | COL.MOD.FR.0003324| 378 | 5.62H | 02_APD" at bounding box center [777, 400] width 369 height 29
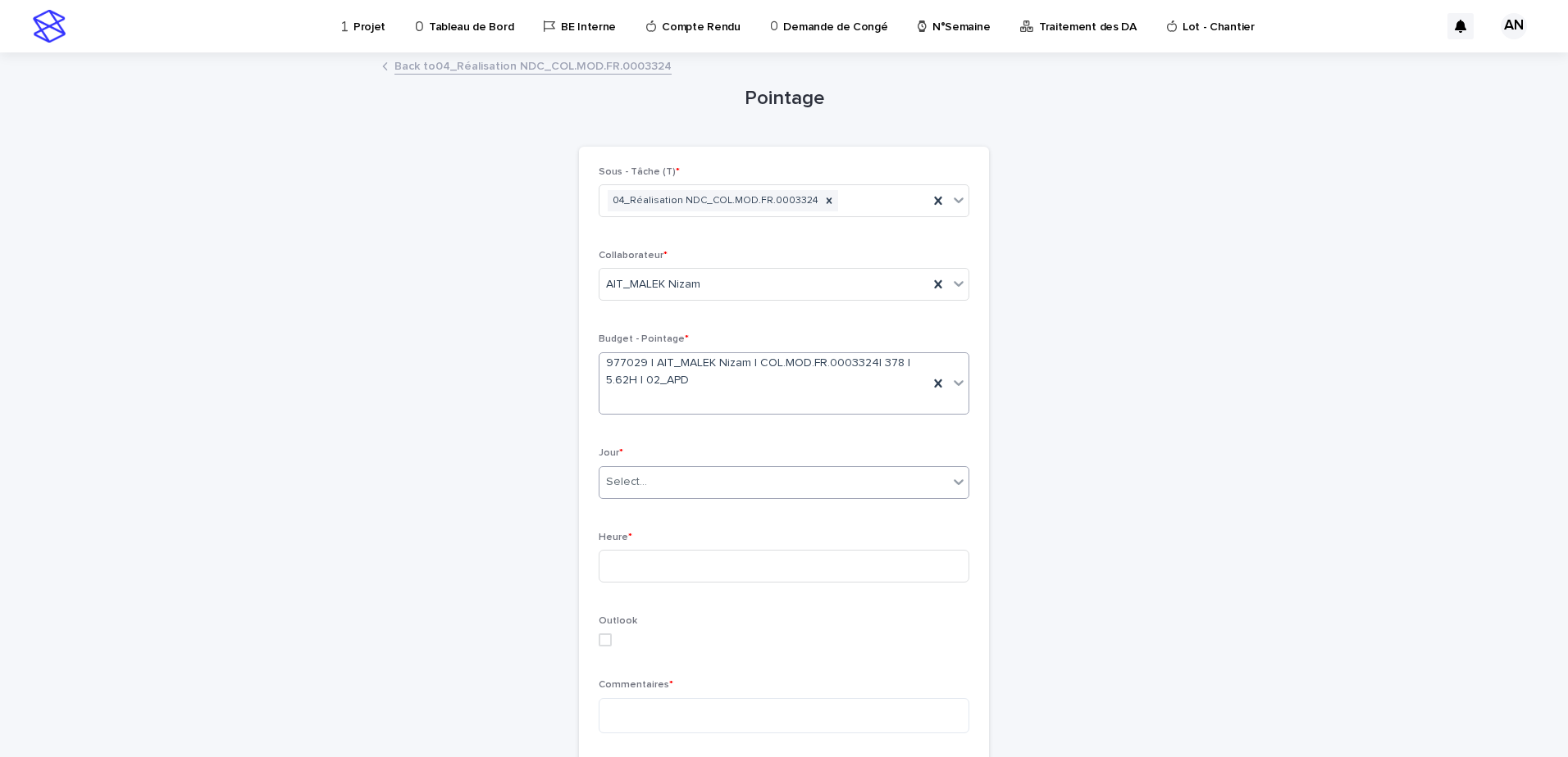
click at [733, 489] on div "Select..." at bounding box center [774, 482] width 349 height 27
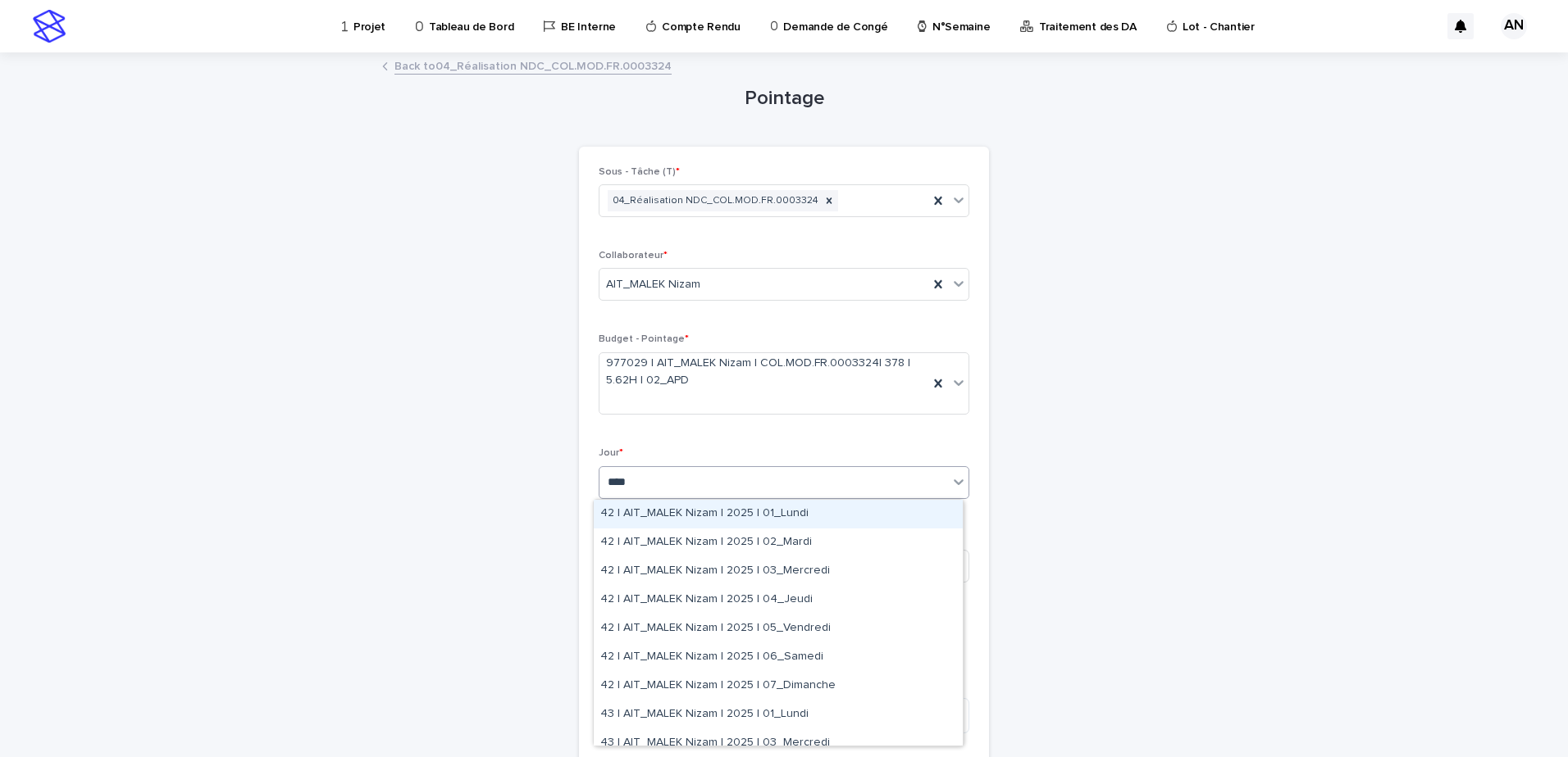
type input "*****"
click at [720, 521] on div "42 | AIT_MALEK Nizam | 2025 | 01_Lundi" at bounding box center [777, 514] width 369 height 29
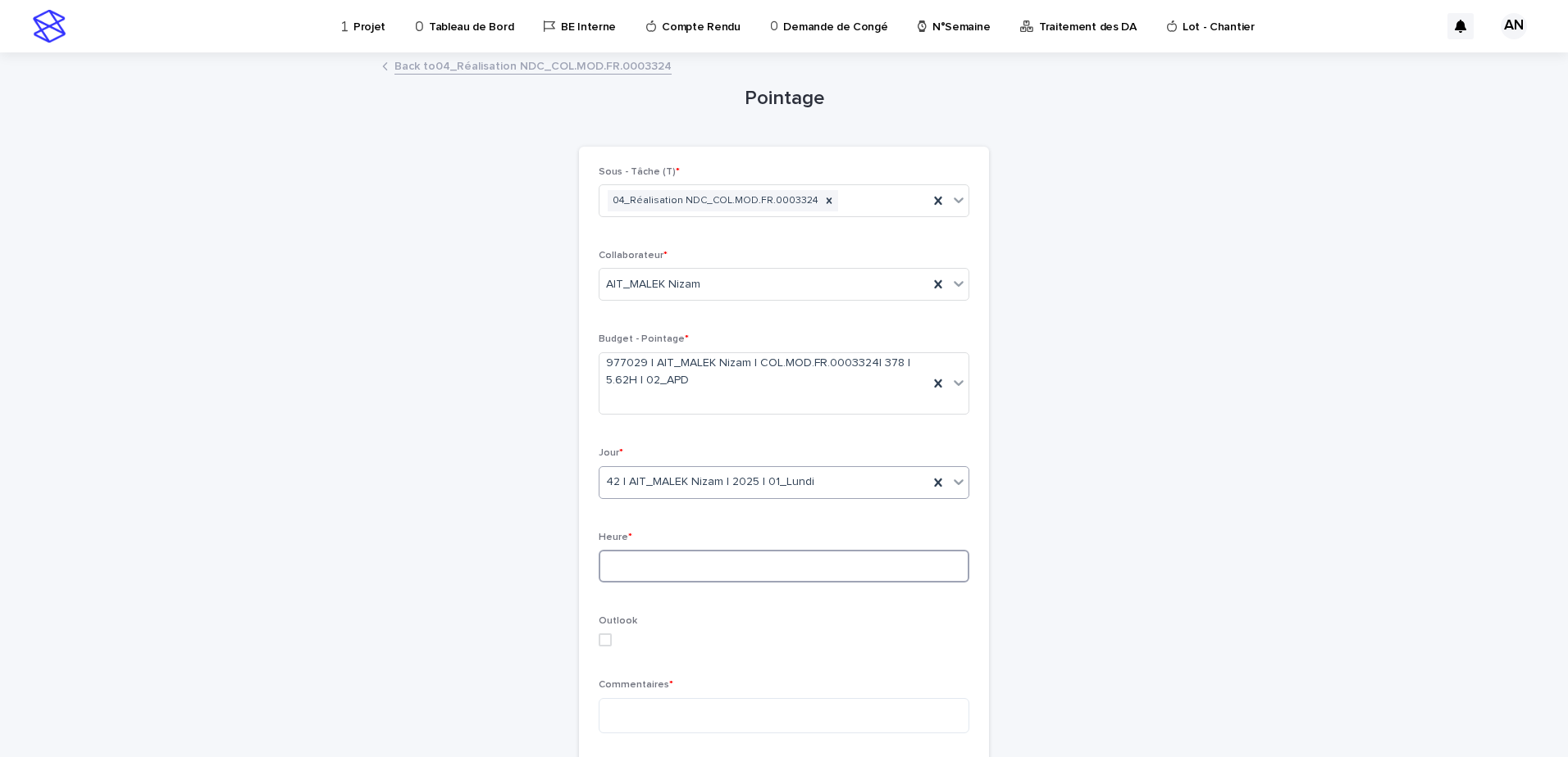
click at [698, 568] on input at bounding box center [783, 567] width 371 height 32
type input "*"
click at [620, 707] on textarea at bounding box center [783, 715] width 371 height 35
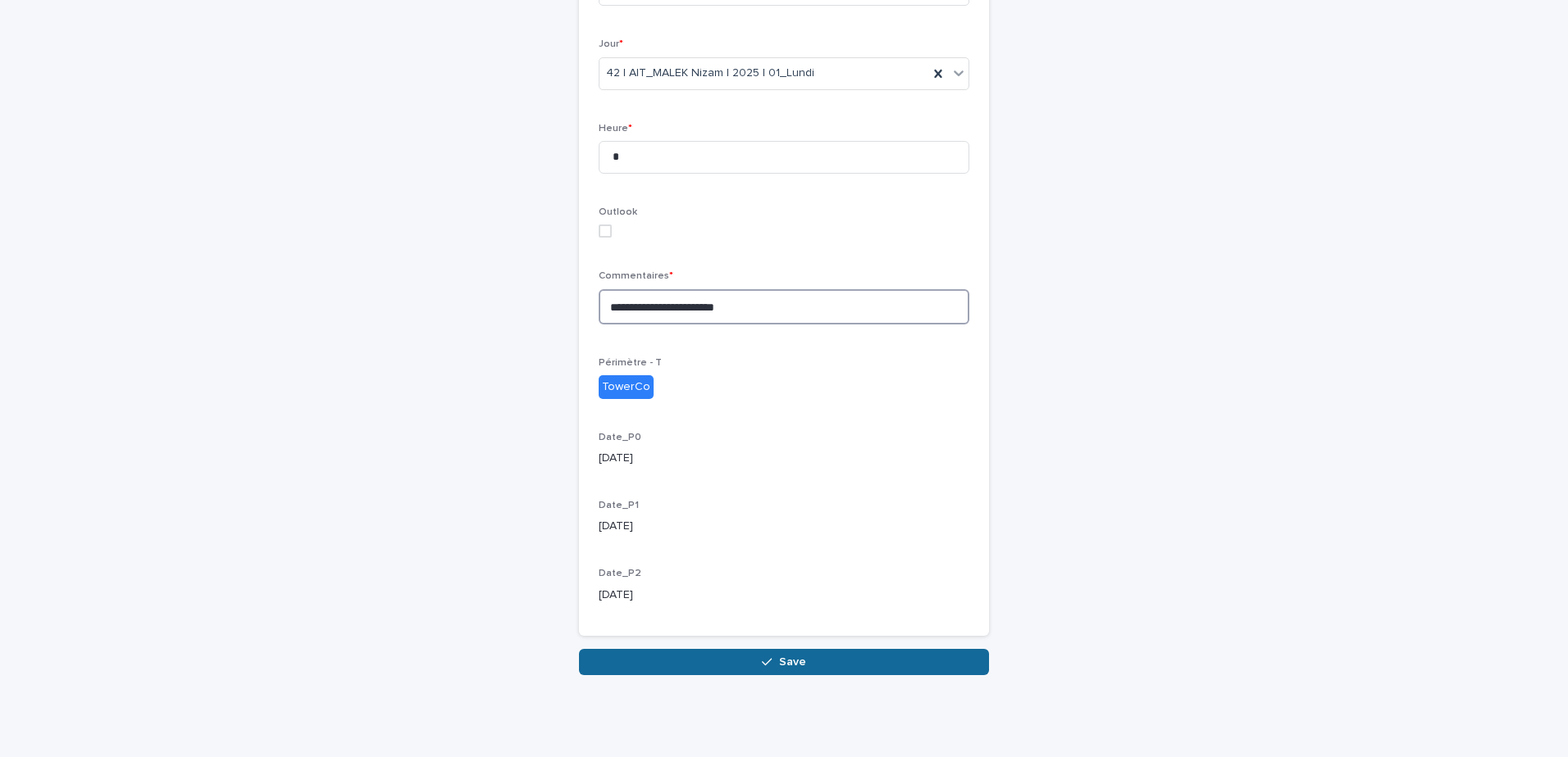
type textarea "**********"
click at [820, 658] on button "Save" at bounding box center [784, 663] width 410 height 27
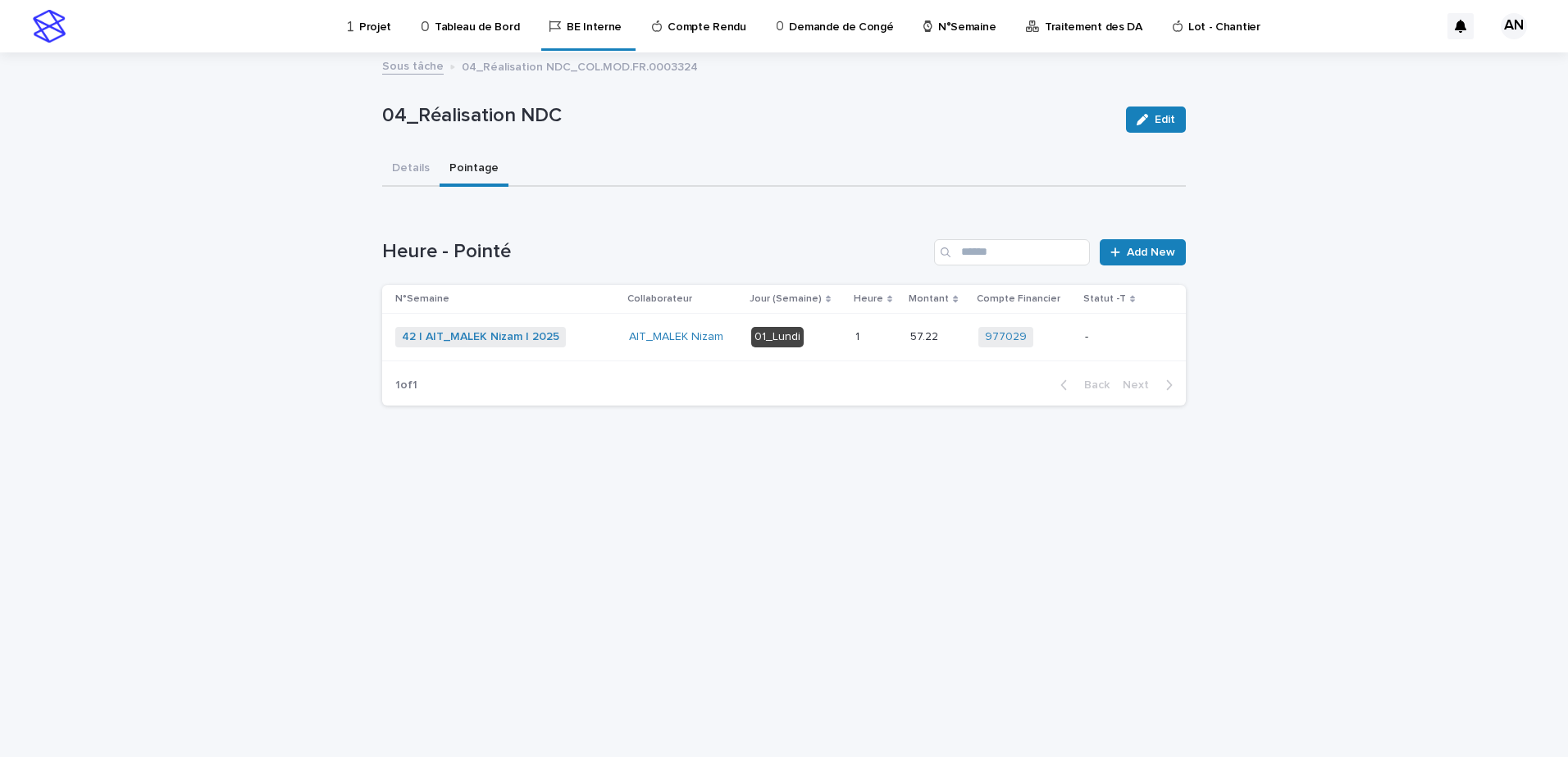
click at [610, 338] on div "42 | AIT_MALEK Nizam | 2025 + 0" at bounding box center [506, 337] width 221 height 21
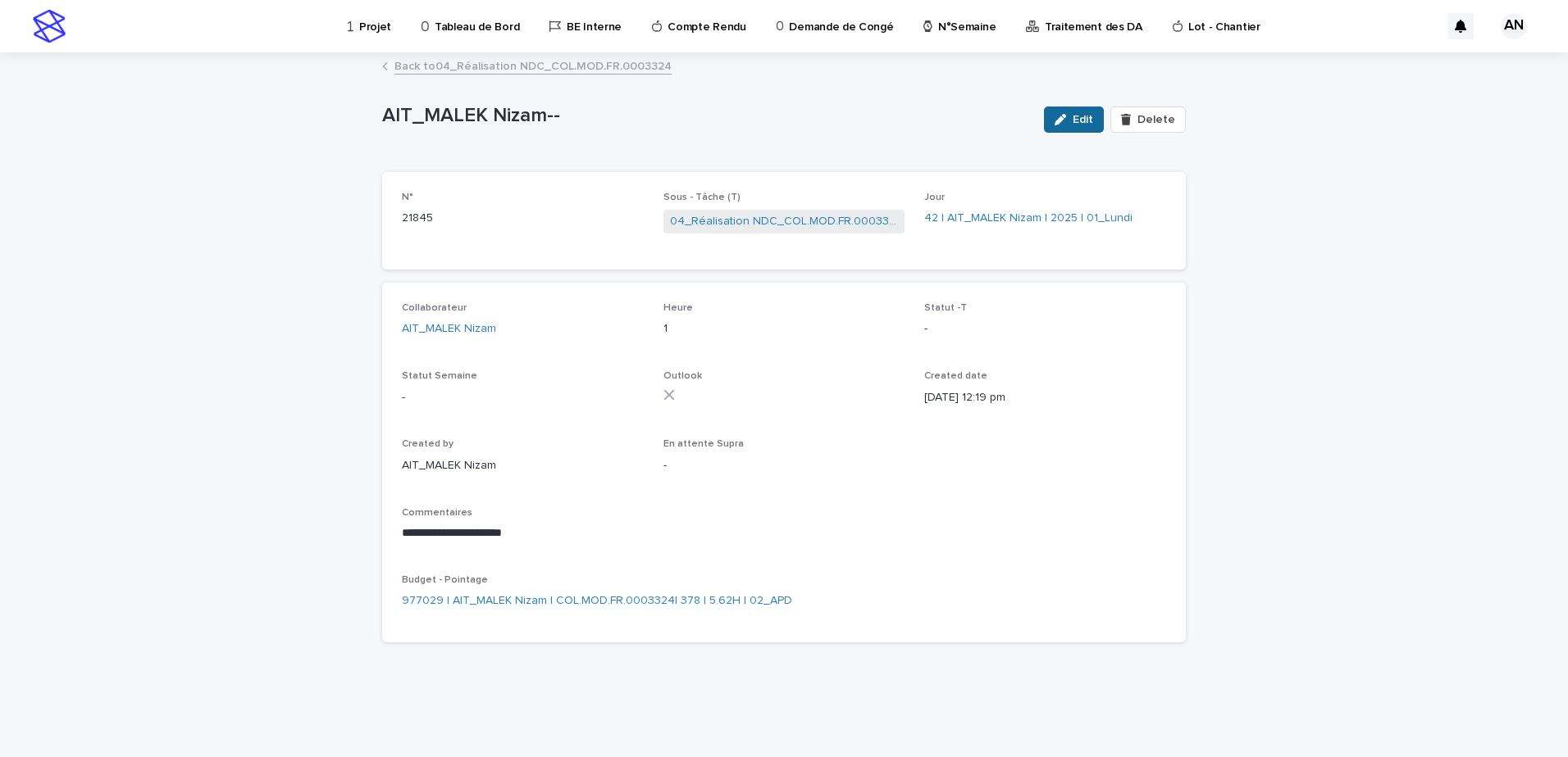
click at [1079, 125] on span "Edit" at bounding box center [1083, 120] width 21 height 11
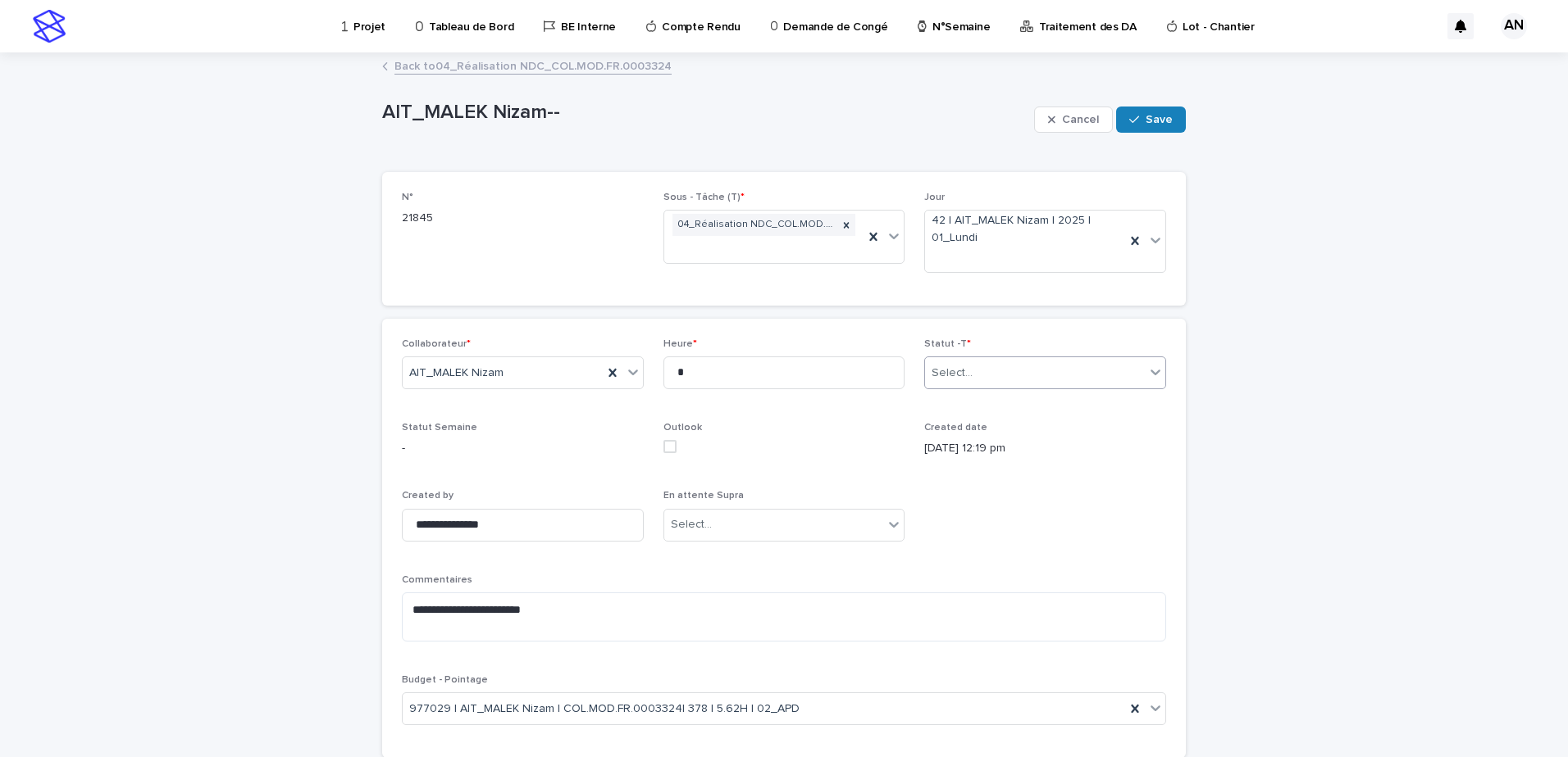
click at [1095, 374] on div "Select..." at bounding box center [1035, 373] width 220 height 27
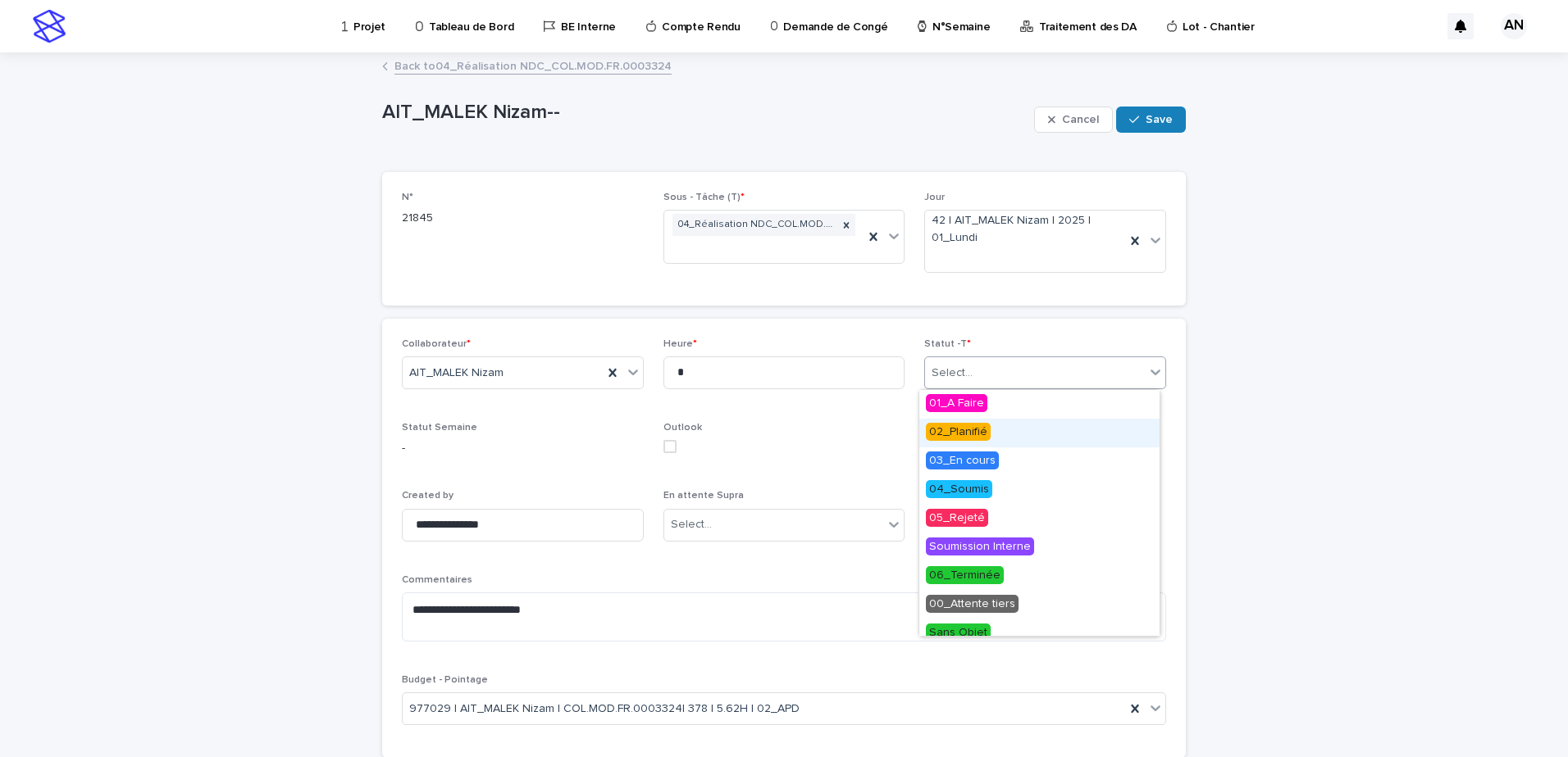
click at [968, 427] on span "02_Planifié" at bounding box center [958, 431] width 65 height 18
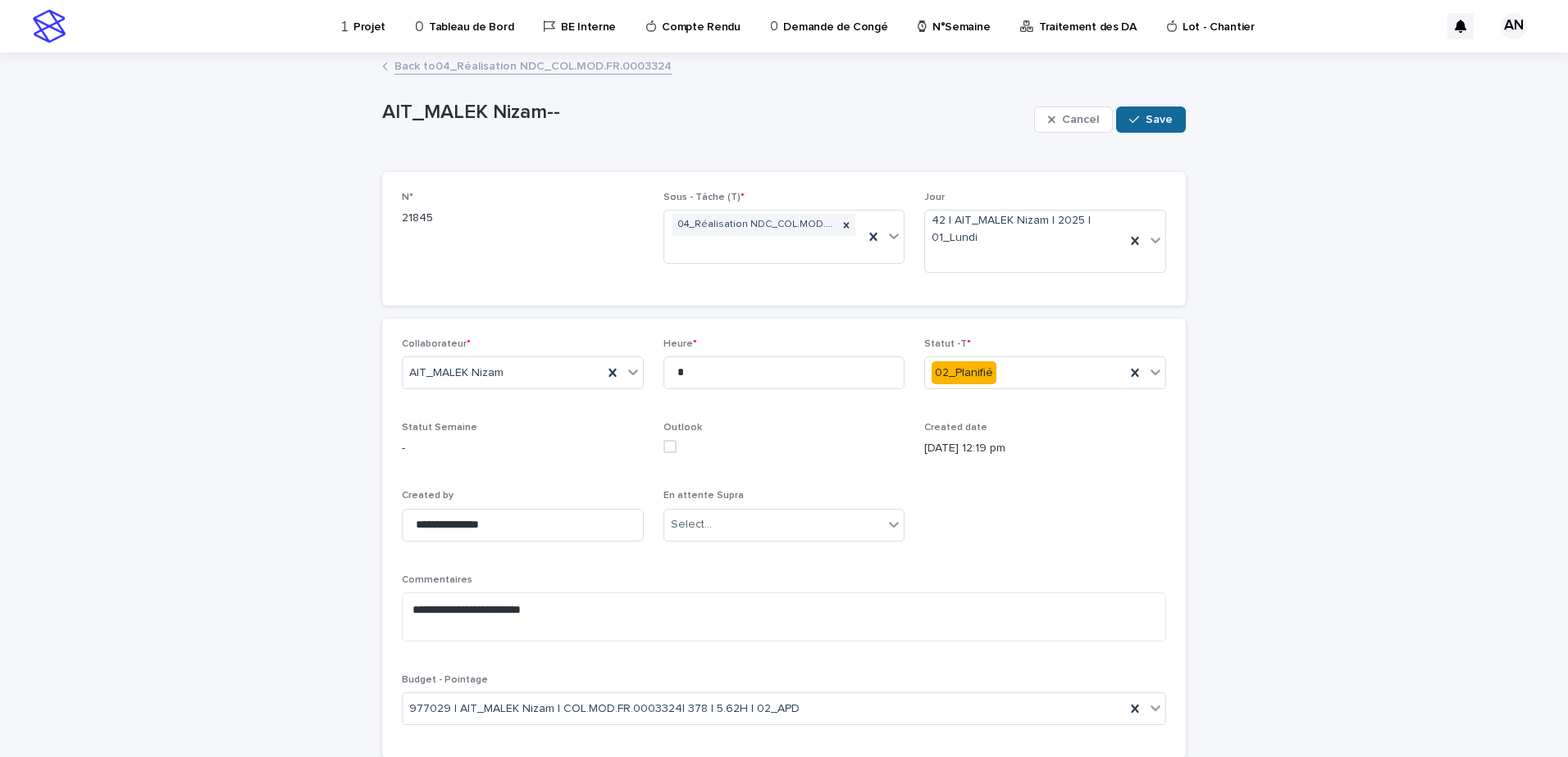
click at [1150, 124] on span "Save" at bounding box center [1158, 120] width 27 height 11
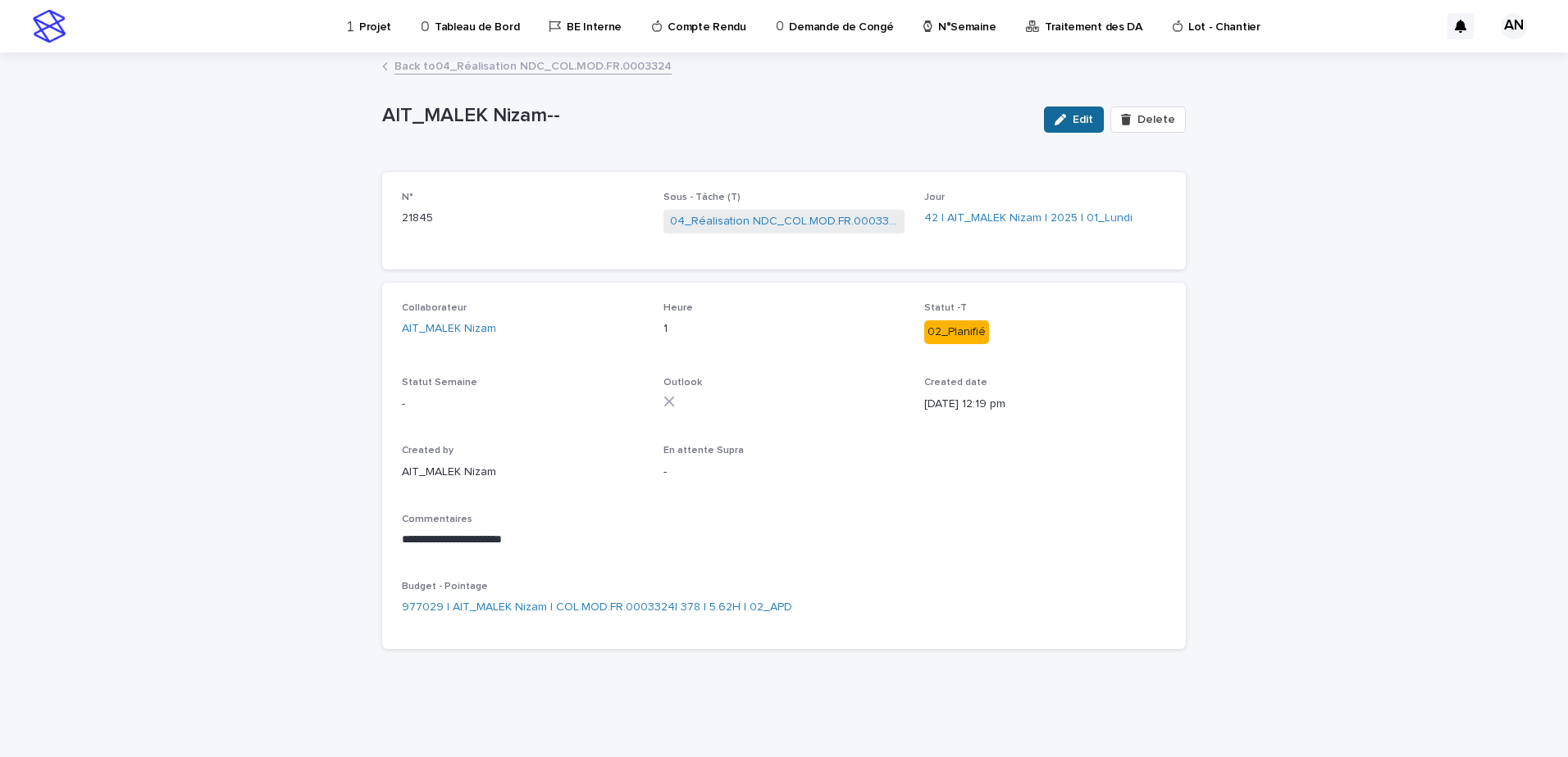
click at [1091, 115] on span "Edit" at bounding box center [1083, 120] width 21 height 11
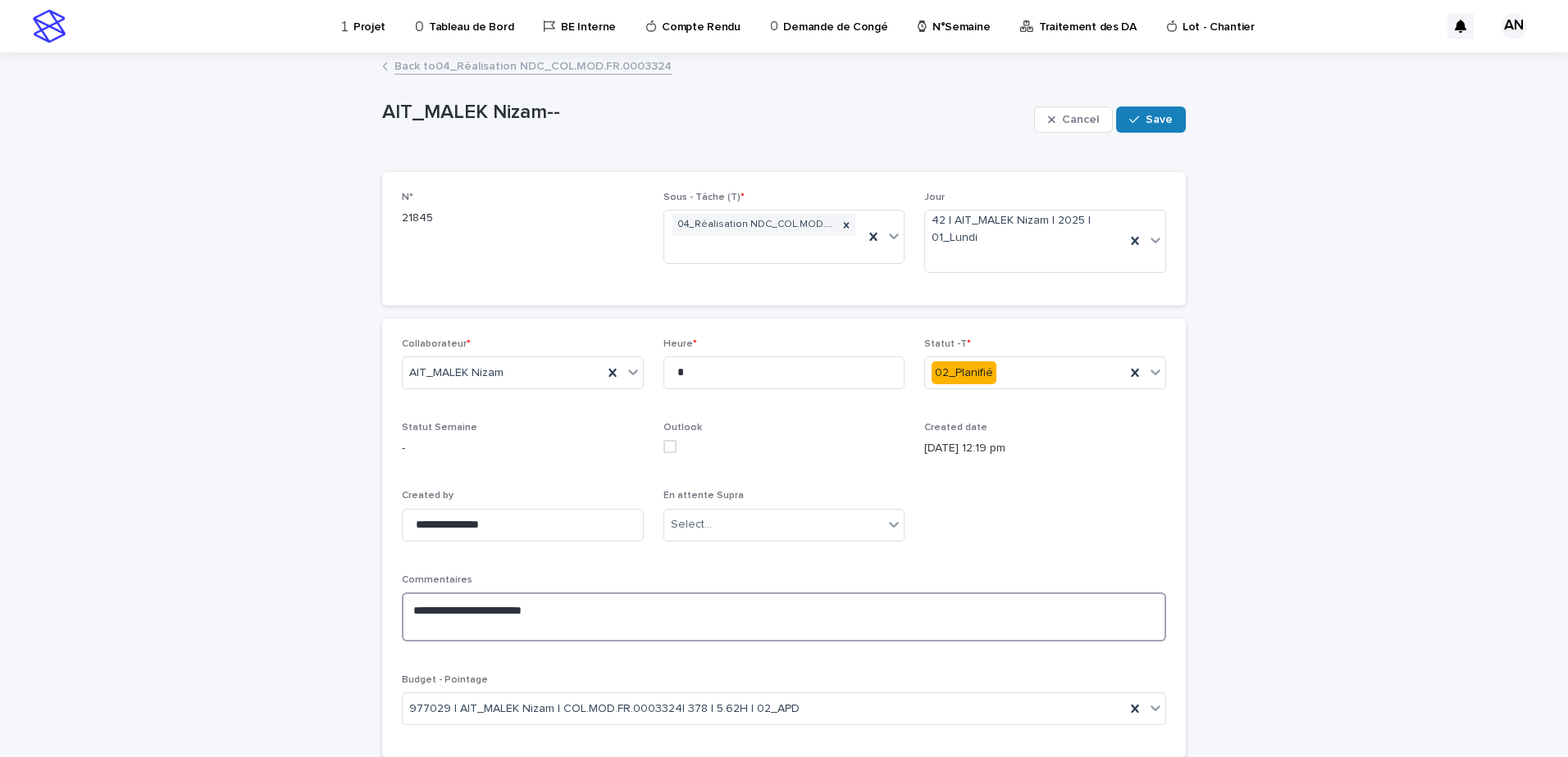
click at [562, 607] on textarea "**********" at bounding box center [784, 617] width 764 height 50
paste textarea "**********"
type textarea "**********"
click at [1137, 125] on div "button" at bounding box center [1136, 120] width 16 height 11
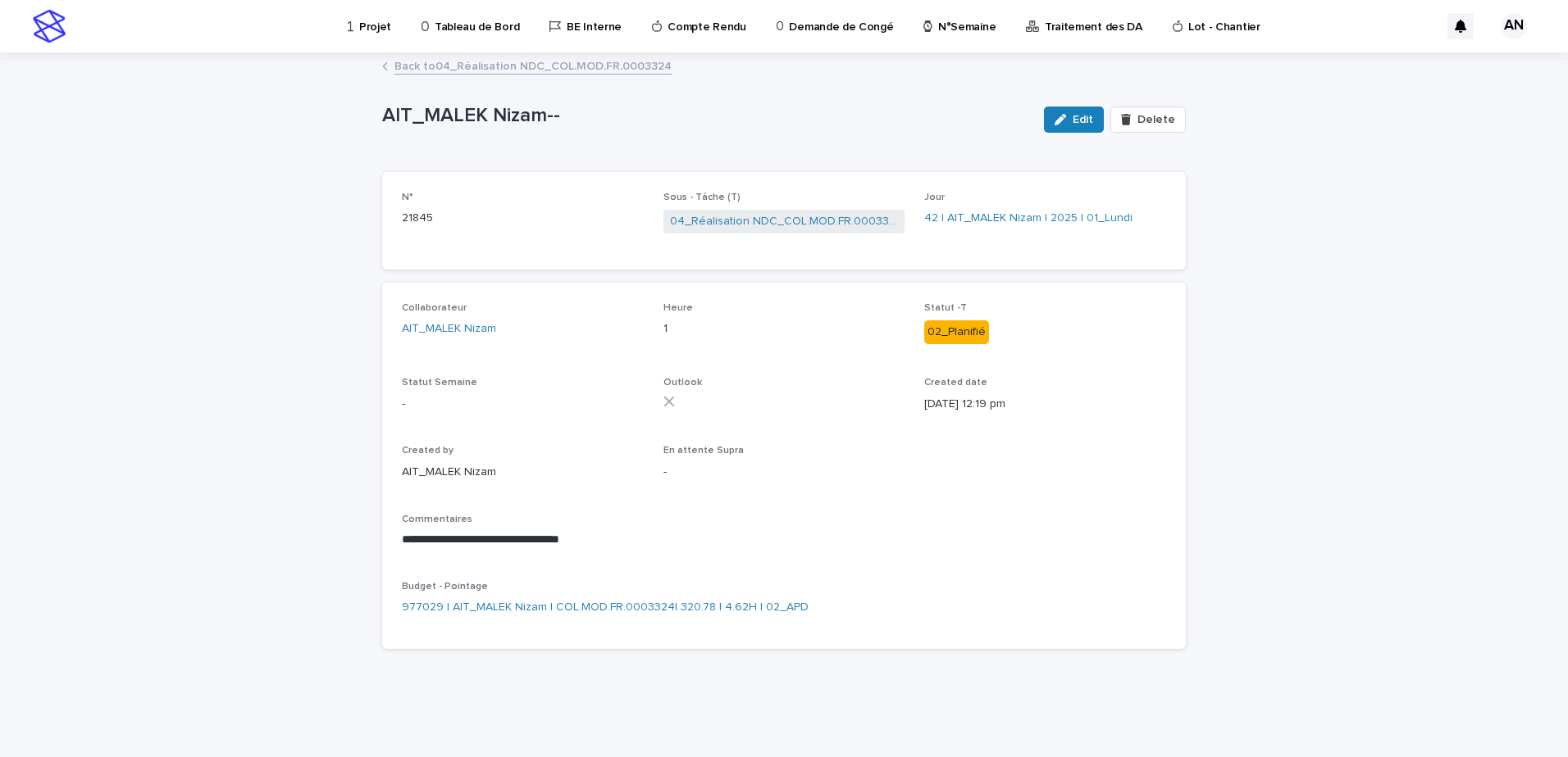
click at [539, 68] on link "Back to 04_Réalisation NDC_COL.MOD.FR.0003324" at bounding box center [533, 66] width 277 height 19
